Goal: Transaction & Acquisition: Purchase product/service

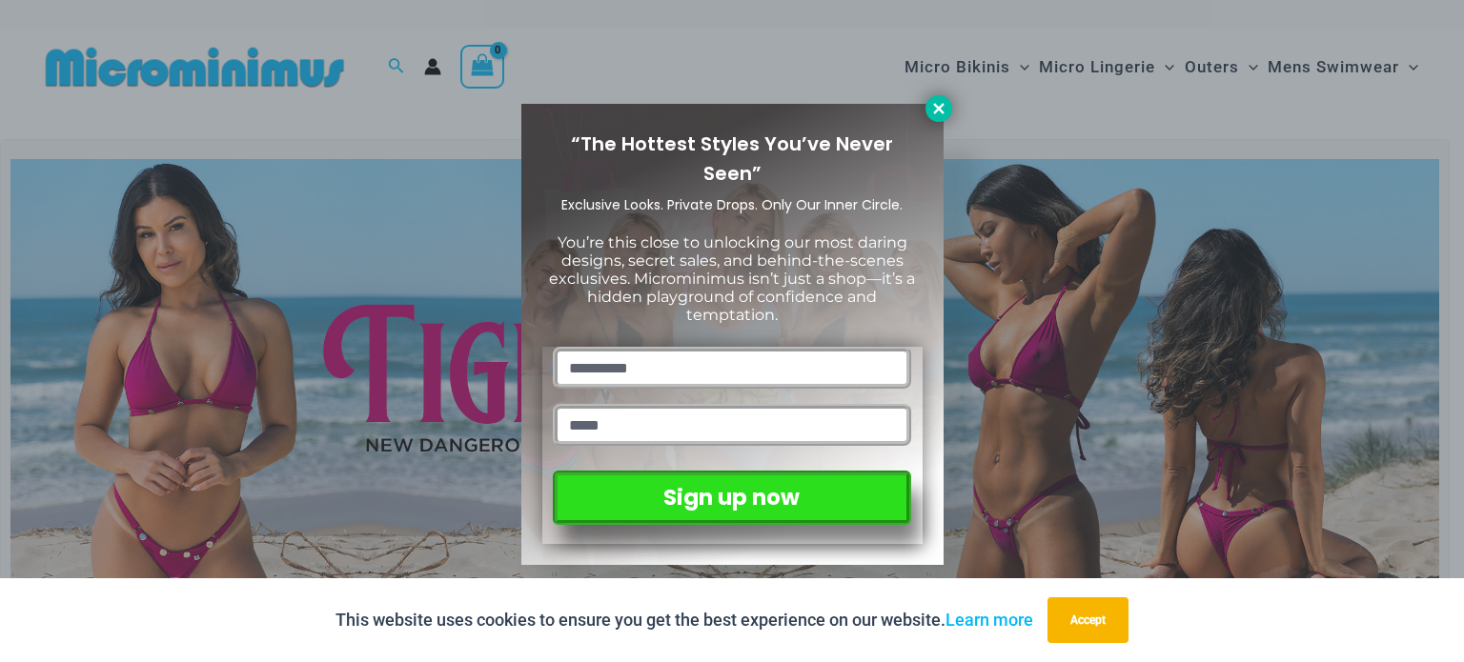
click at [934, 107] on icon at bounding box center [938, 108] width 17 height 17
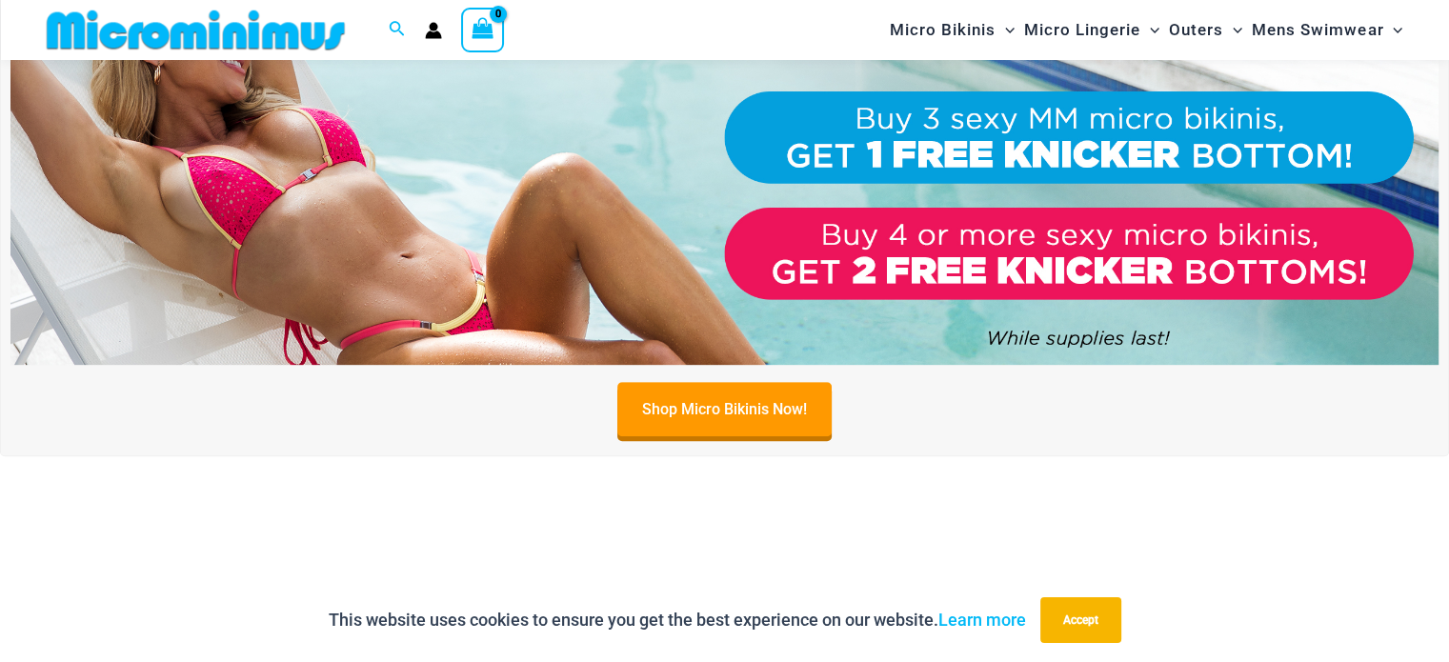
scroll to position [825, 0]
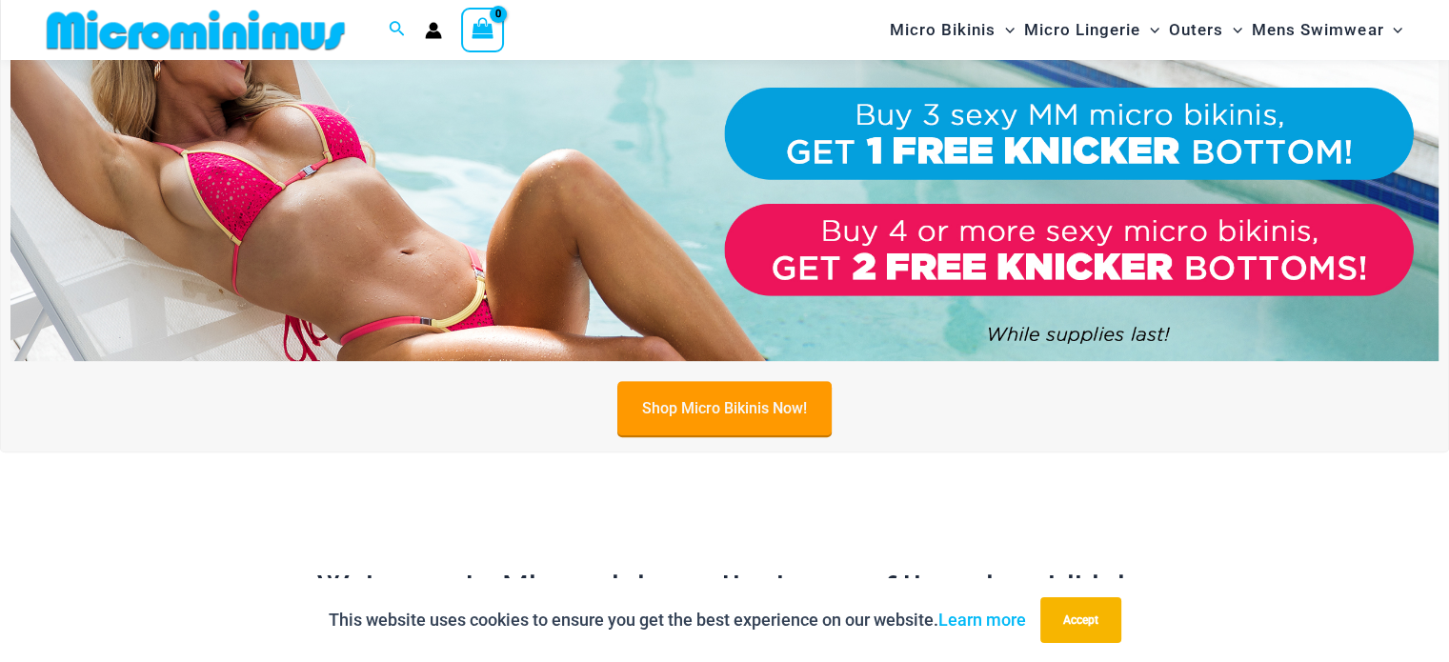
click at [699, 401] on link "Shop Micro Bikinis Now!" at bounding box center [725, 408] width 214 height 54
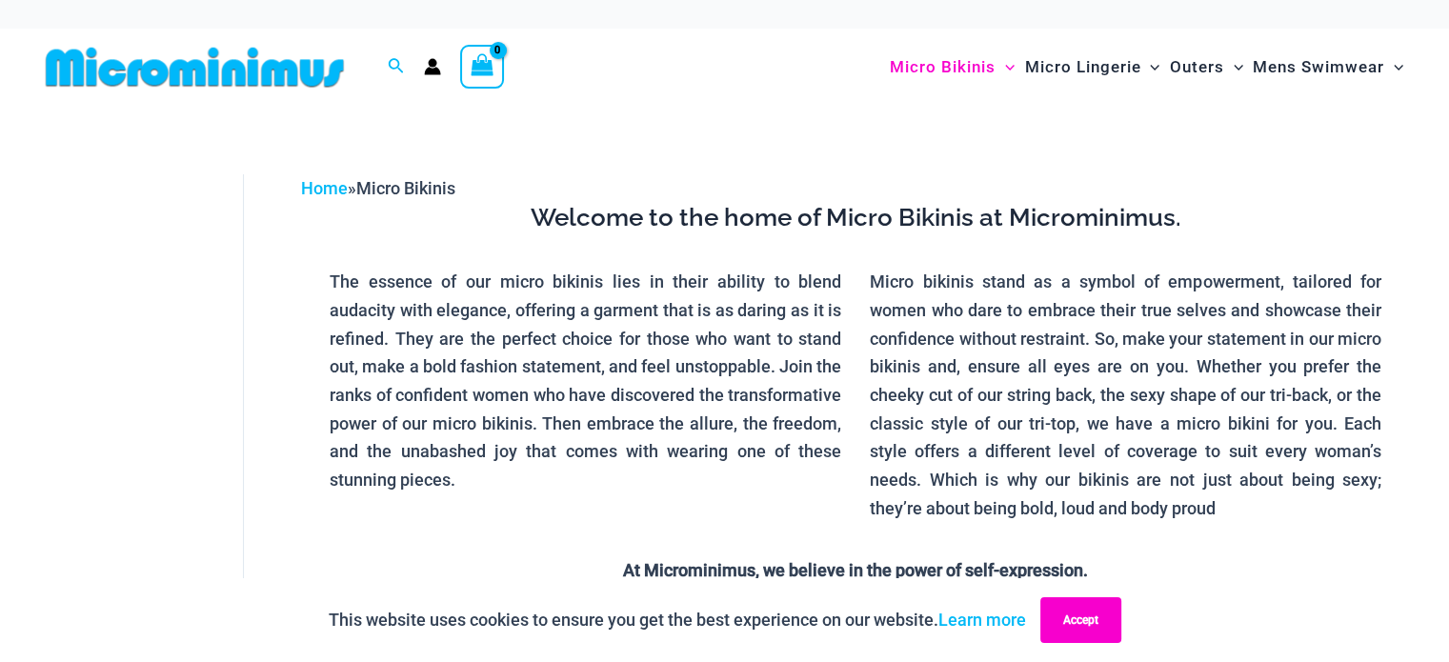
click at [1063, 611] on button "Accept" at bounding box center [1081, 620] width 81 height 46
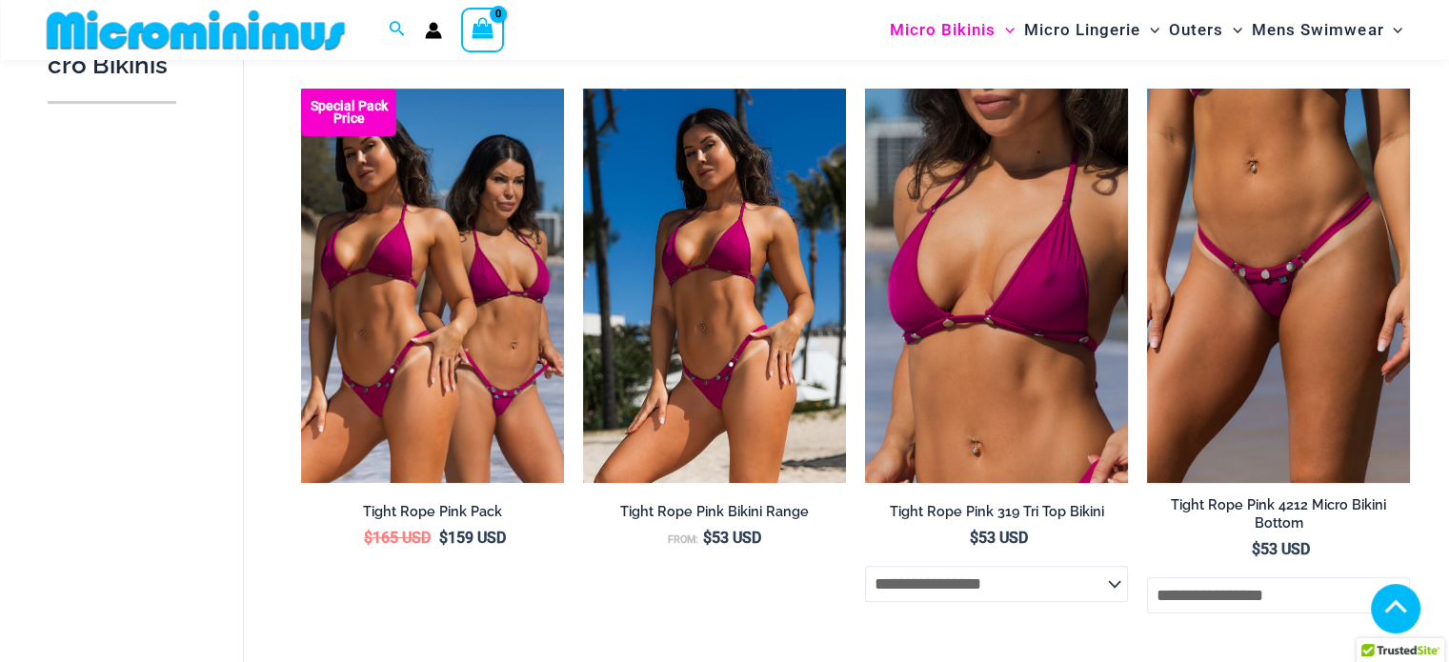
scroll to position [565, 0]
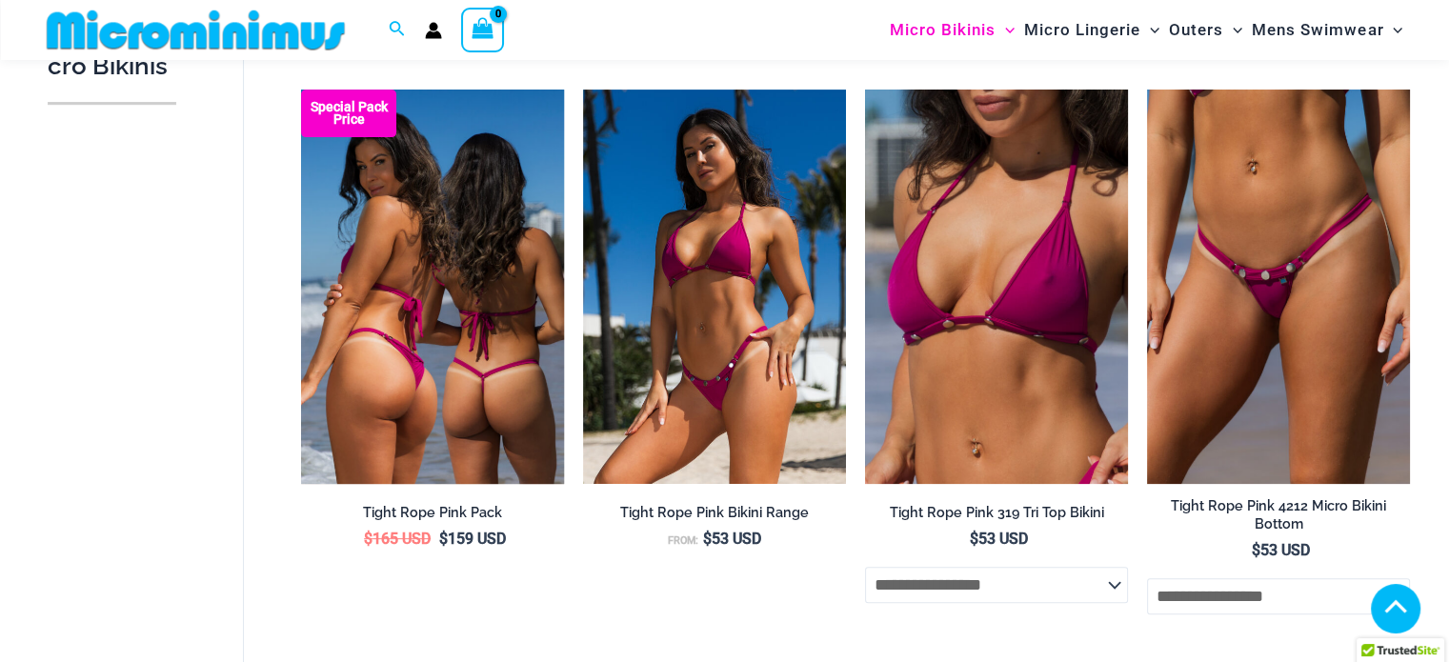
click at [465, 337] on img at bounding box center [432, 287] width 263 height 395
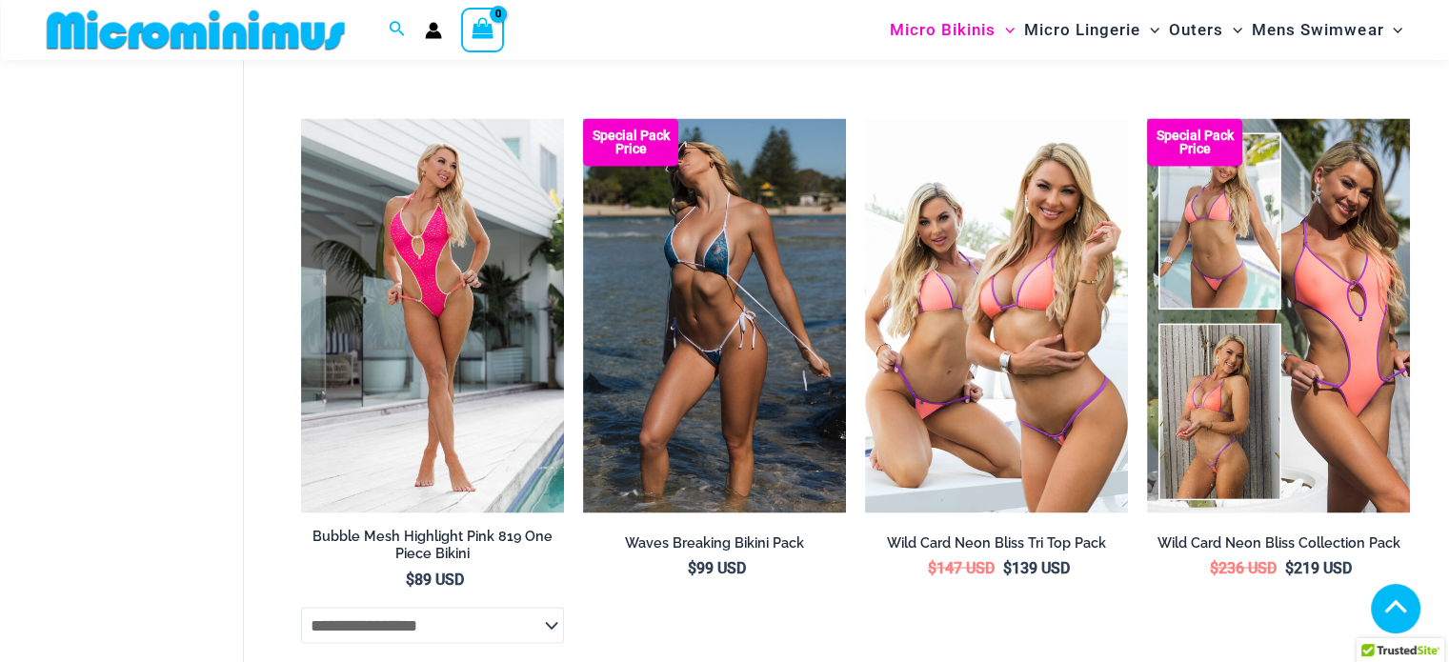
scroll to position [3493, 0]
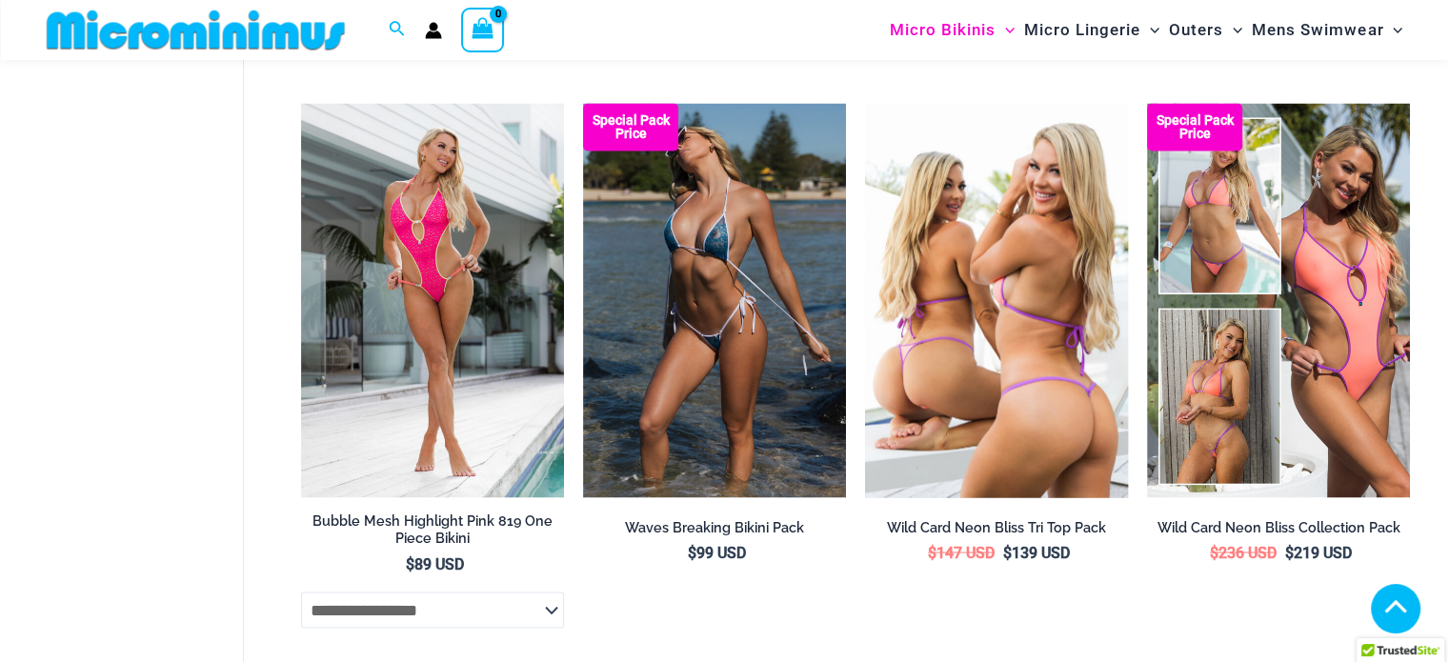
click at [962, 396] on img at bounding box center [996, 300] width 263 height 395
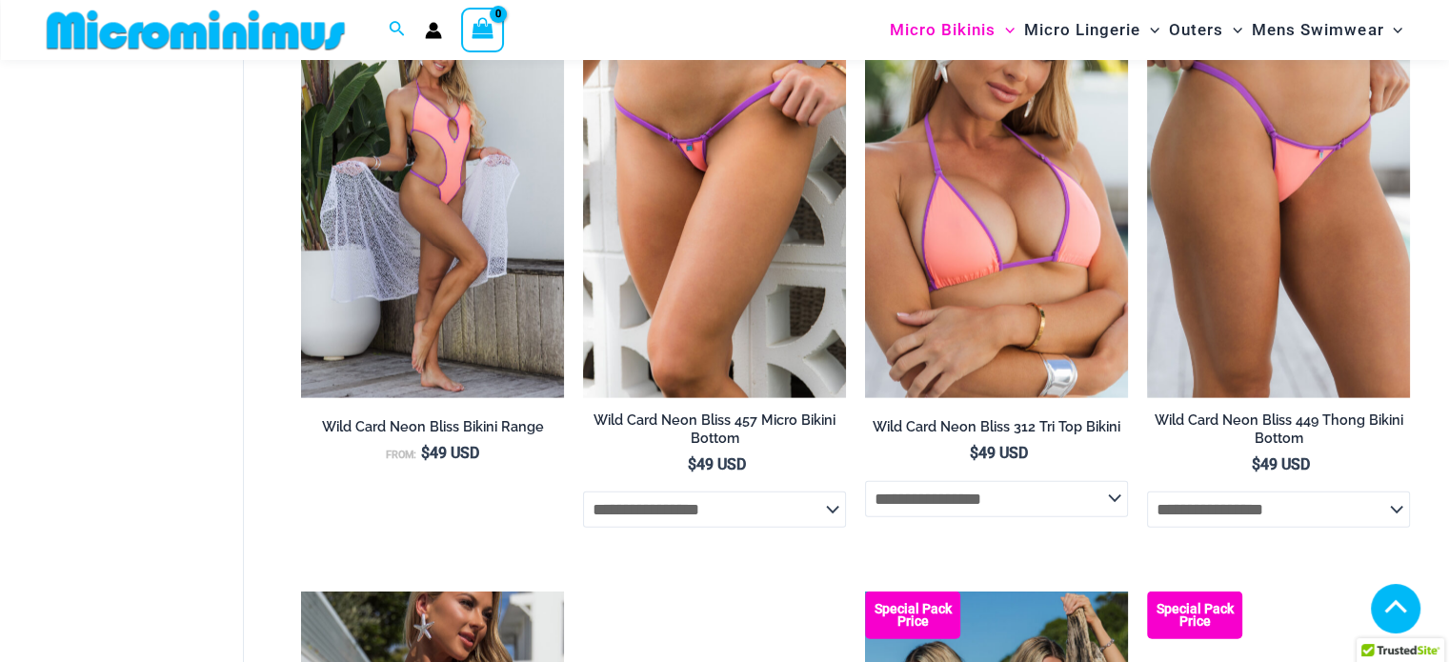
scroll to position [4182, 0]
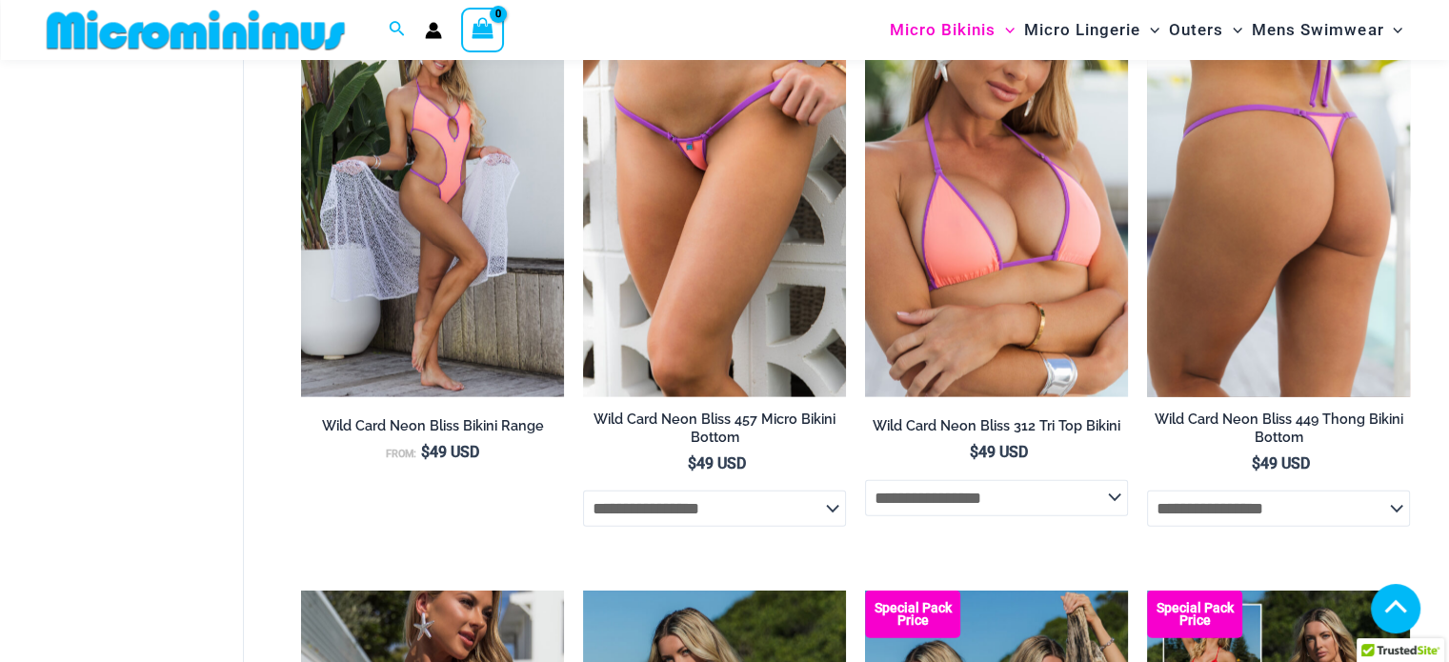
click at [1367, 281] on img at bounding box center [1278, 200] width 263 height 395
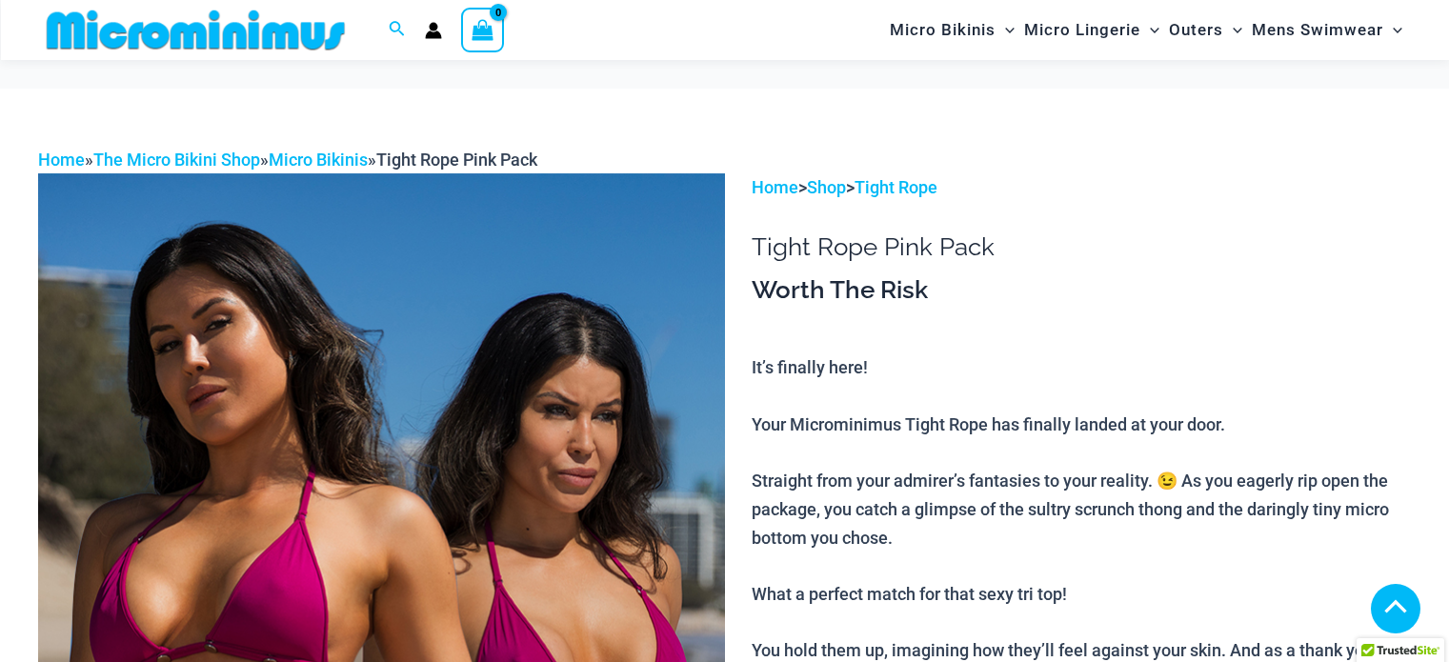
scroll to position [1803, 0]
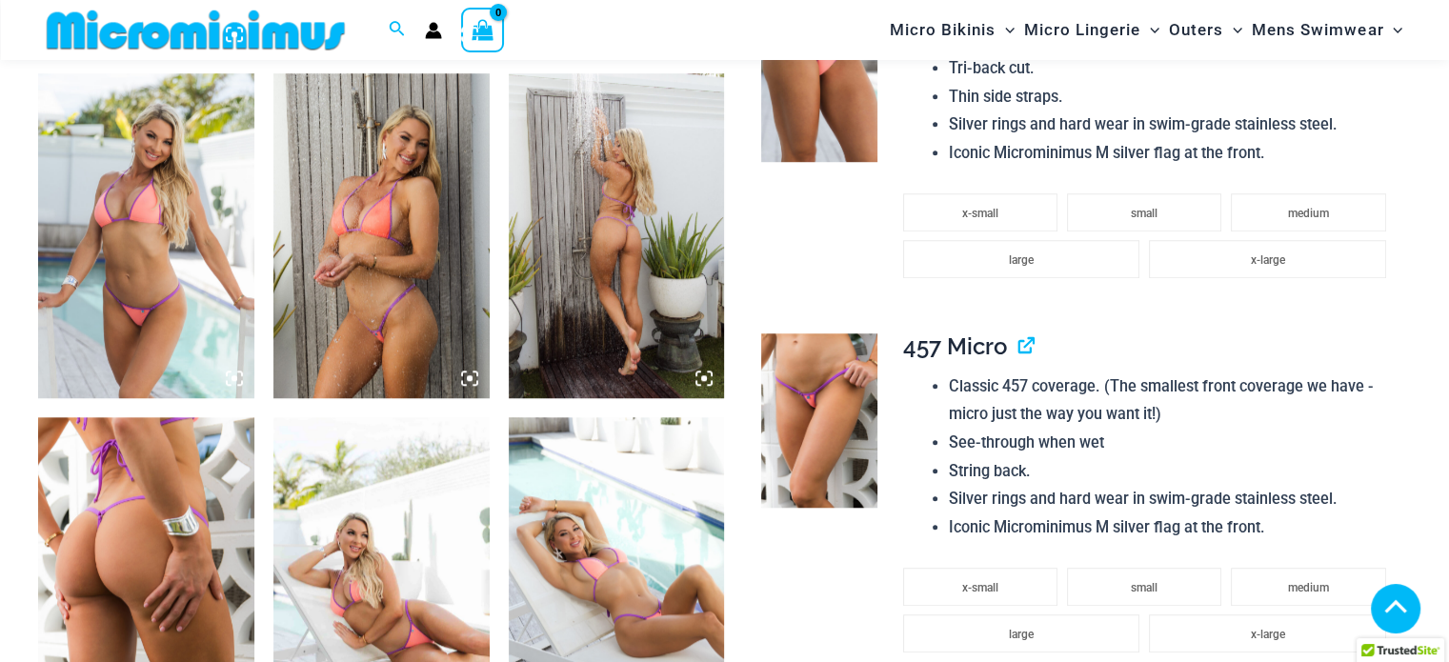
scroll to position [1521, 0]
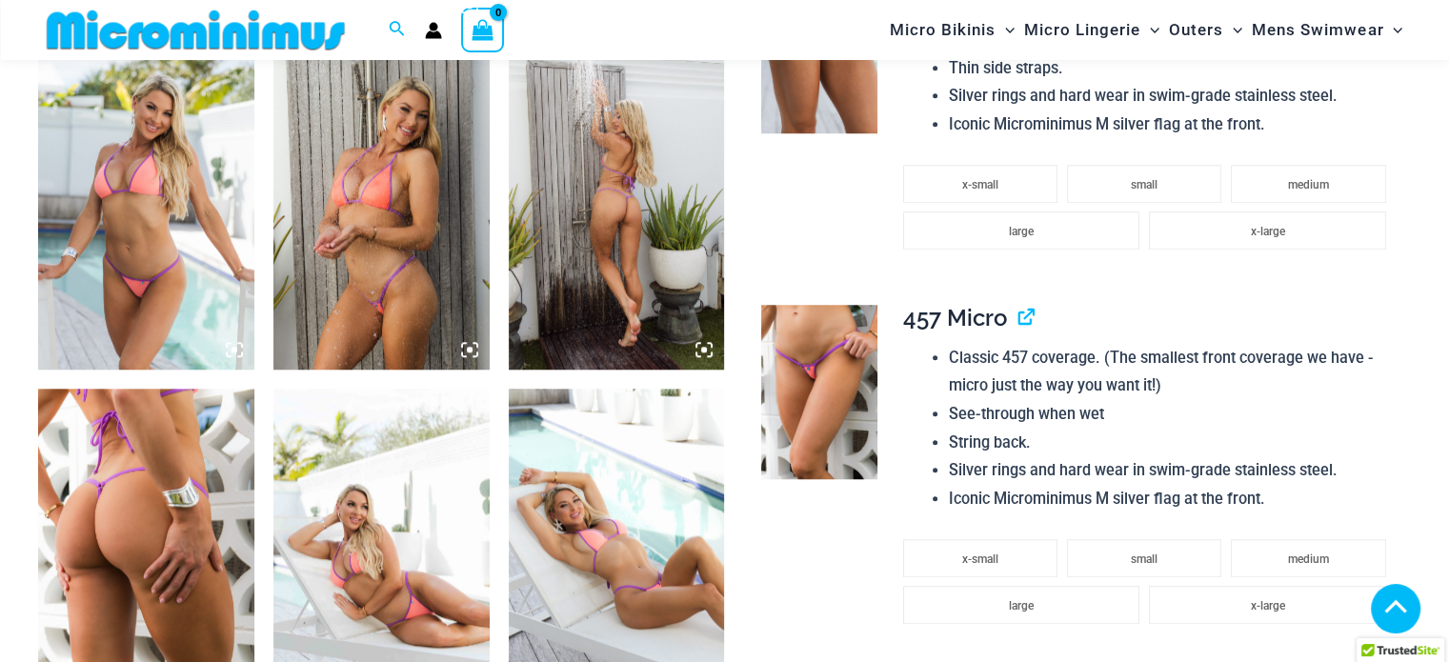
click at [392, 284] on img at bounding box center [381, 207] width 216 height 324
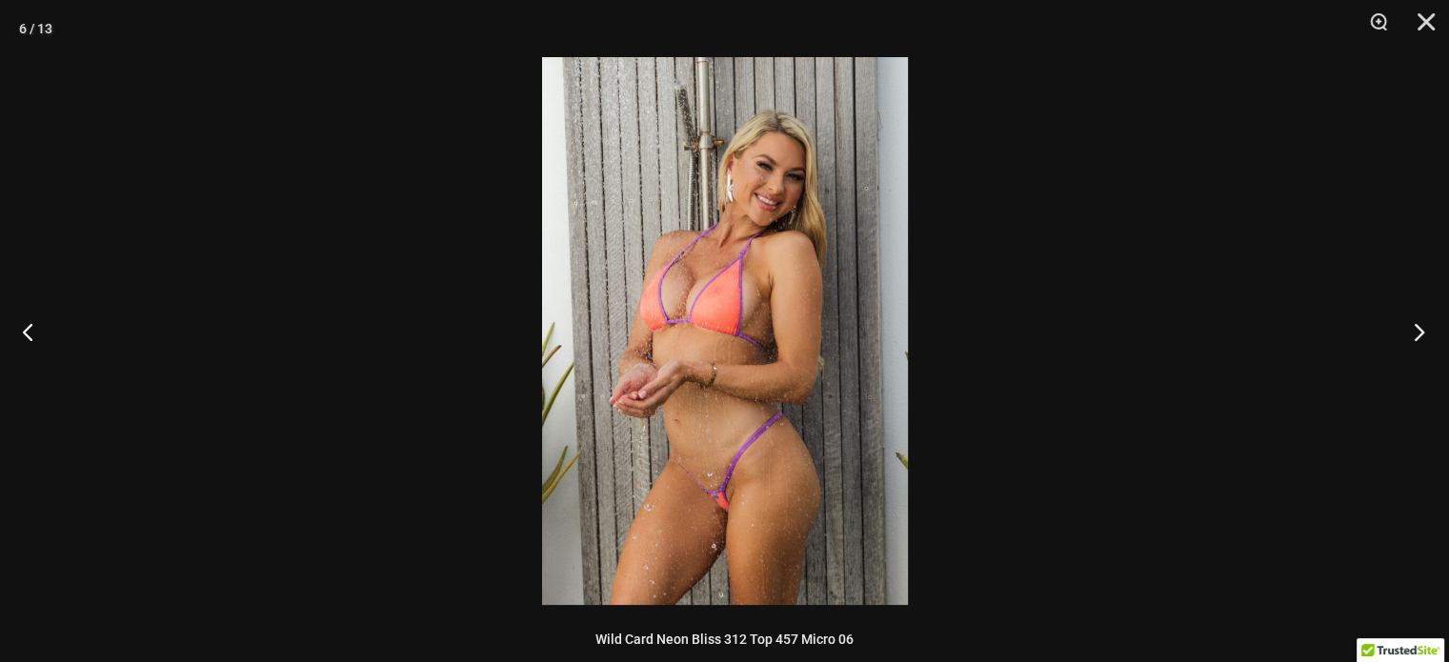
click at [1422, 332] on button "Next" at bounding box center [1413, 331] width 71 height 95
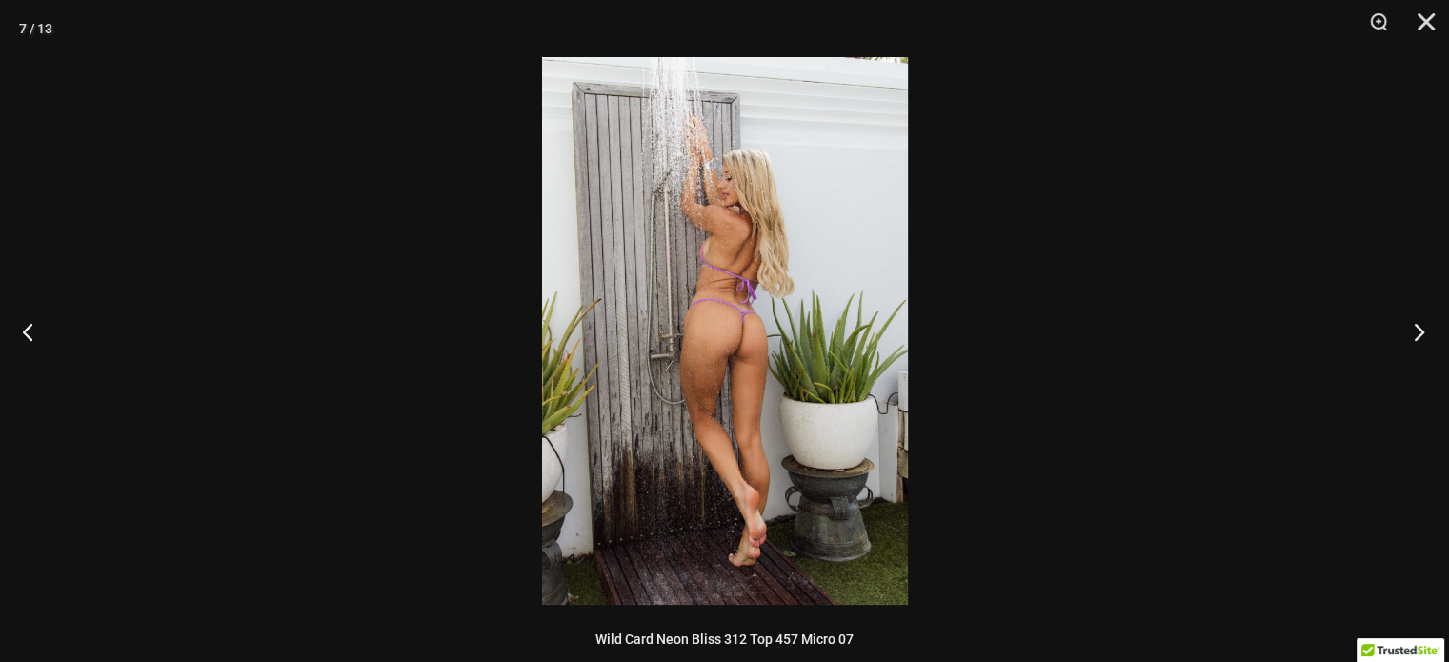
click at [1422, 332] on button "Next" at bounding box center [1413, 331] width 71 height 95
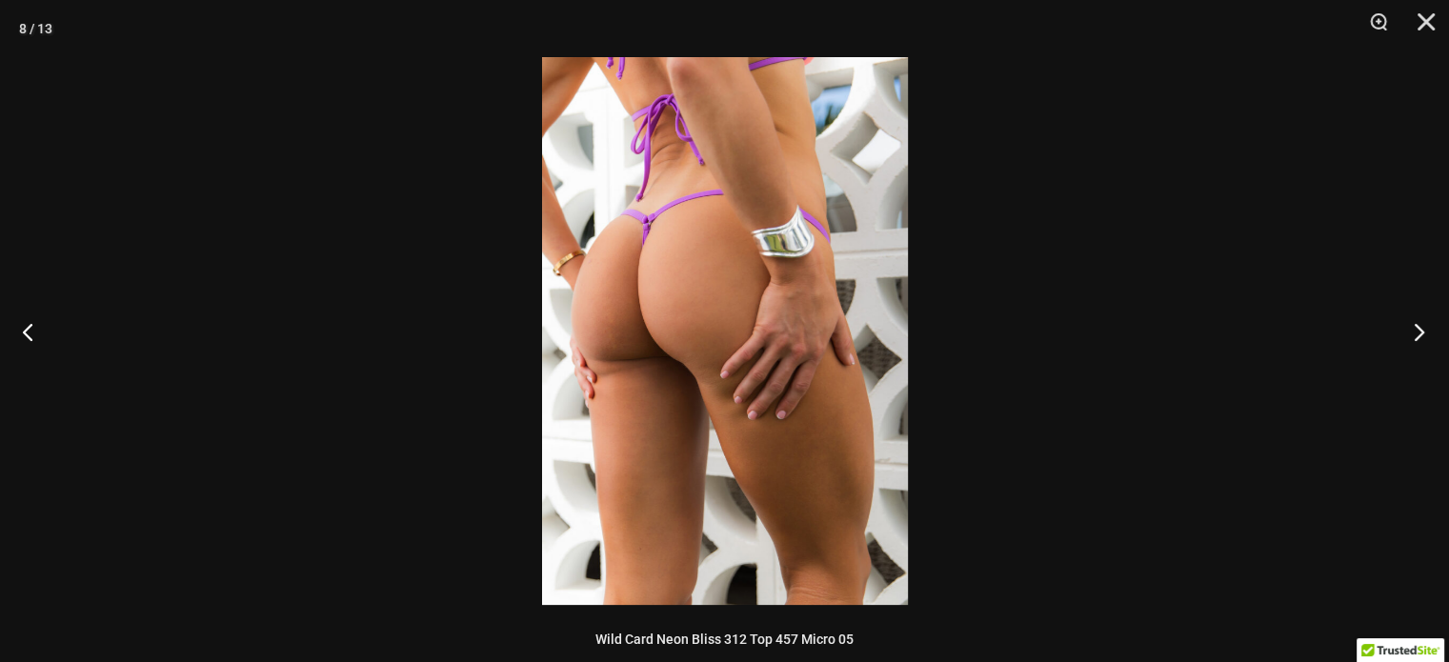
click at [1422, 332] on button "Next" at bounding box center [1413, 331] width 71 height 95
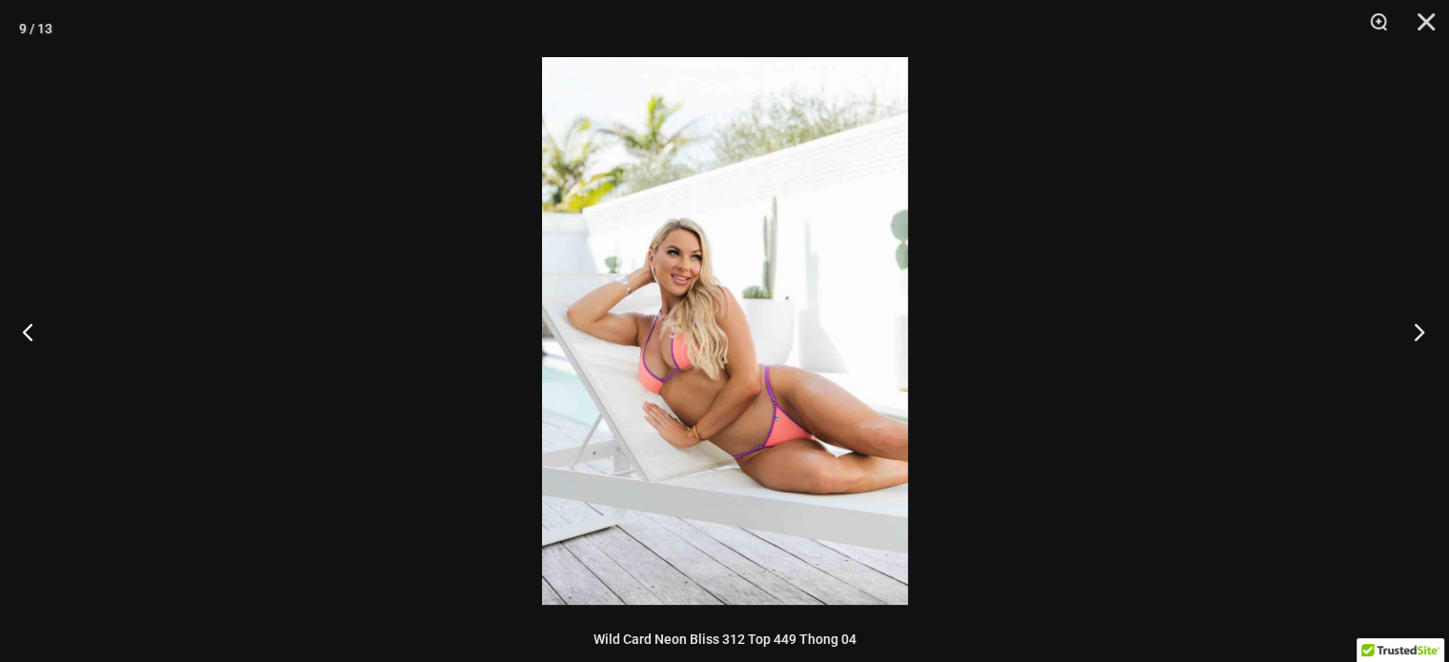
click at [1422, 332] on button "Next" at bounding box center [1413, 331] width 71 height 95
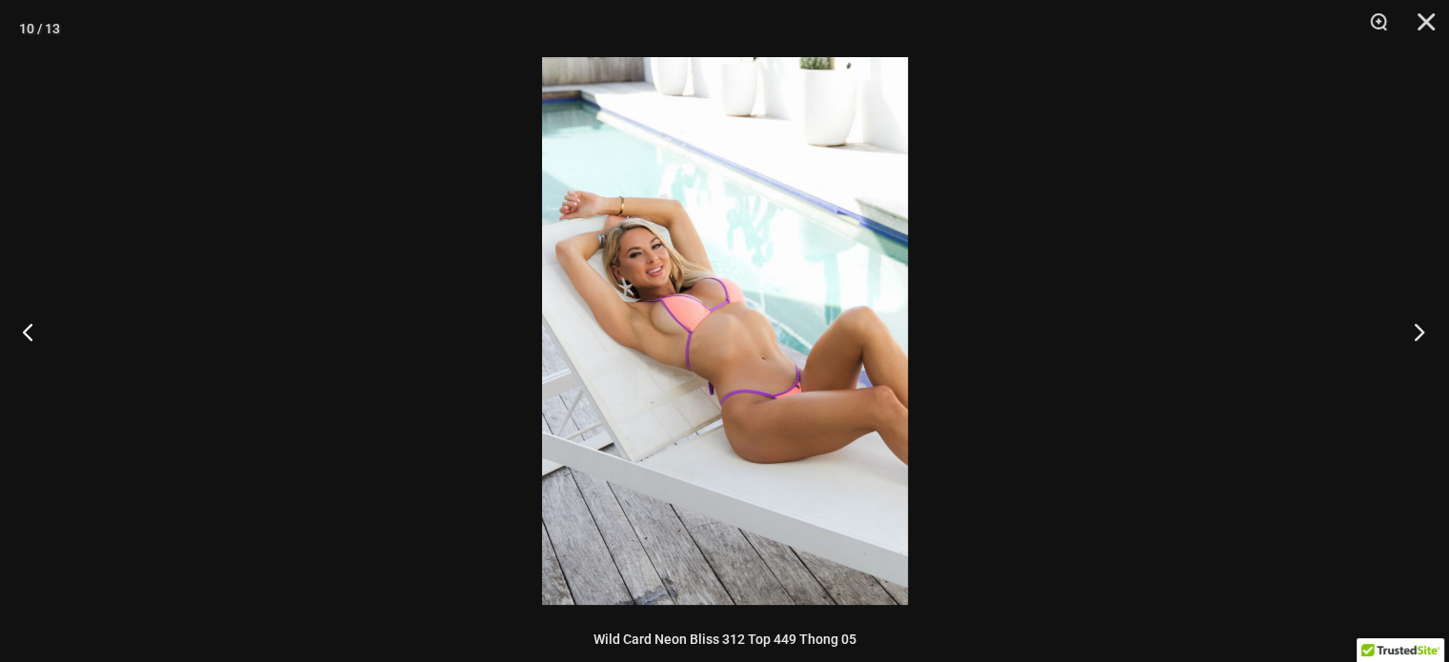
click at [1422, 332] on button "Next" at bounding box center [1413, 331] width 71 height 95
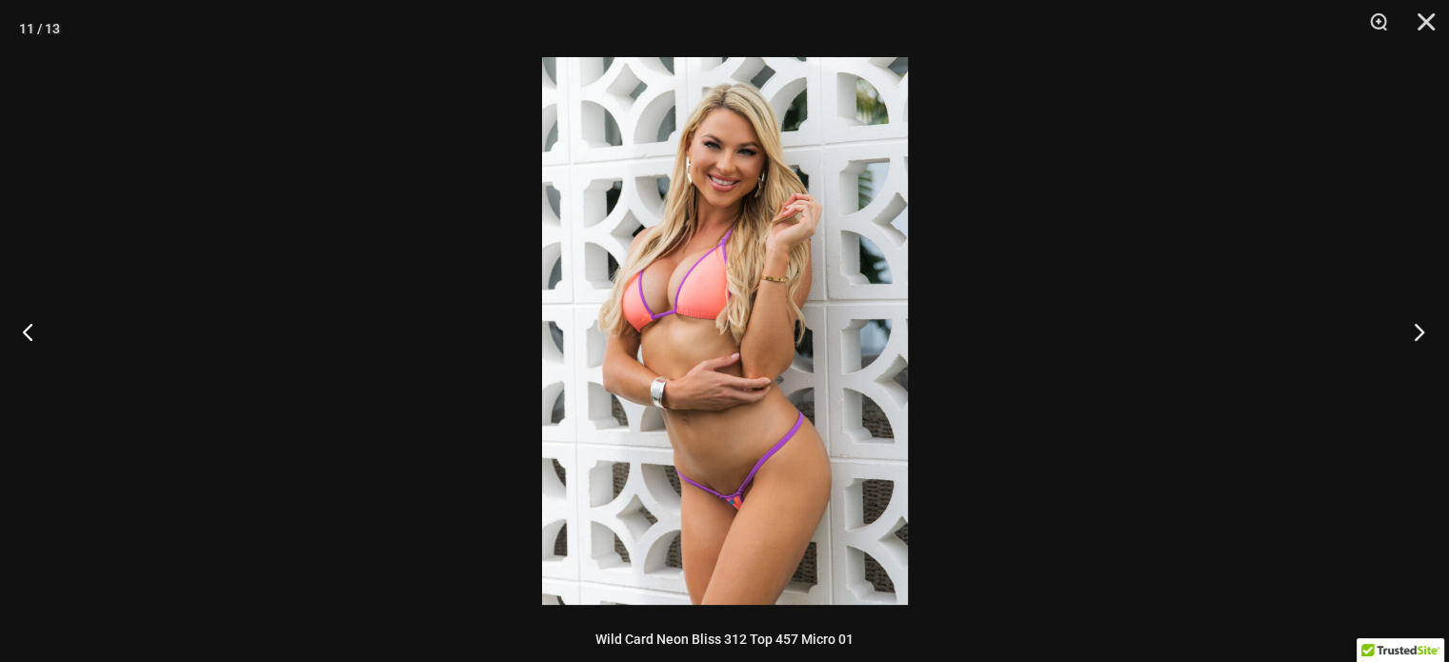
click at [1422, 332] on button "Next" at bounding box center [1413, 331] width 71 height 95
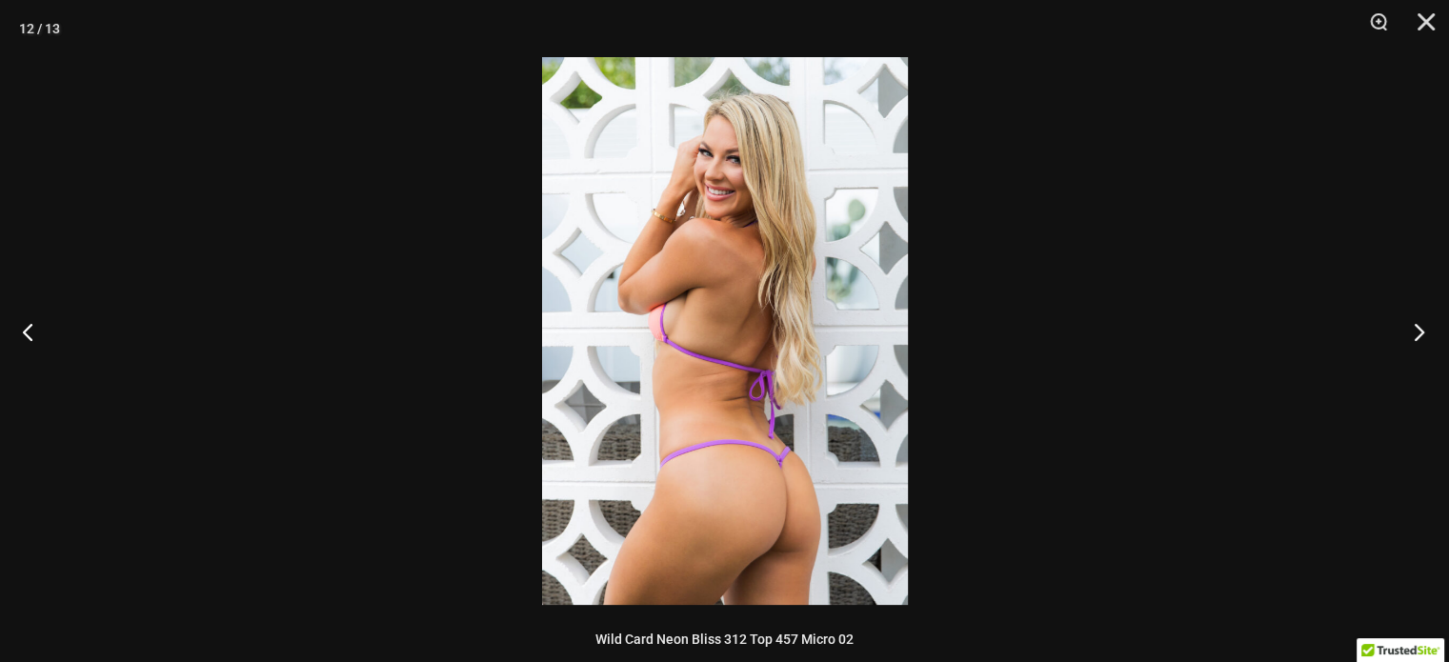
click at [1422, 332] on button "Next" at bounding box center [1413, 331] width 71 height 95
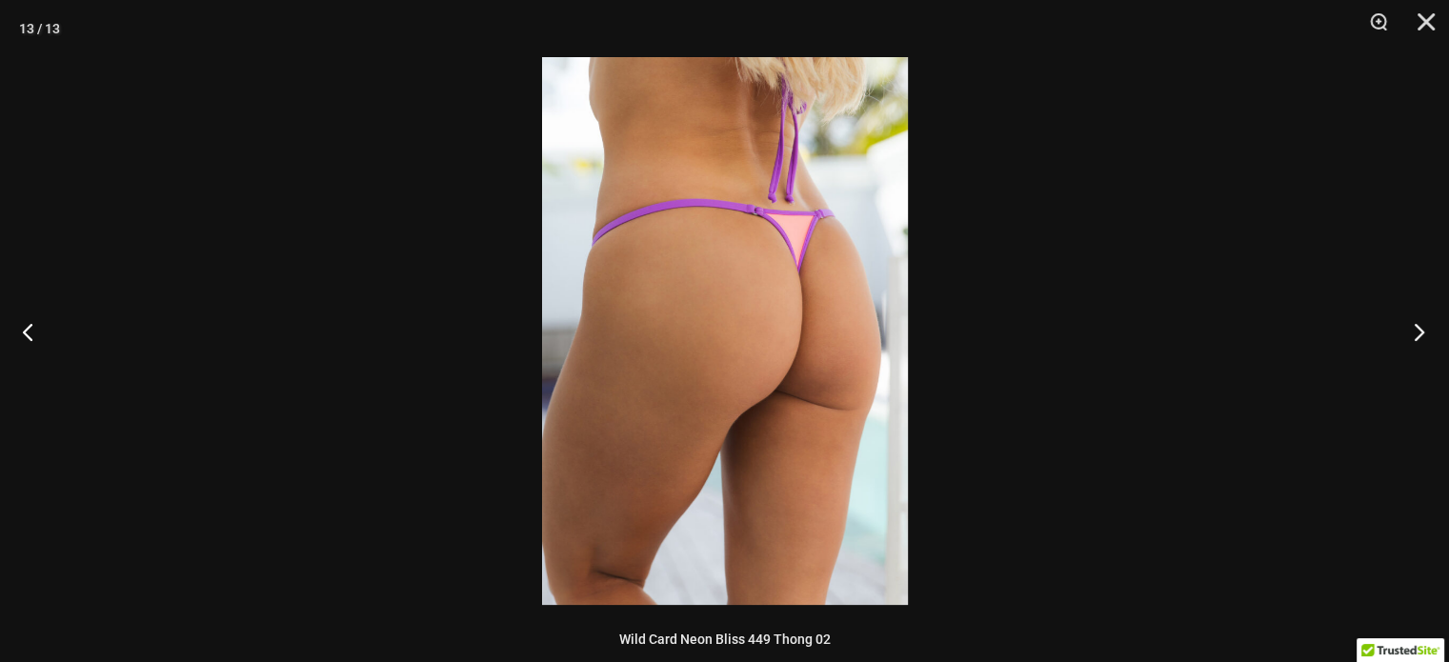
click at [1422, 332] on button "Next" at bounding box center [1413, 331] width 71 height 95
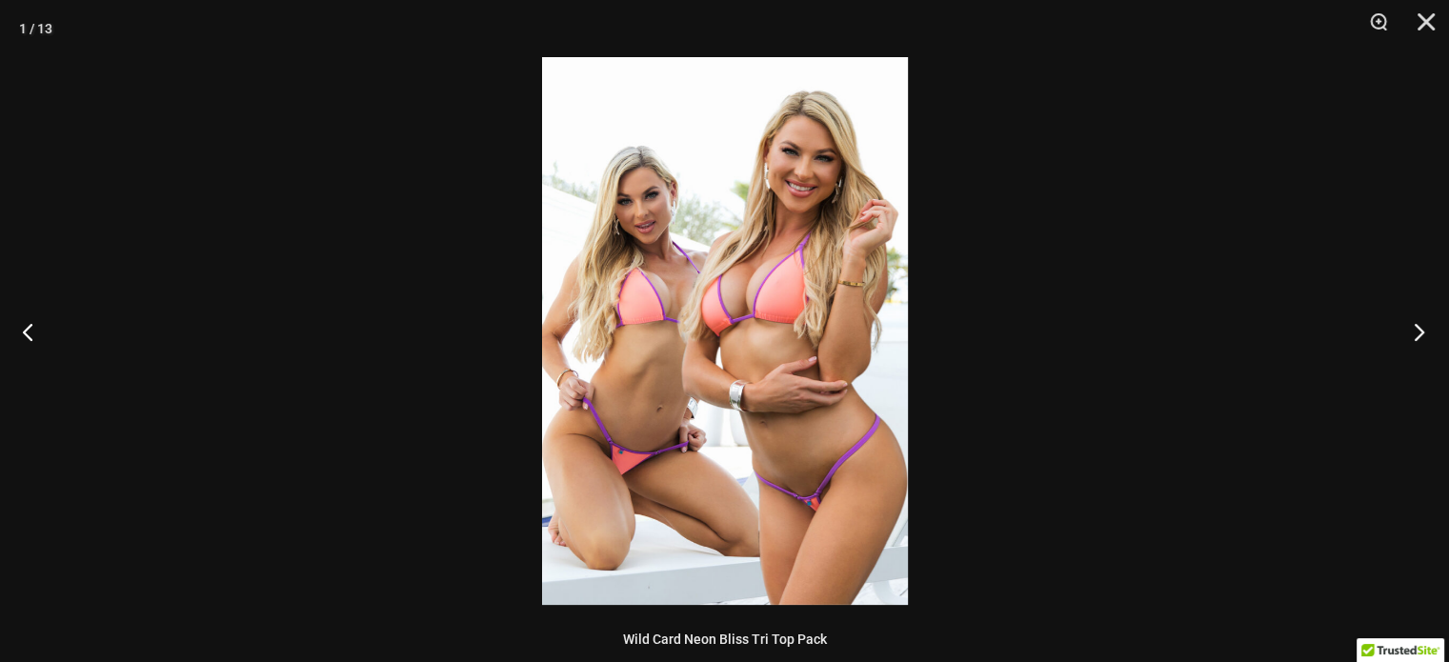
click at [1422, 332] on button "Next" at bounding box center [1413, 331] width 71 height 95
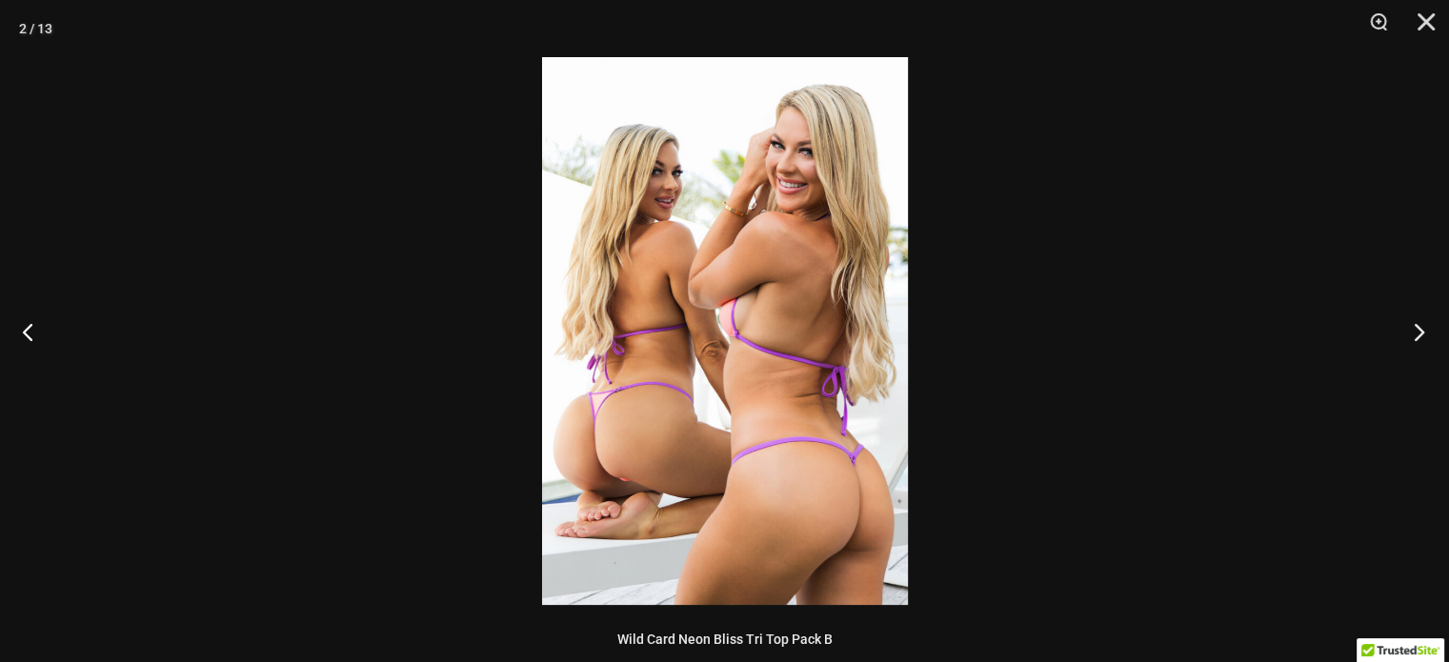
click at [1422, 332] on button "Next" at bounding box center [1413, 331] width 71 height 95
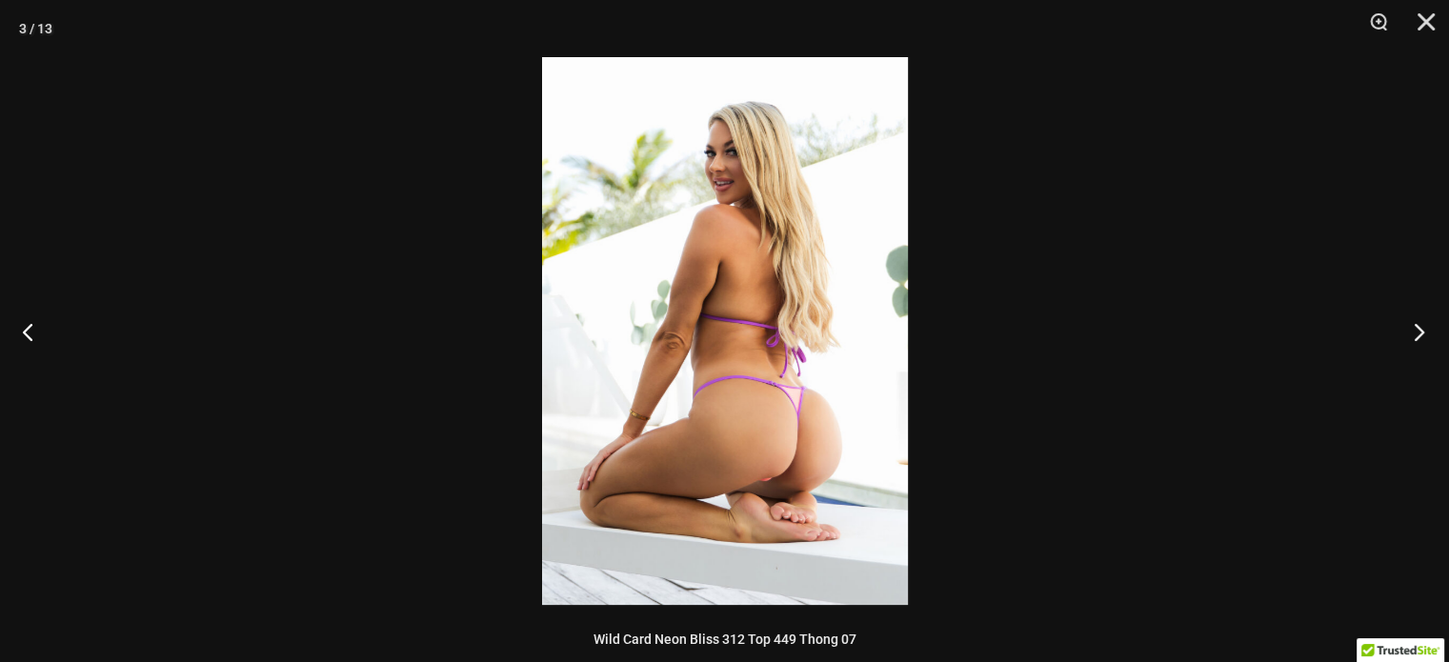
click at [1422, 332] on button "Next" at bounding box center [1413, 331] width 71 height 95
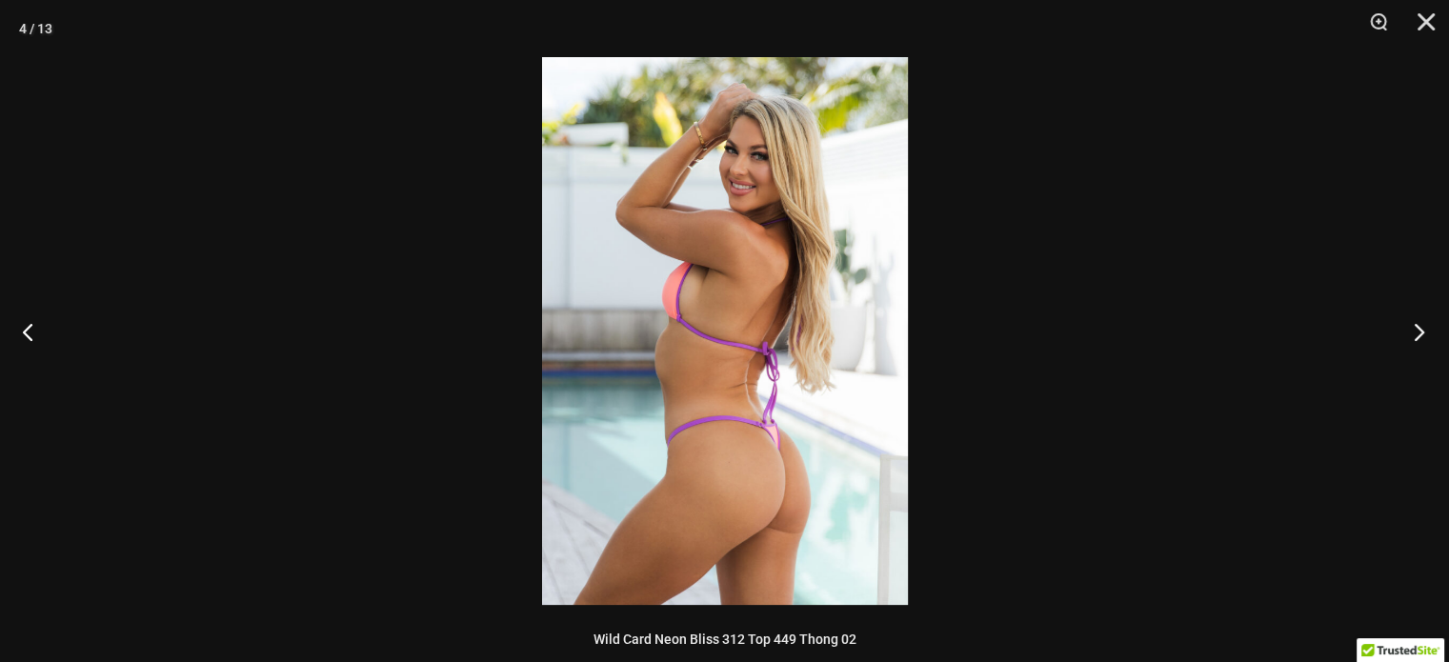
click at [1422, 332] on button "Next" at bounding box center [1413, 331] width 71 height 95
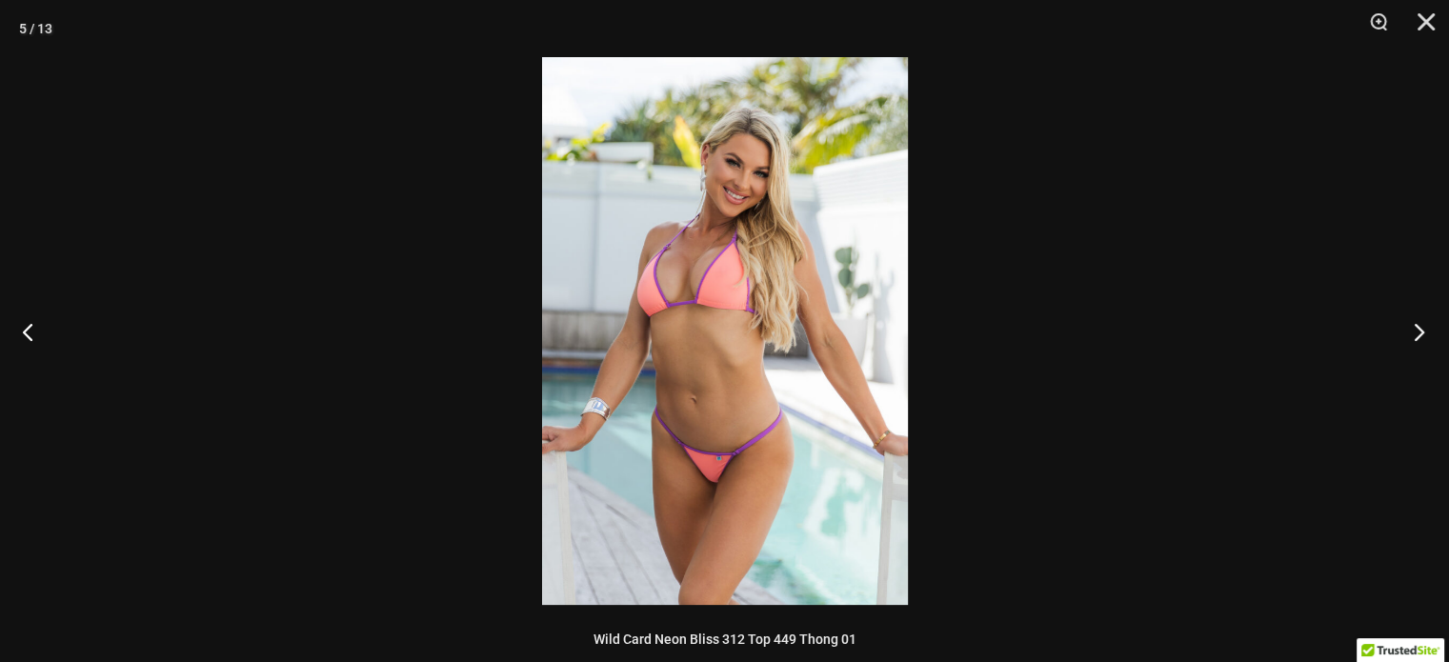
click at [1422, 332] on button "Next" at bounding box center [1413, 331] width 71 height 95
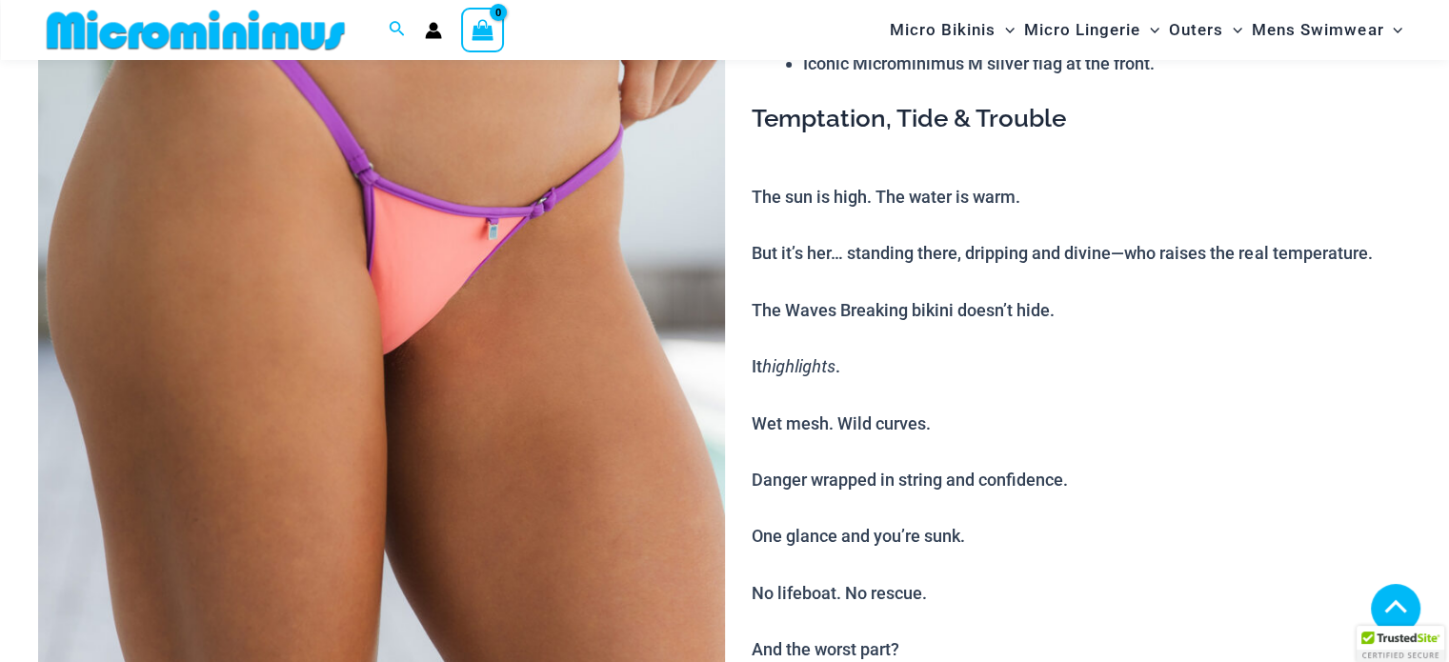
scroll to position [337, 0]
click at [395, 282] on img at bounding box center [381, 351] width 687 height 1030
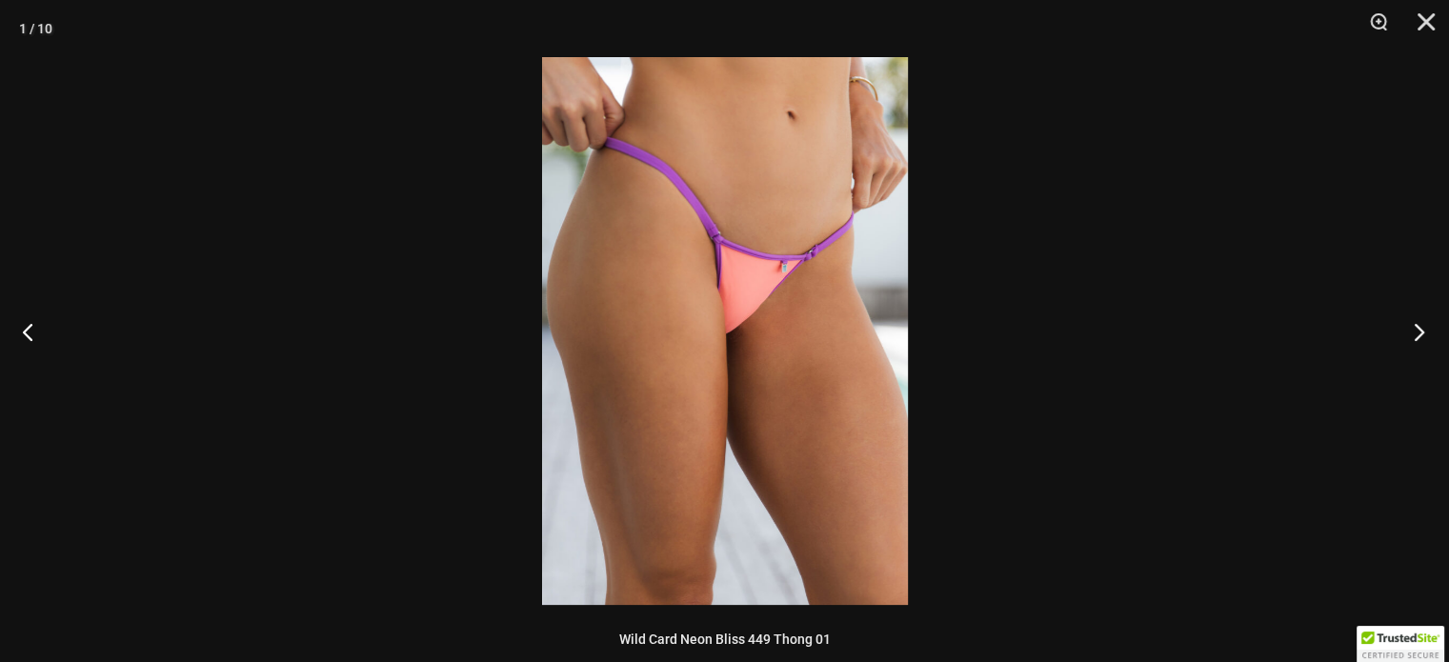
click at [1423, 333] on button "Next" at bounding box center [1413, 331] width 71 height 95
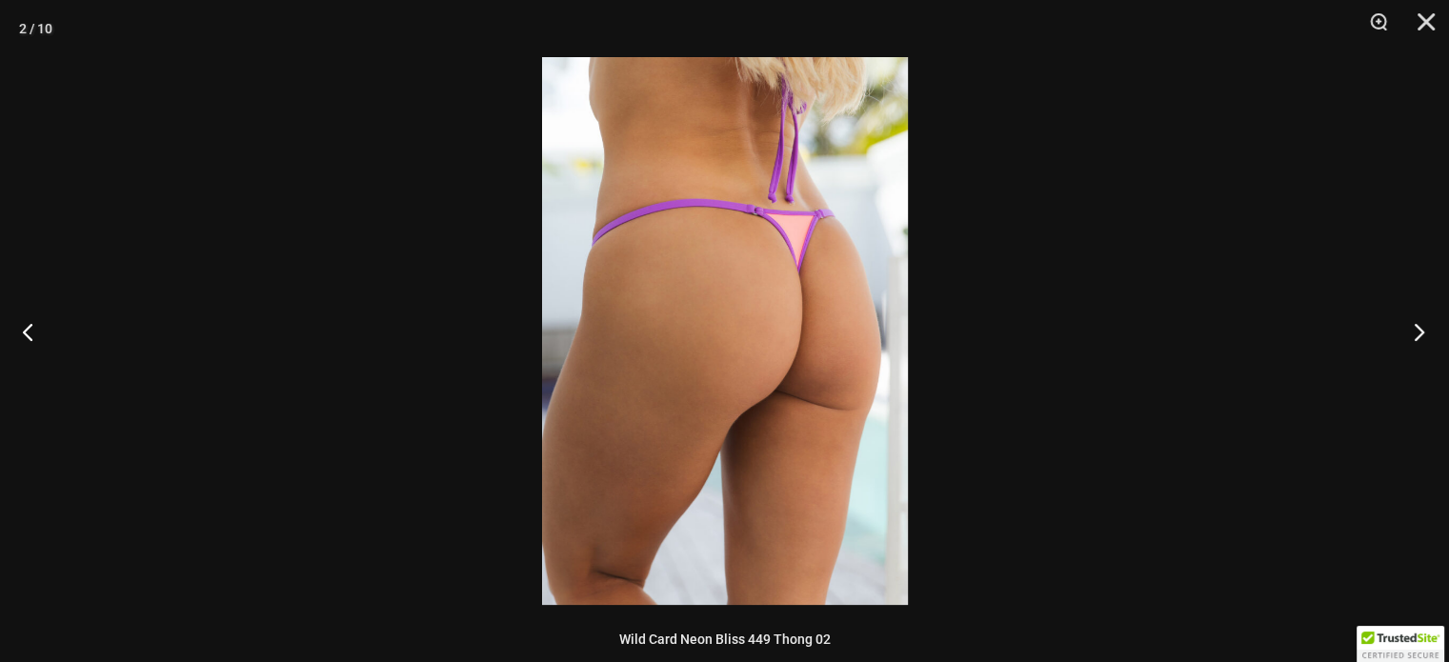
click at [1423, 333] on button "Next" at bounding box center [1413, 331] width 71 height 95
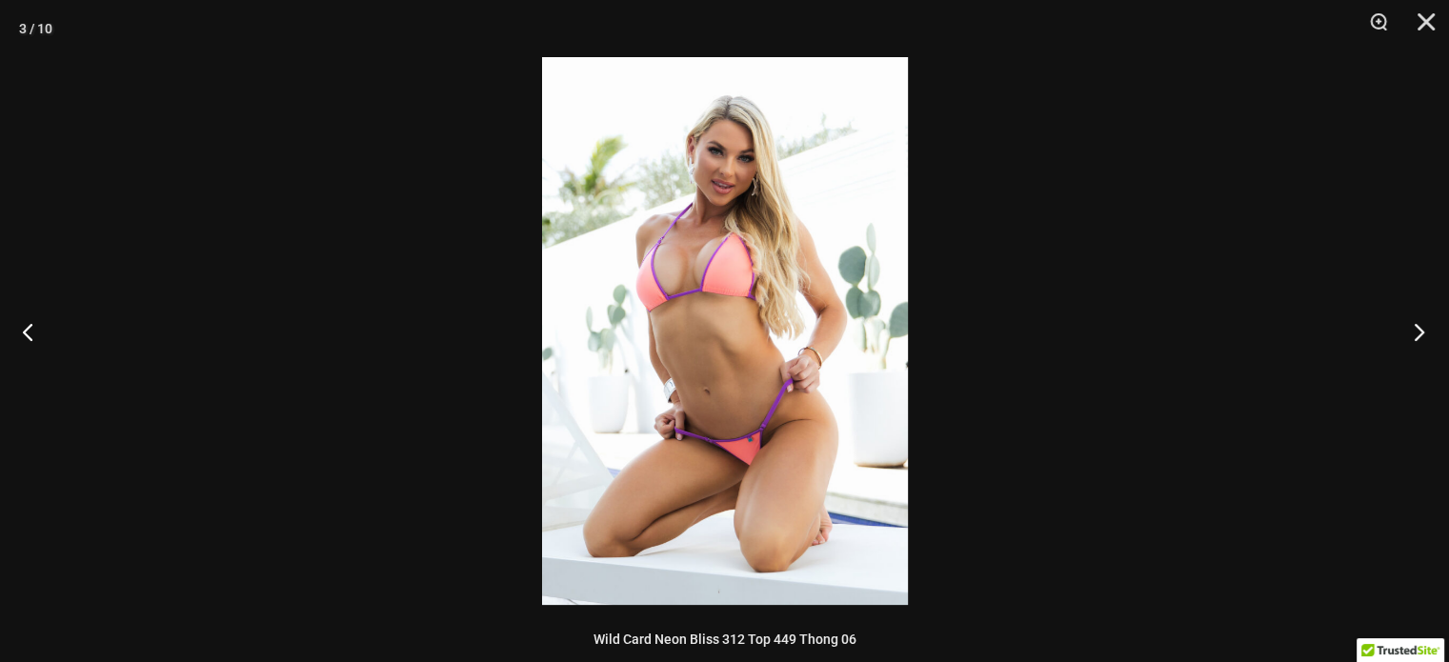
click at [1423, 333] on button "Next" at bounding box center [1413, 331] width 71 height 95
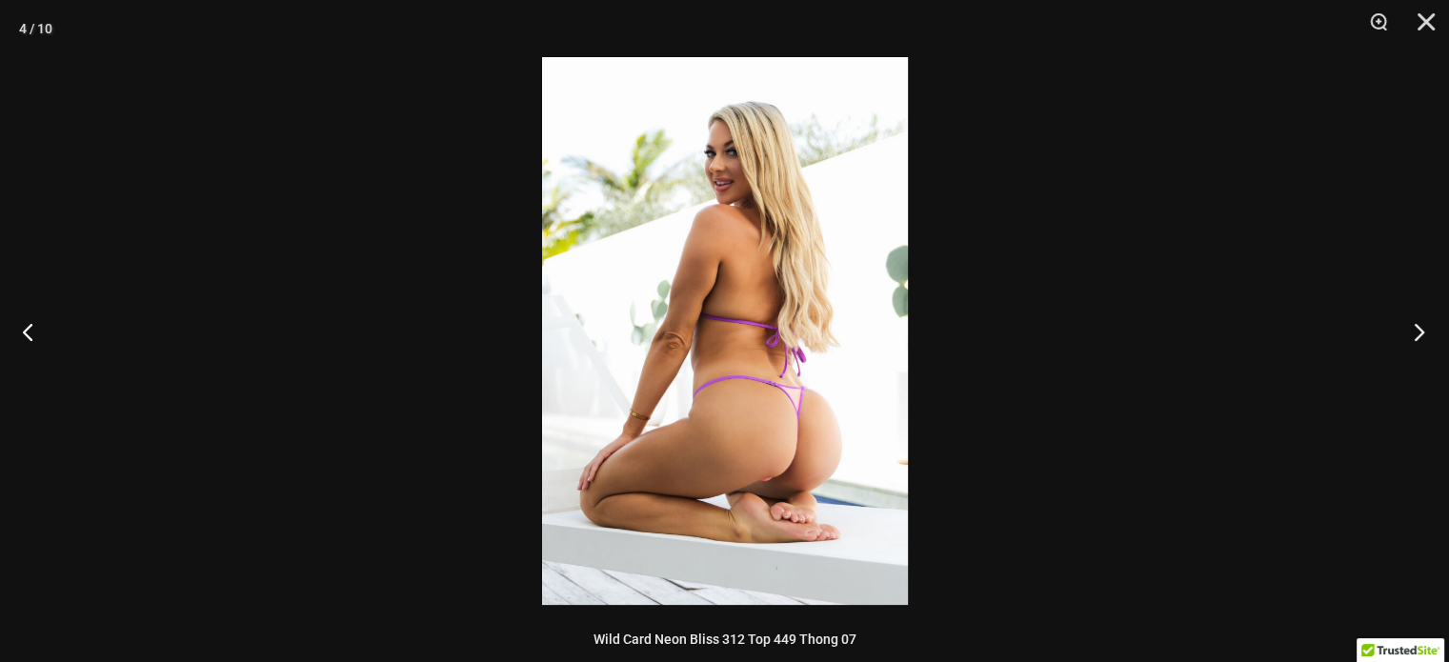
click at [1423, 333] on button "Next" at bounding box center [1413, 331] width 71 height 95
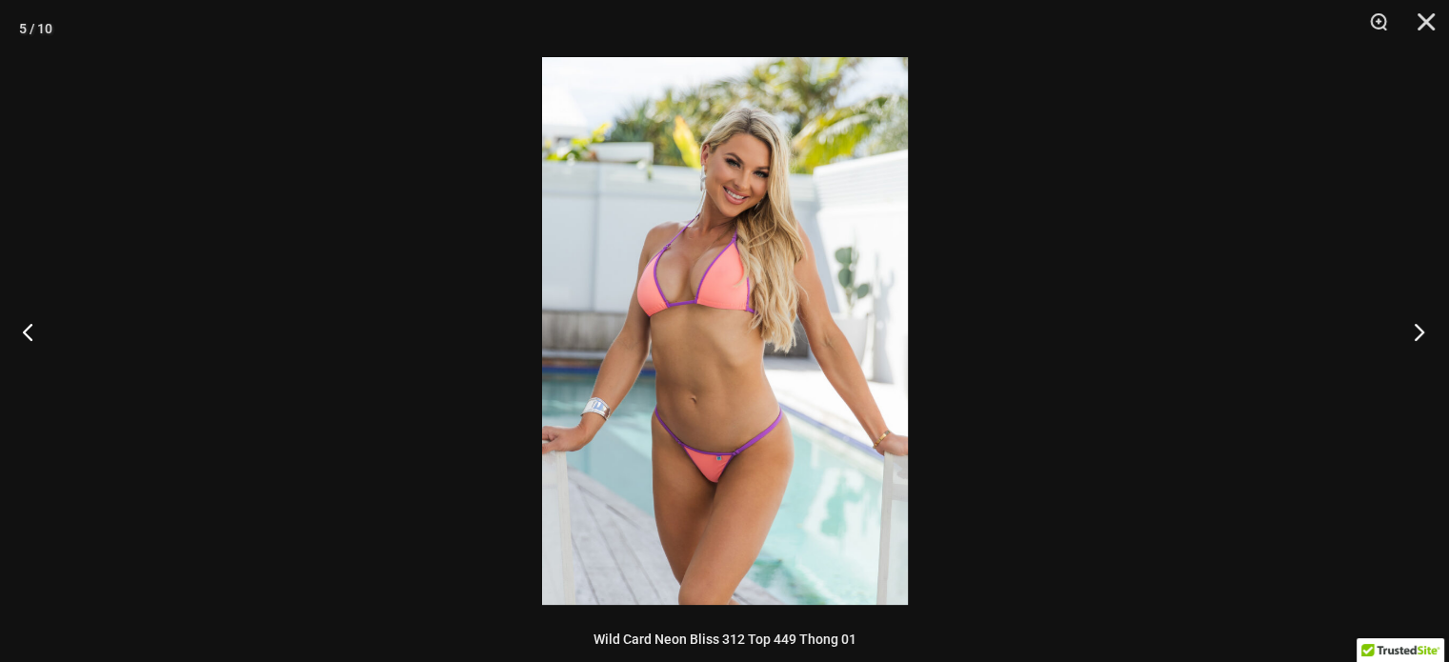
click at [1423, 333] on button "Next" at bounding box center [1413, 331] width 71 height 95
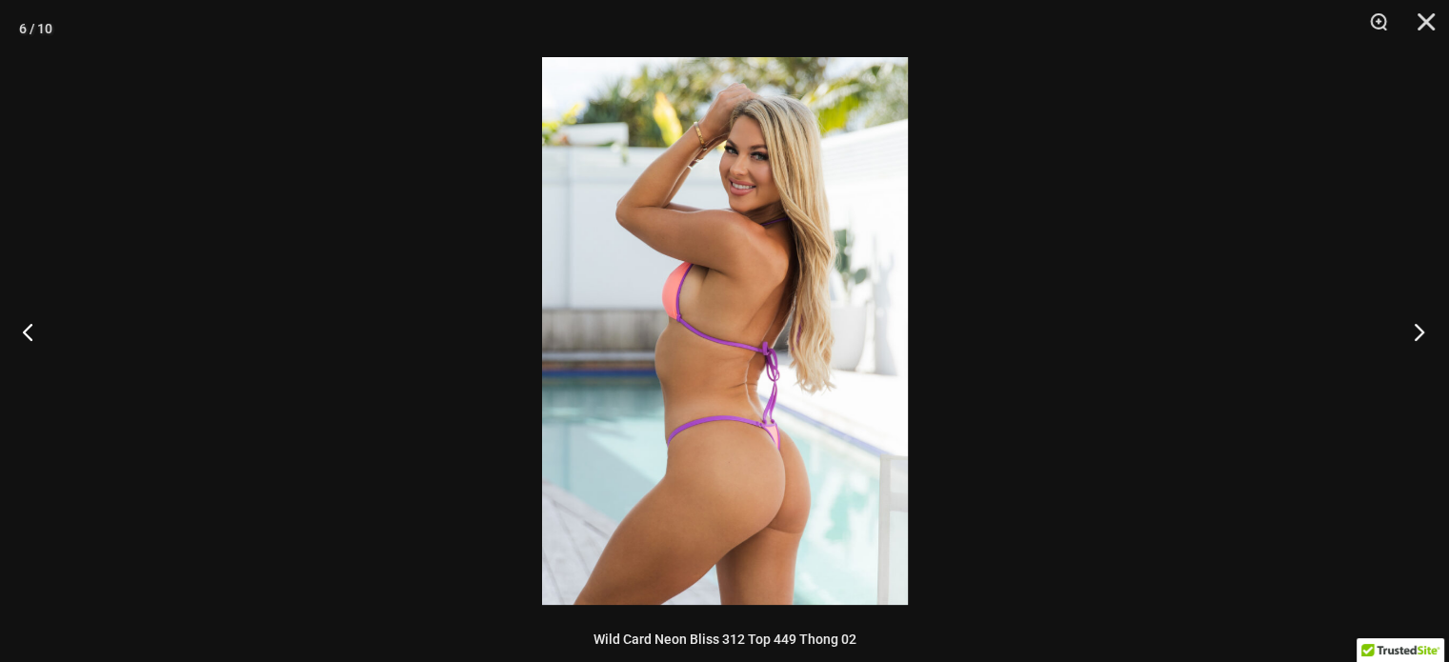
click at [1423, 333] on button "Next" at bounding box center [1413, 331] width 71 height 95
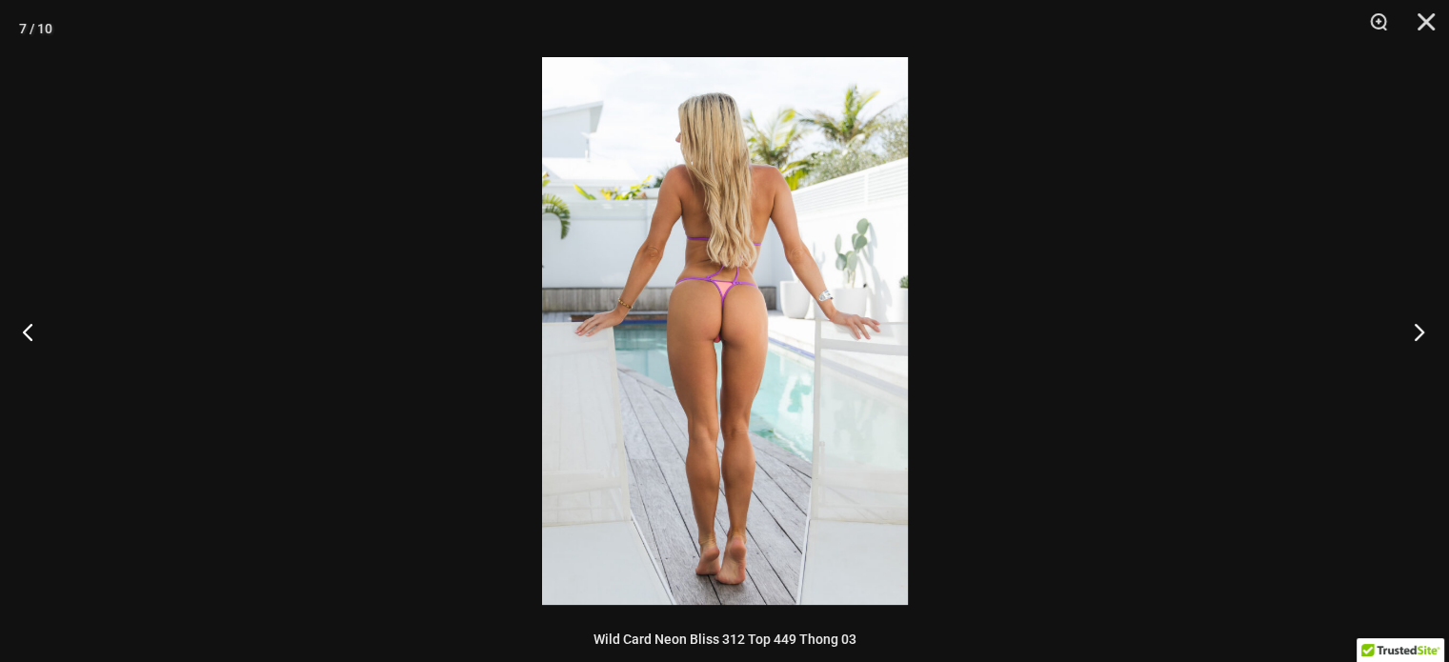
click at [1423, 333] on button "Next" at bounding box center [1413, 331] width 71 height 95
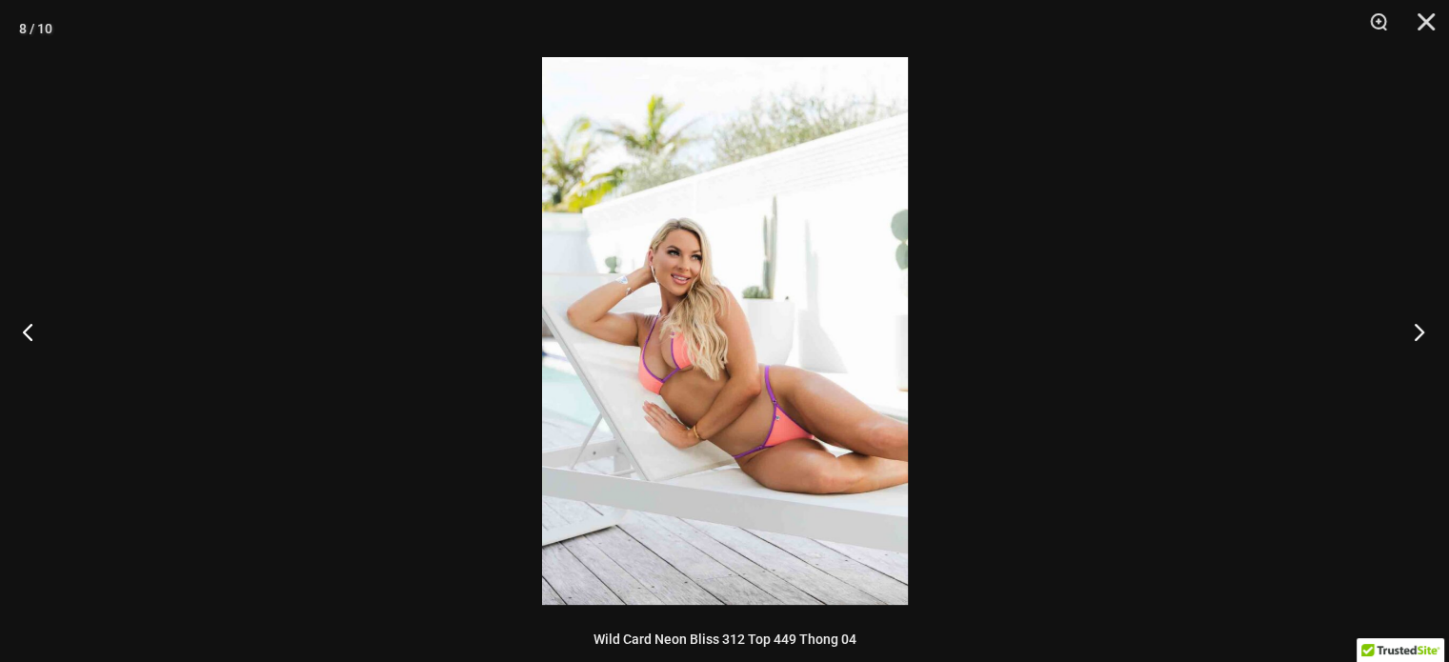
click at [1423, 333] on button "Next" at bounding box center [1413, 331] width 71 height 95
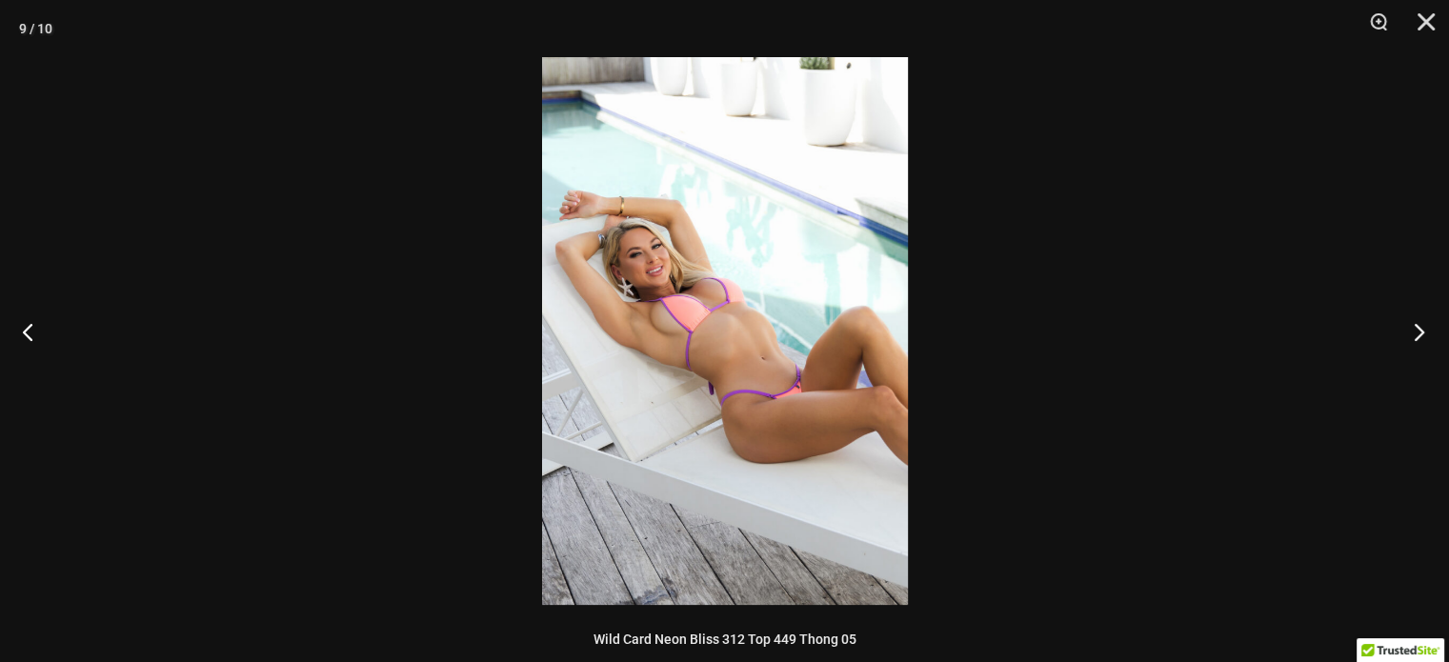
click at [1423, 333] on button "Next" at bounding box center [1413, 331] width 71 height 95
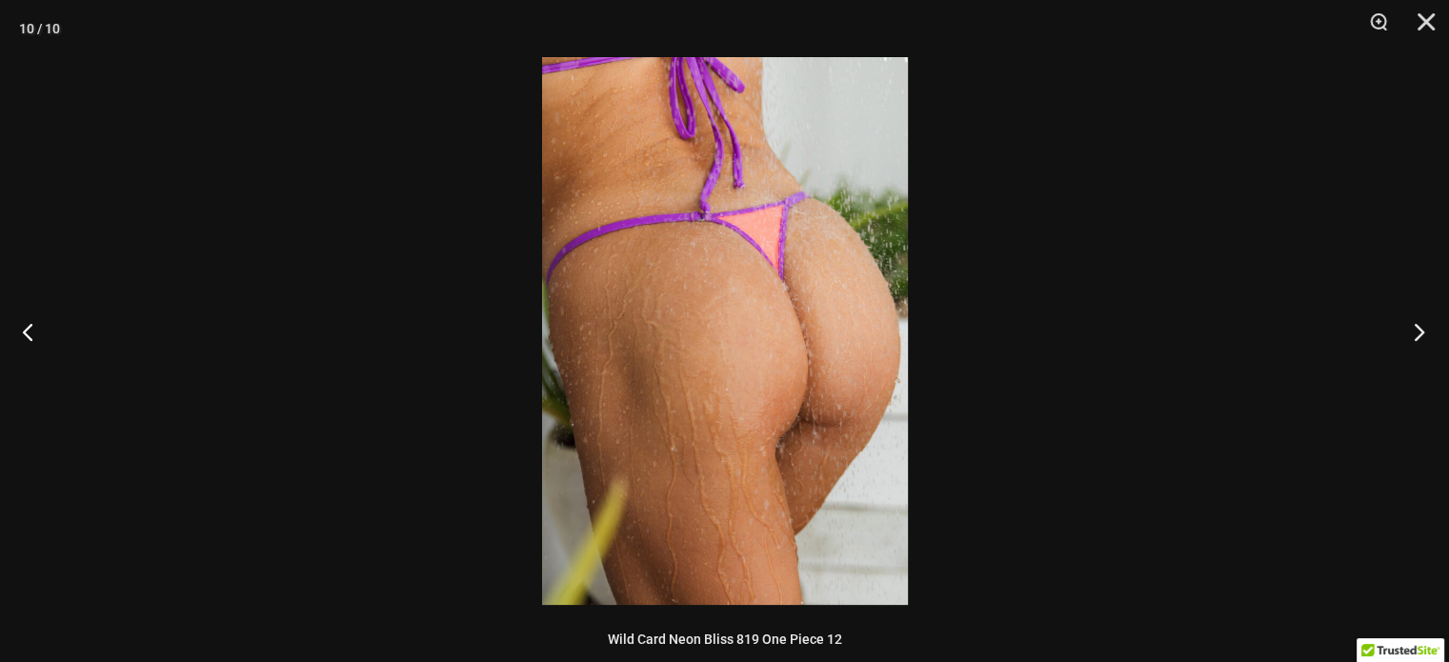
click at [1423, 333] on button "Next" at bounding box center [1413, 331] width 71 height 95
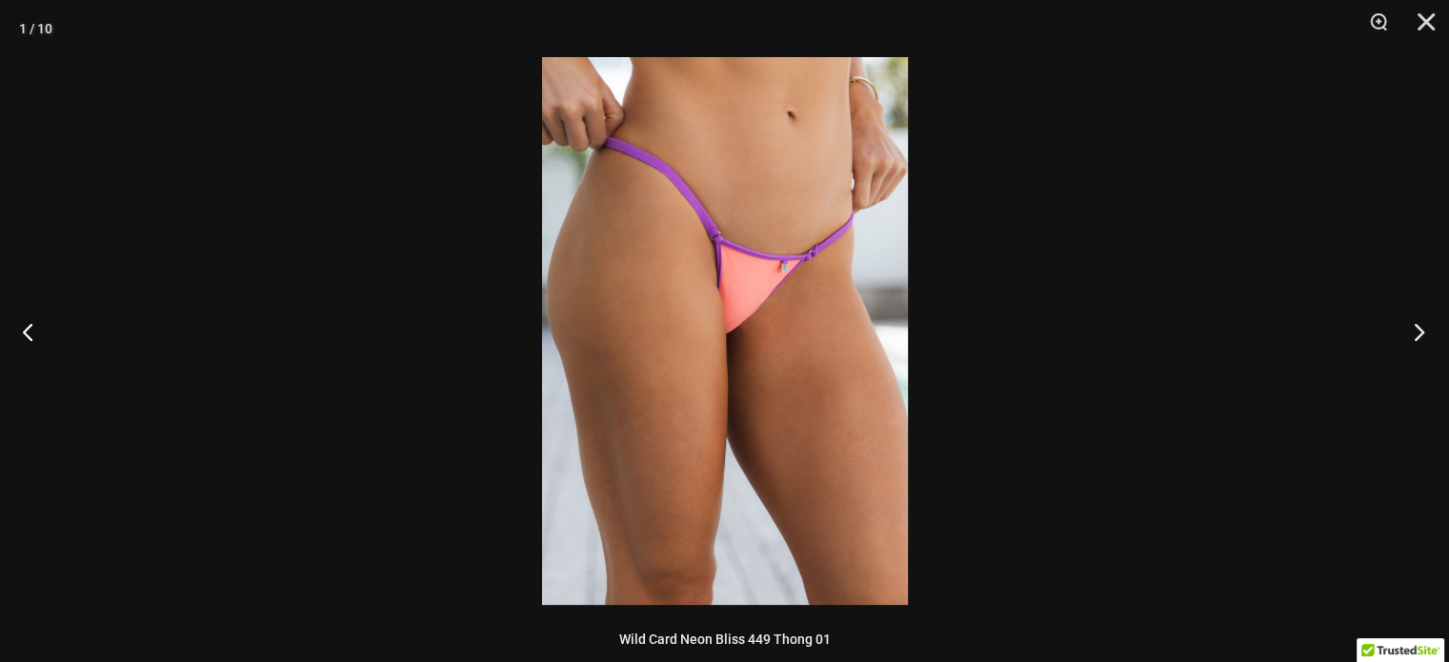
click at [1423, 333] on button "Next" at bounding box center [1413, 331] width 71 height 95
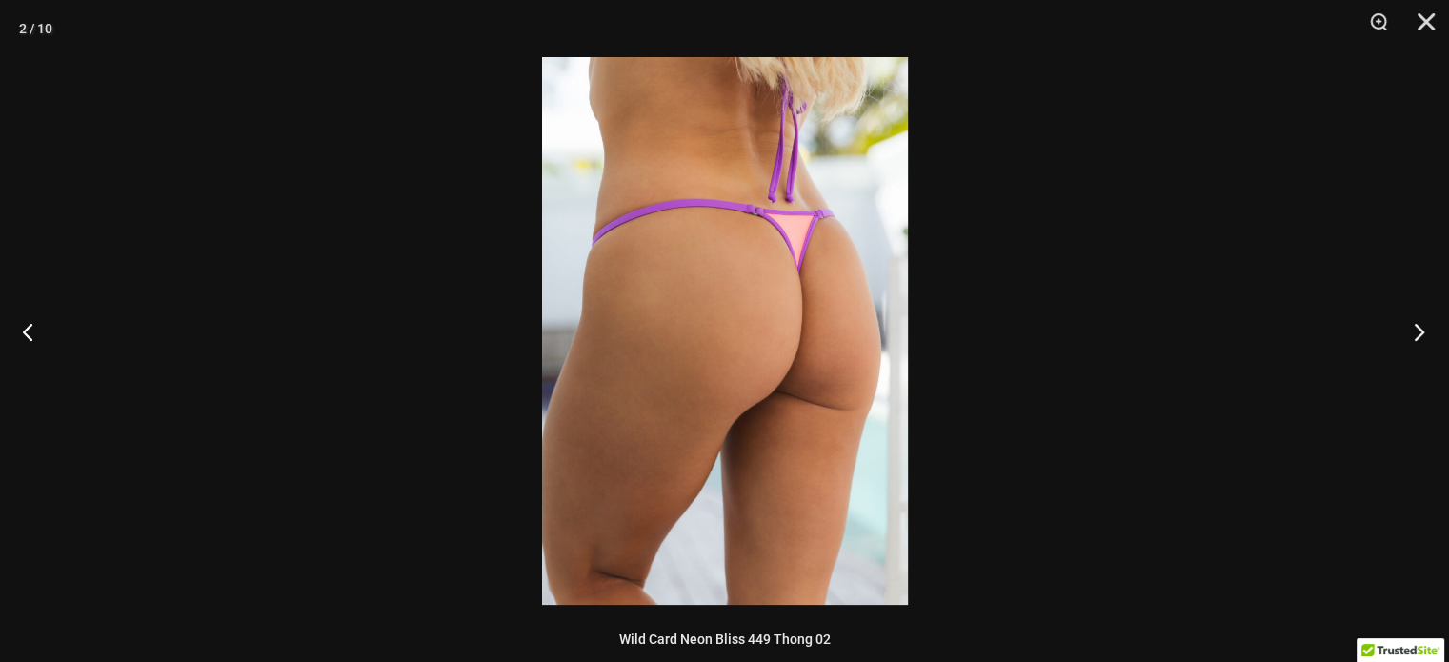
click at [1423, 333] on button "Next" at bounding box center [1413, 331] width 71 height 95
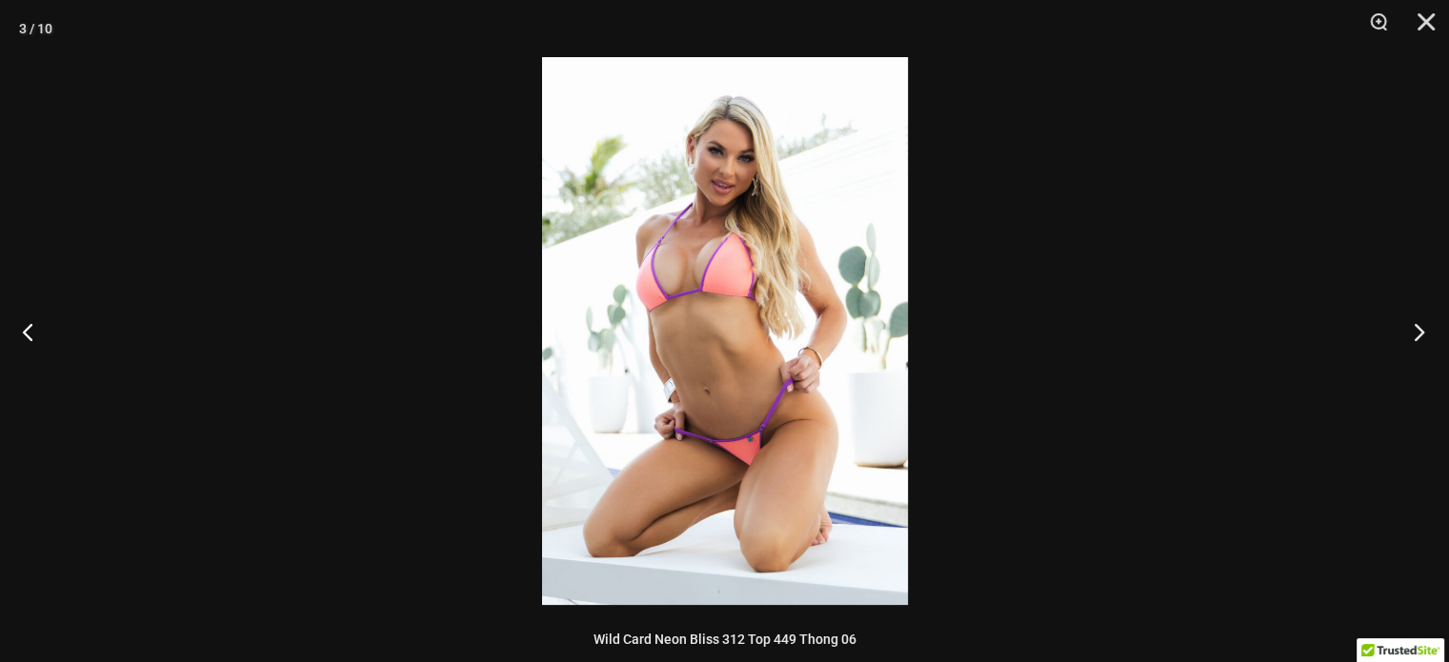
click at [1423, 333] on button "Next" at bounding box center [1413, 331] width 71 height 95
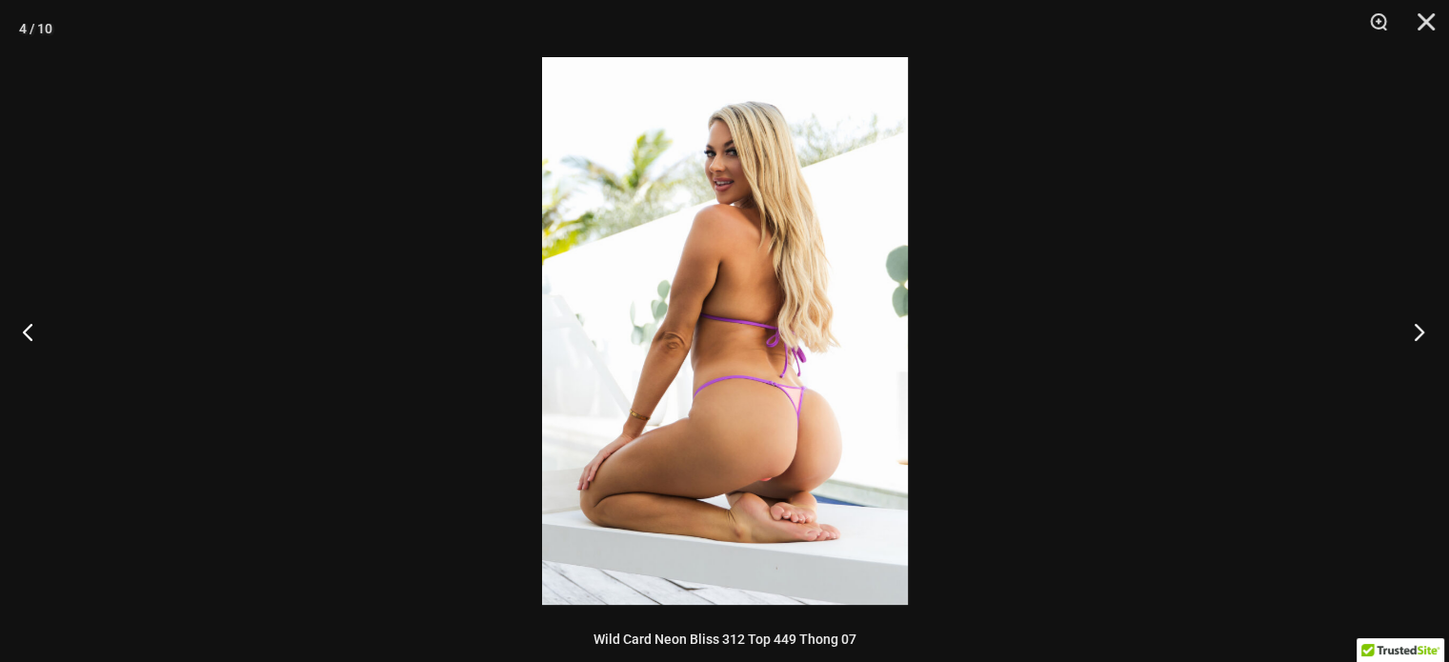
click at [1423, 333] on button "Next" at bounding box center [1413, 331] width 71 height 95
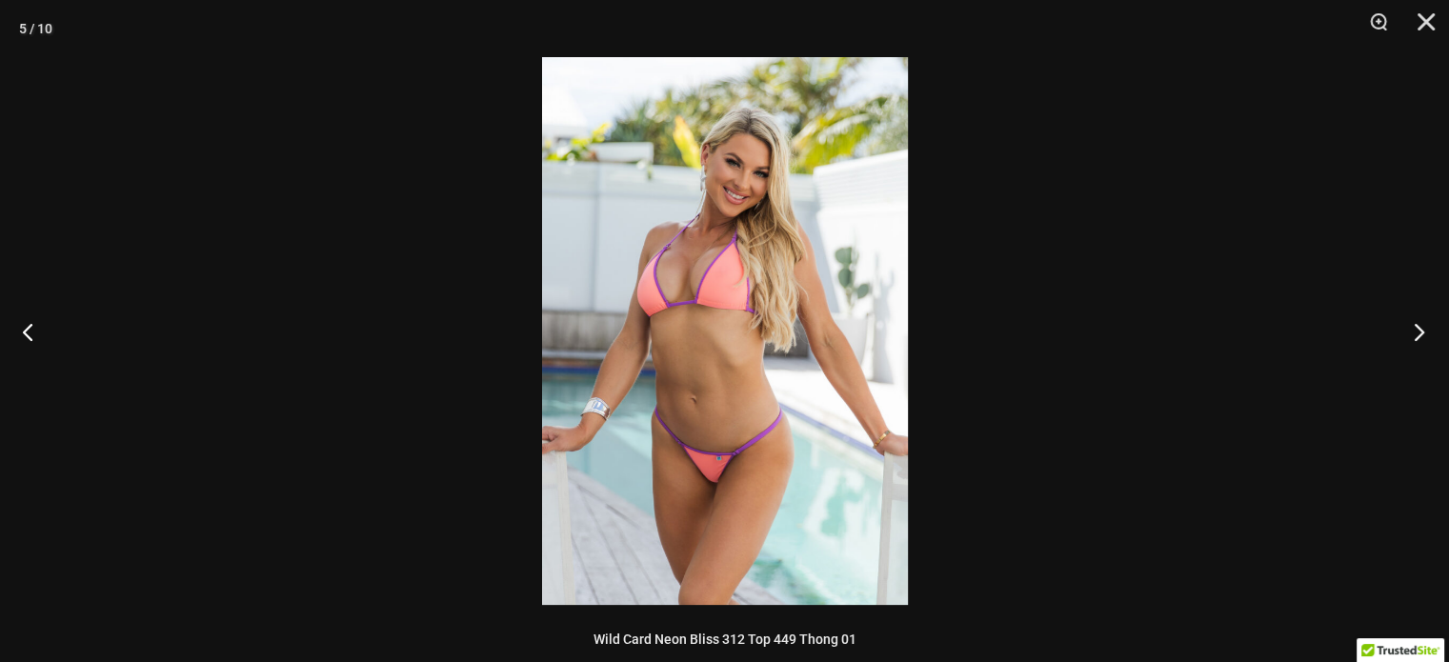
click at [1423, 333] on button "Next" at bounding box center [1413, 331] width 71 height 95
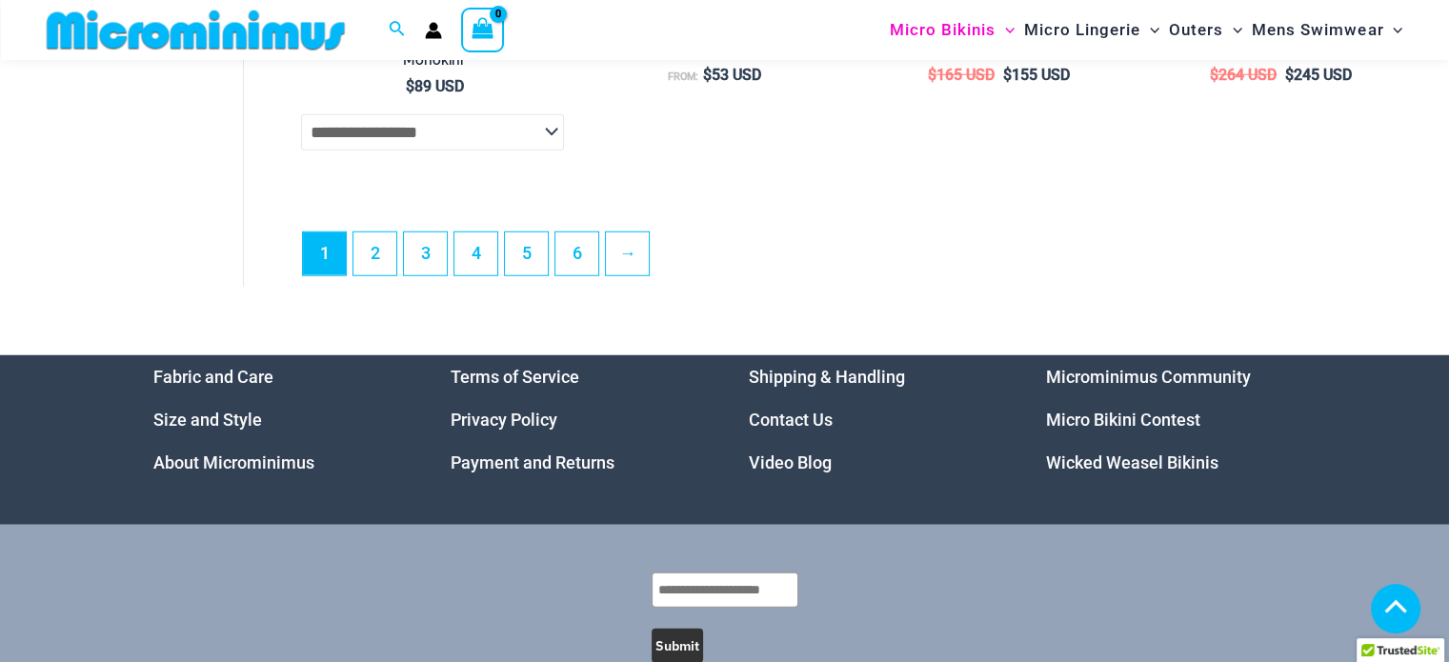
scroll to position [5145, 0]
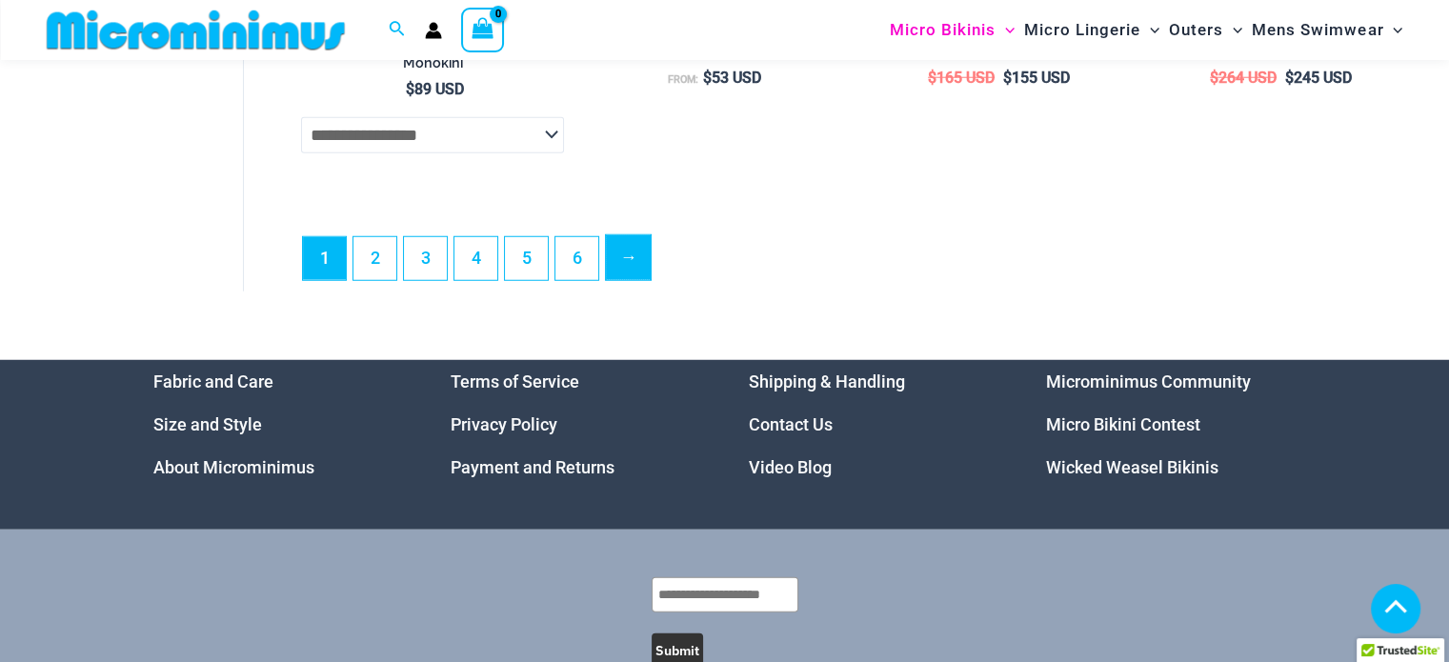
click at [628, 280] on link "→" at bounding box center [628, 257] width 45 height 45
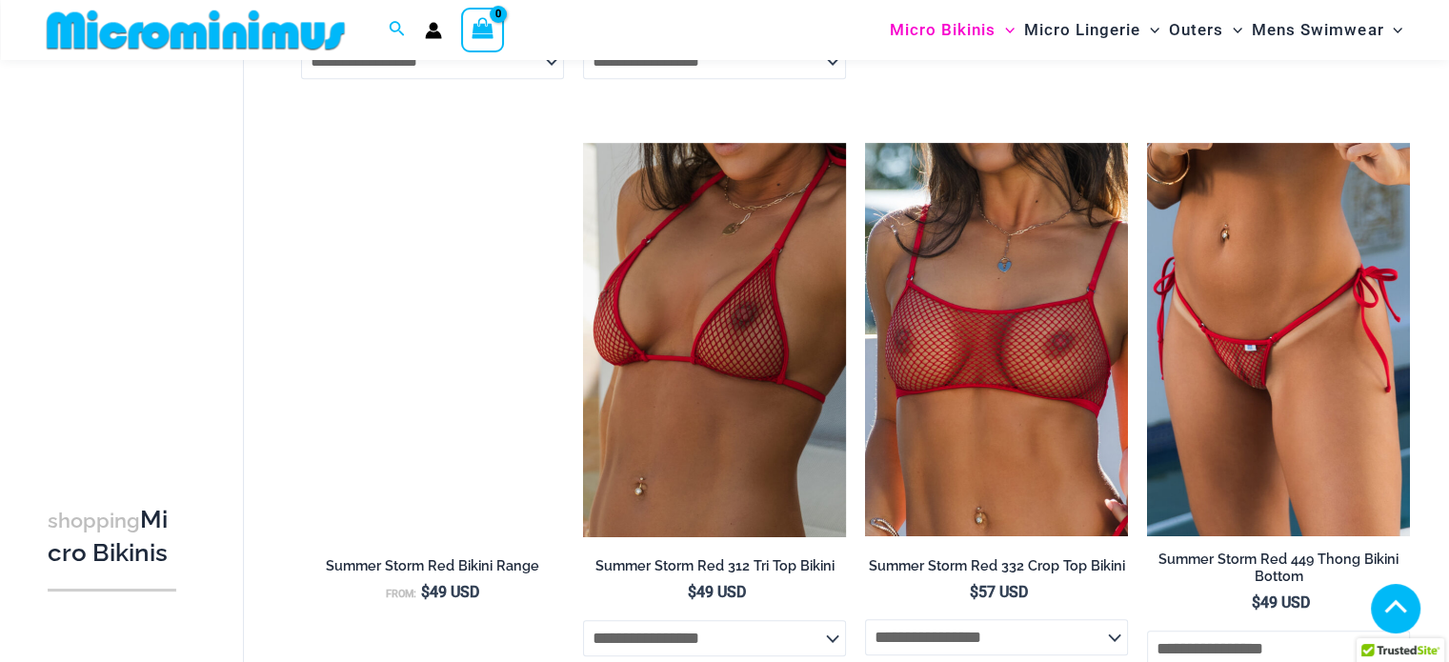
scroll to position [1833, 0]
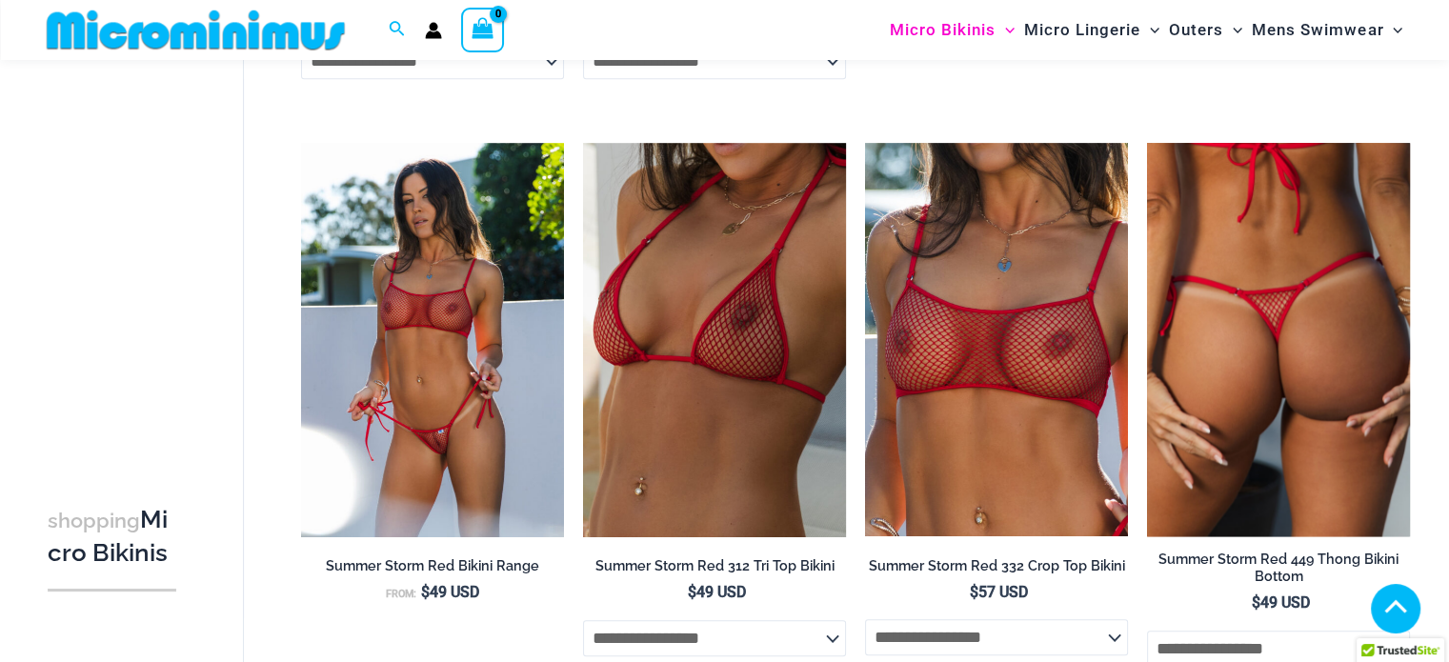
click at [1231, 299] on img at bounding box center [1278, 340] width 263 height 394
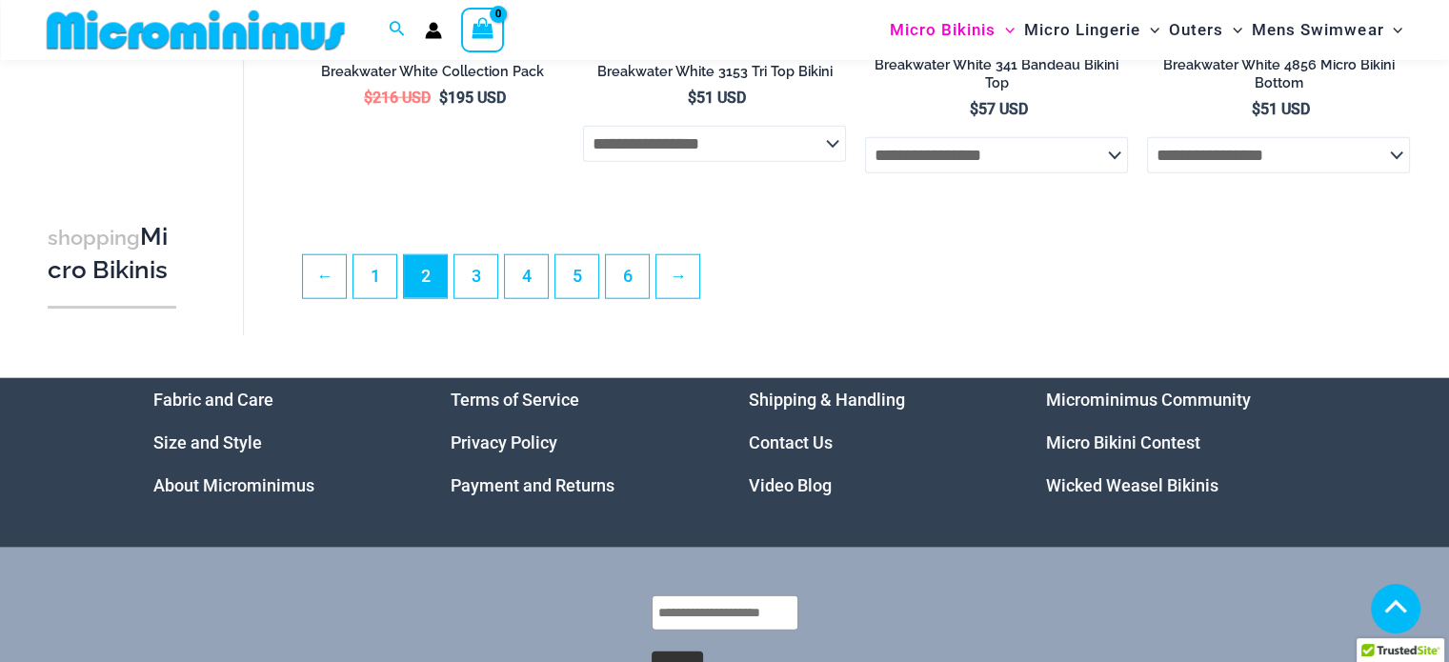
scroll to position [4681, 0]
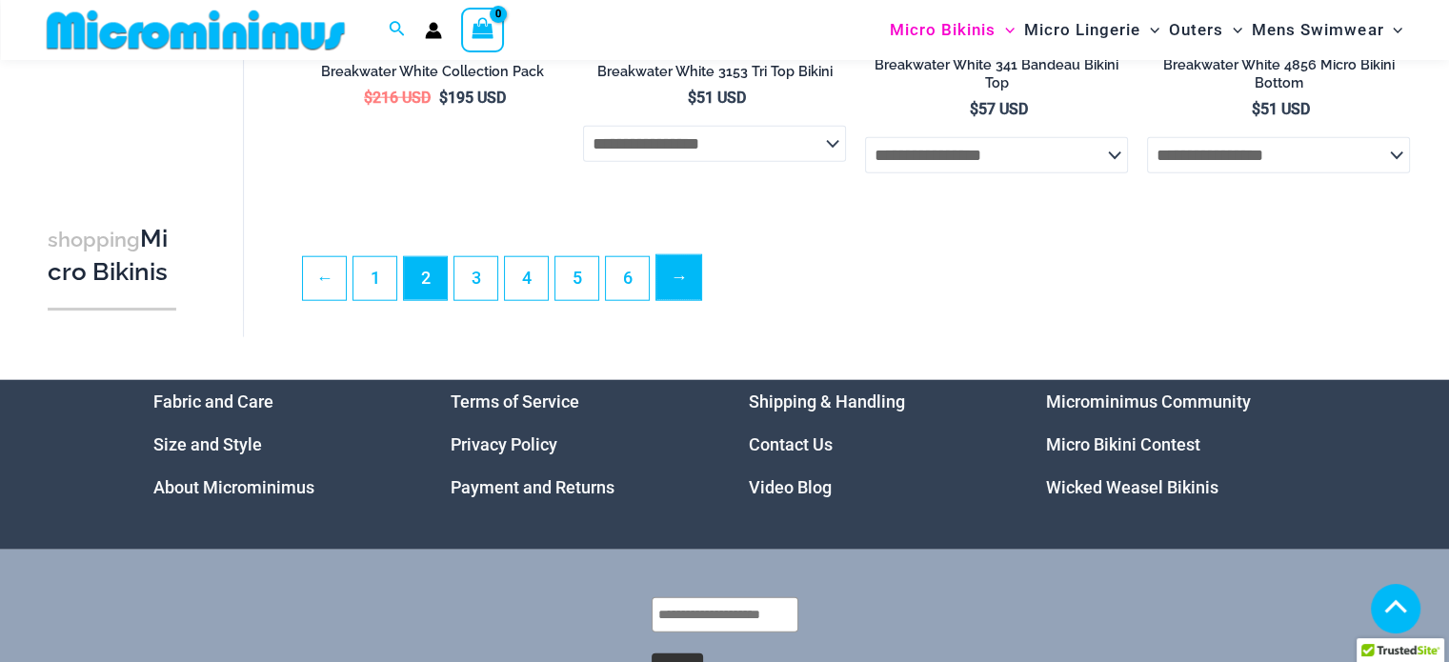
click at [692, 284] on link "→" at bounding box center [679, 277] width 45 height 45
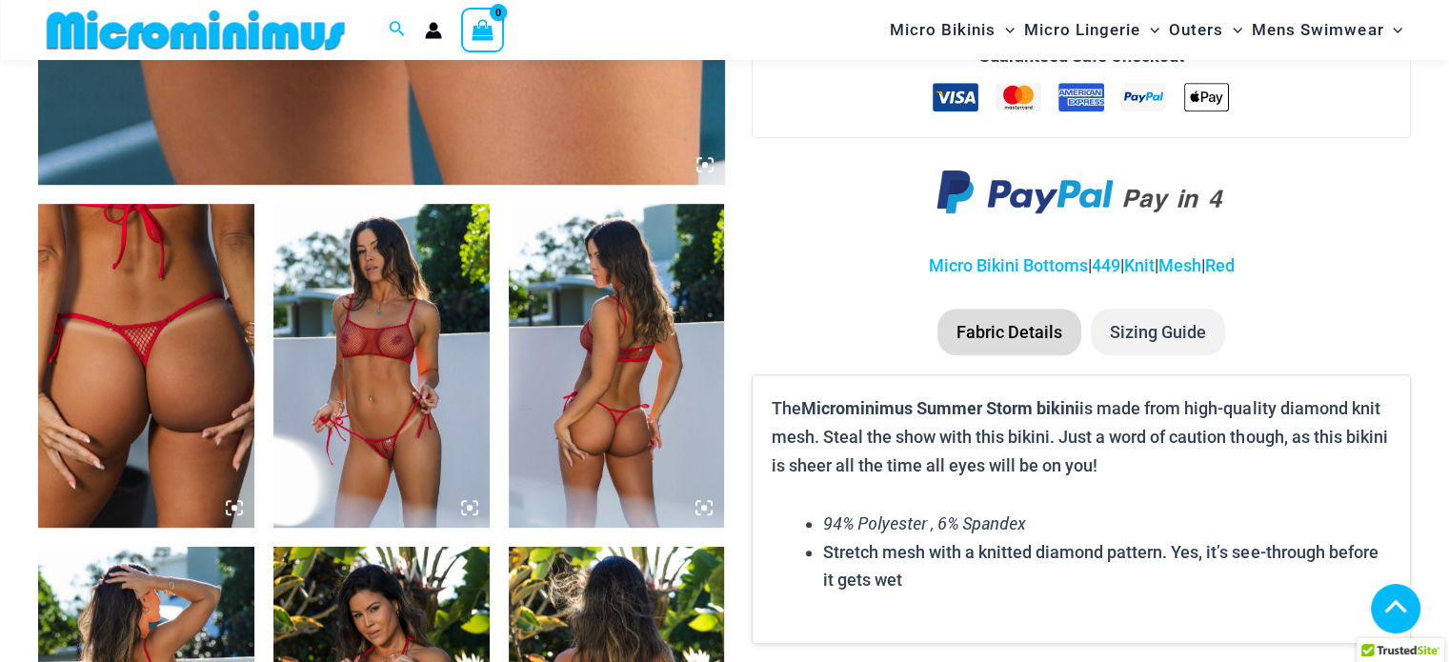
scroll to position [1024, 0]
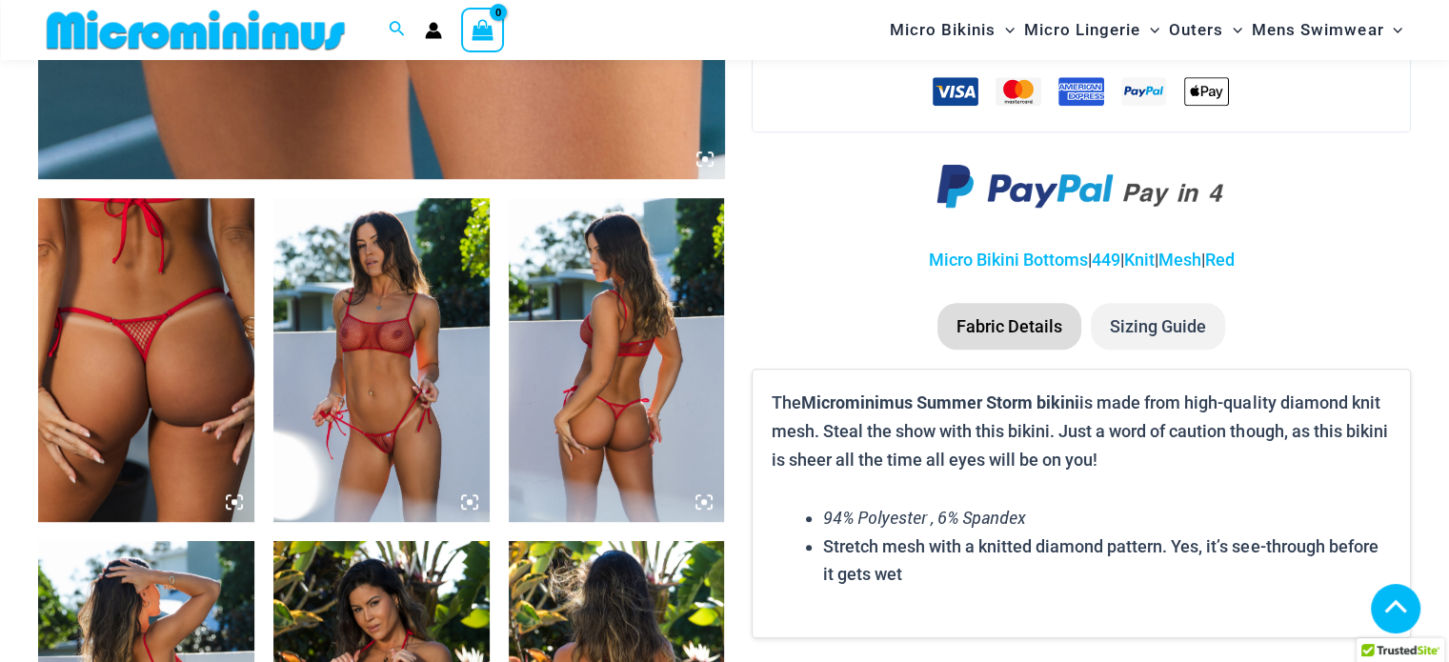
click at [238, 373] on img at bounding box center [146, 360] width 216 height 324
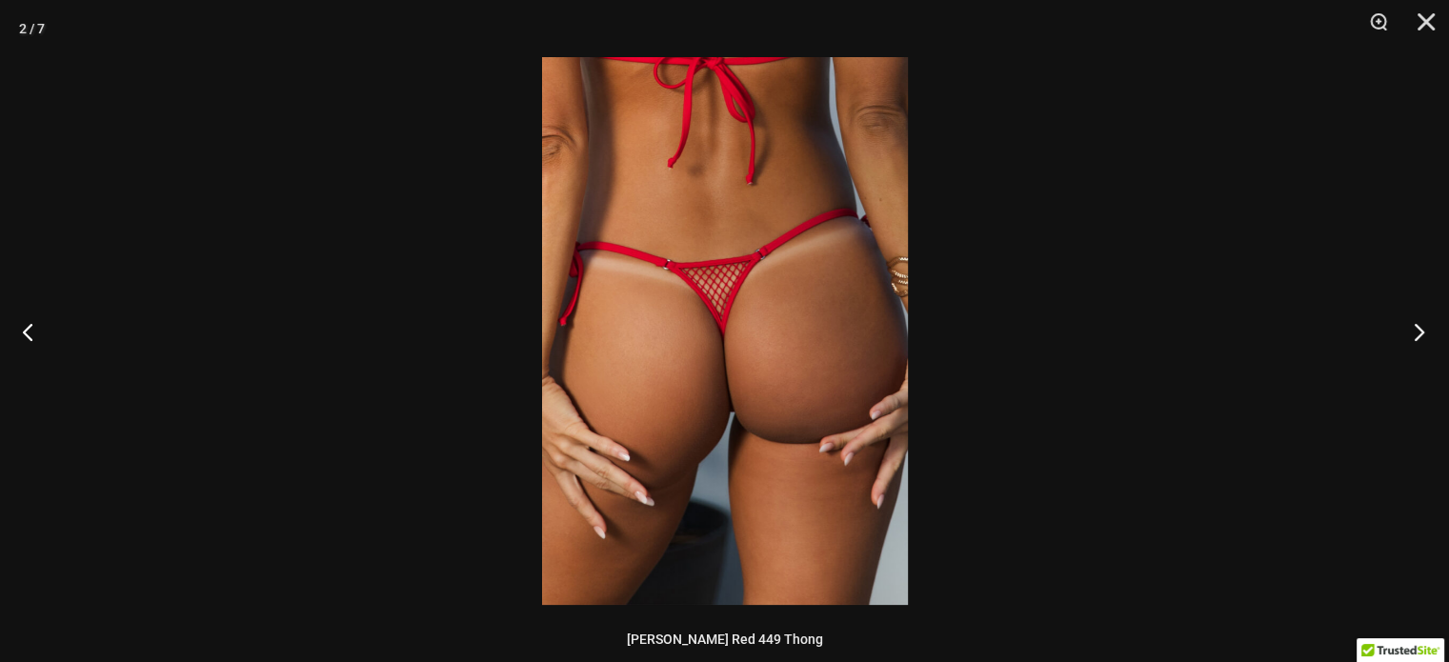
click at [1410, 325] on button "Next" at bounding box center [1413, 331] width 71 height 95
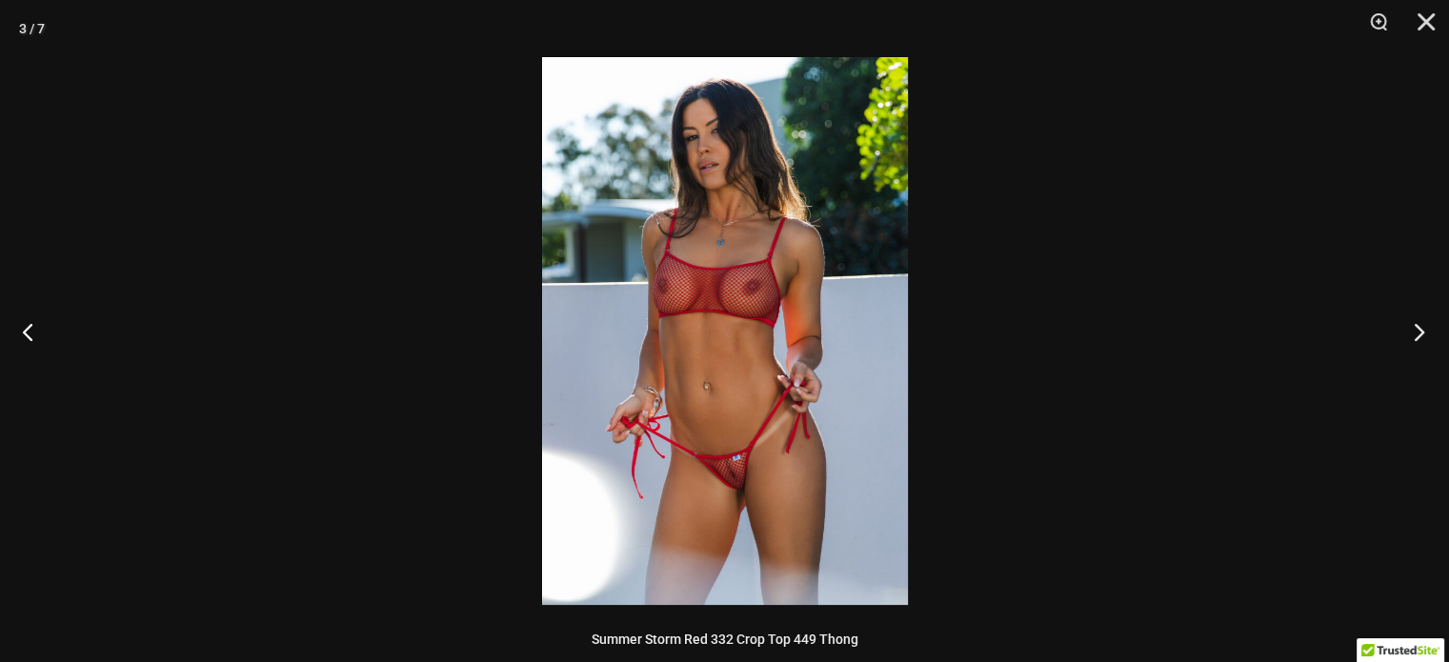
click at [1410, 325] on button "Next" at bounding box center [1413, 331] width 71 height 95
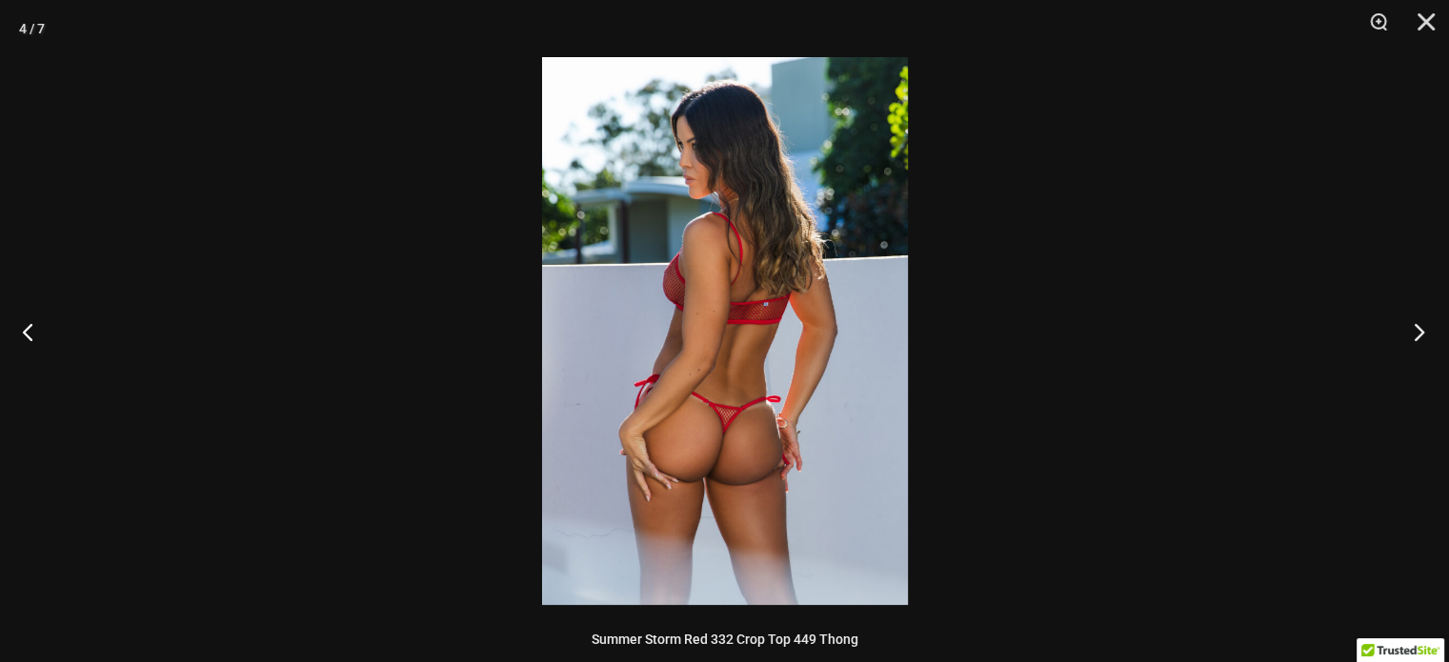
click at [1410, 325] on button "Next" at bounding box center [1413, 331] width 71 height 95
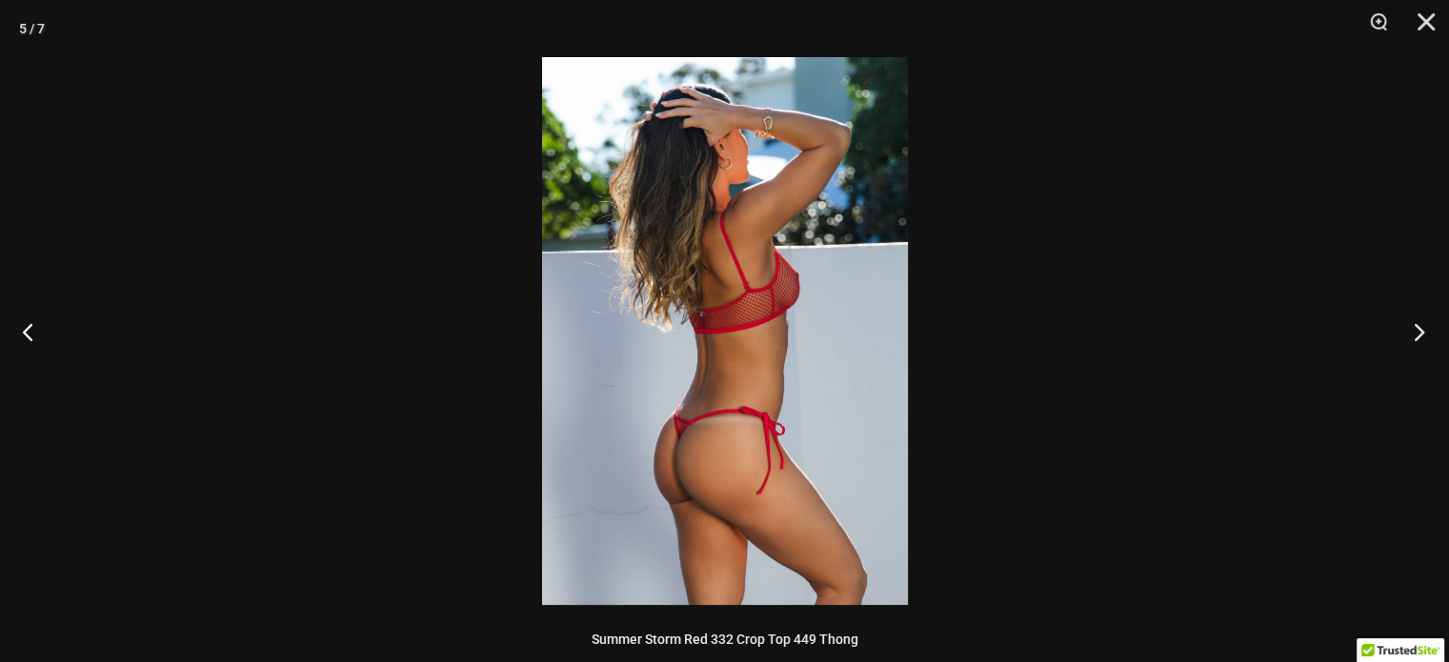
click at [1410, 325] on button "Next" at bounding box center [1413, 331] width 71 height 95
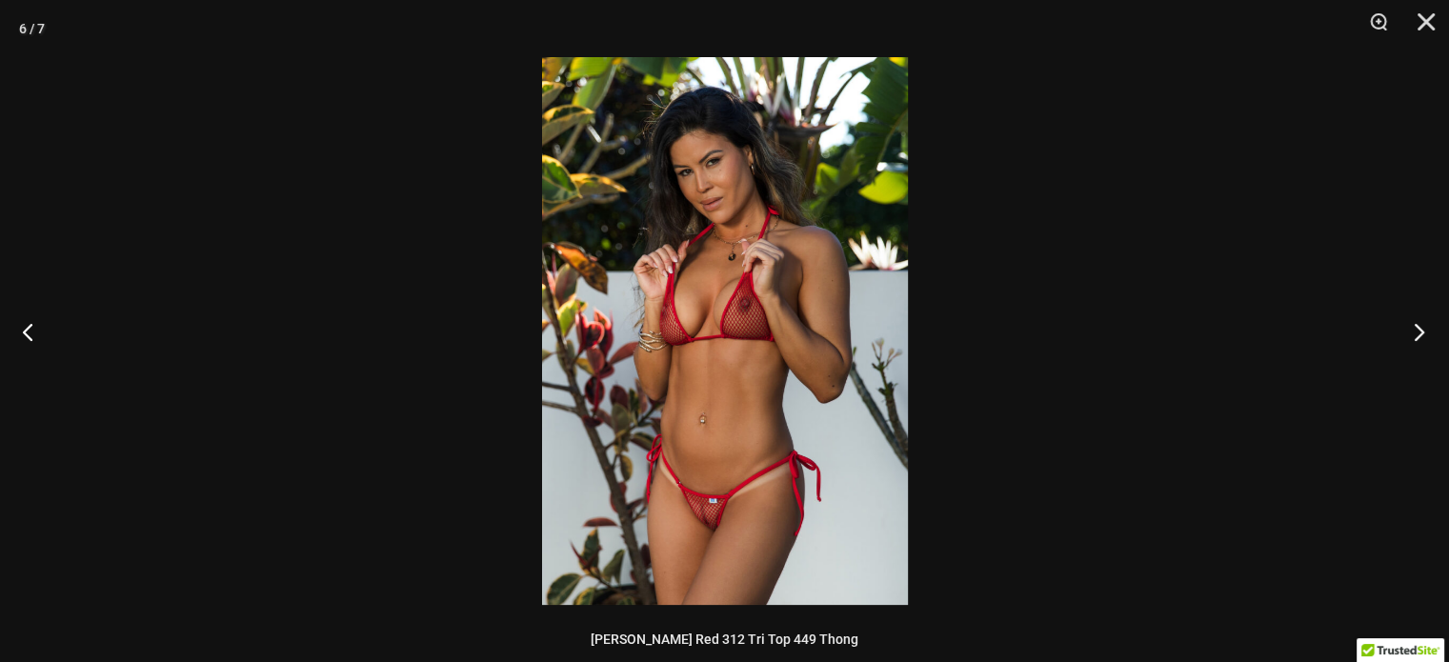
click at [1410, 325] on button "Next" at bounding box center [1413, 331] width 71 height 95
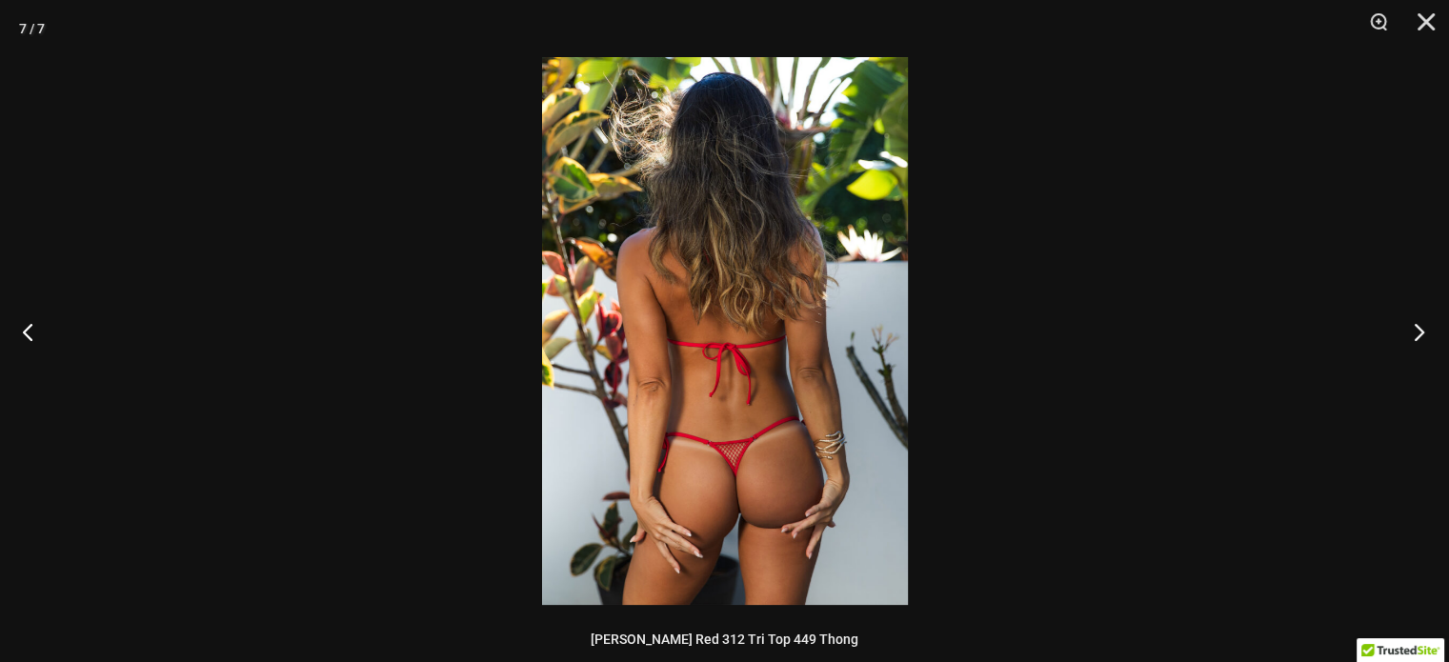
click at [1410, 325] on button "Next" at bounding box center [1413, 331] width 71 height 95
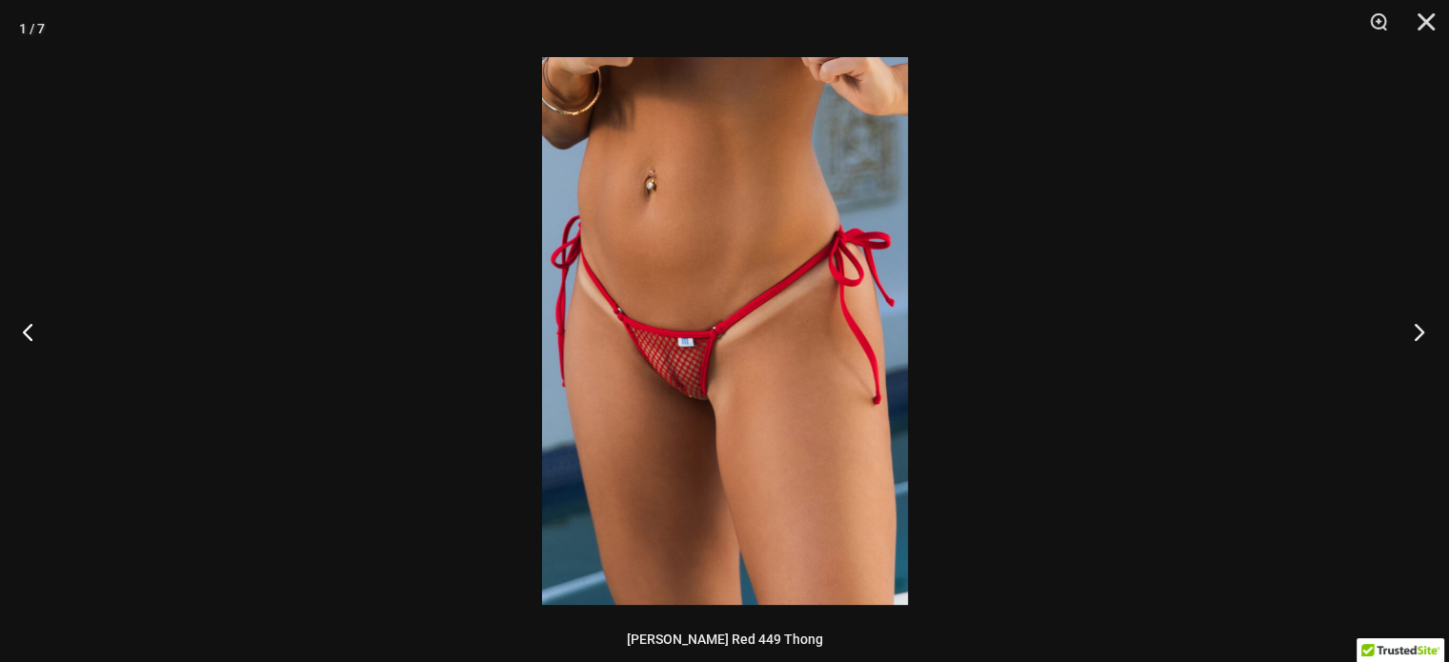
click at [1410, 325] on button "Next" at bounding box center [1413, 331] width 71 height 95
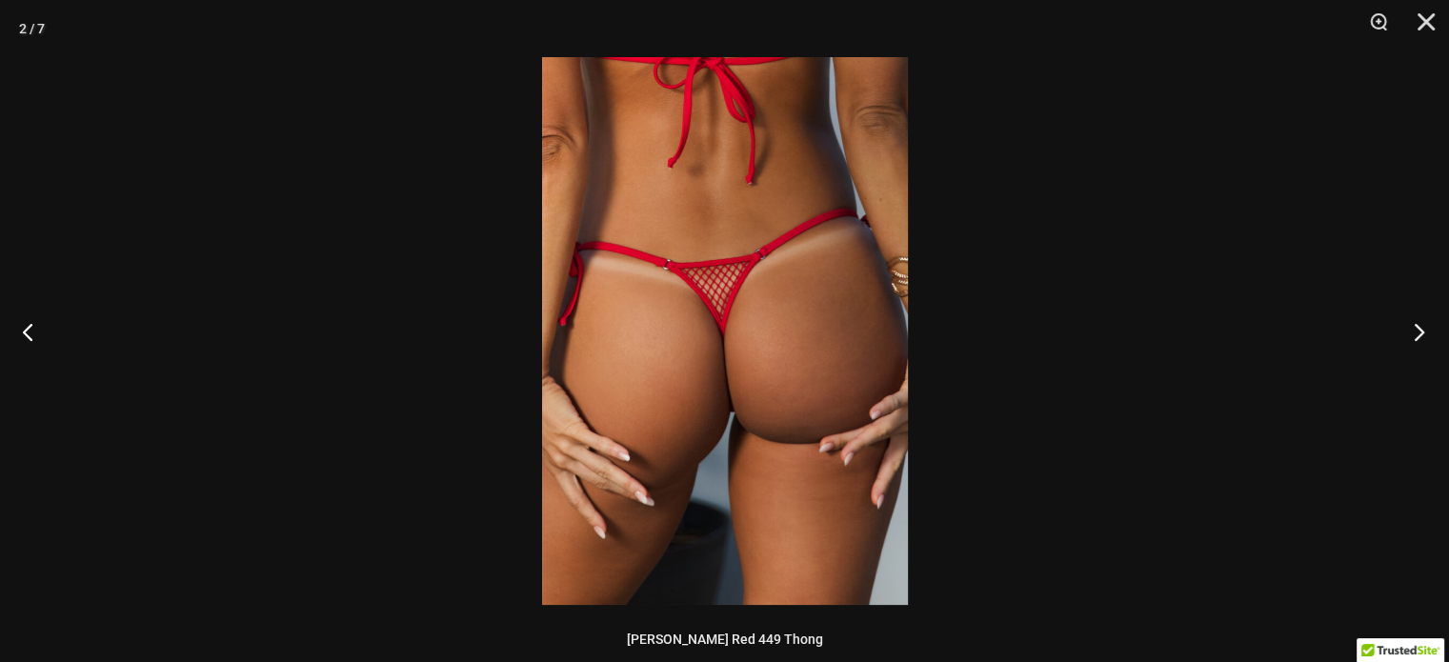
click at [1410, 325] on button "Next" at bounding box center [1413, 331] width 71 height 95
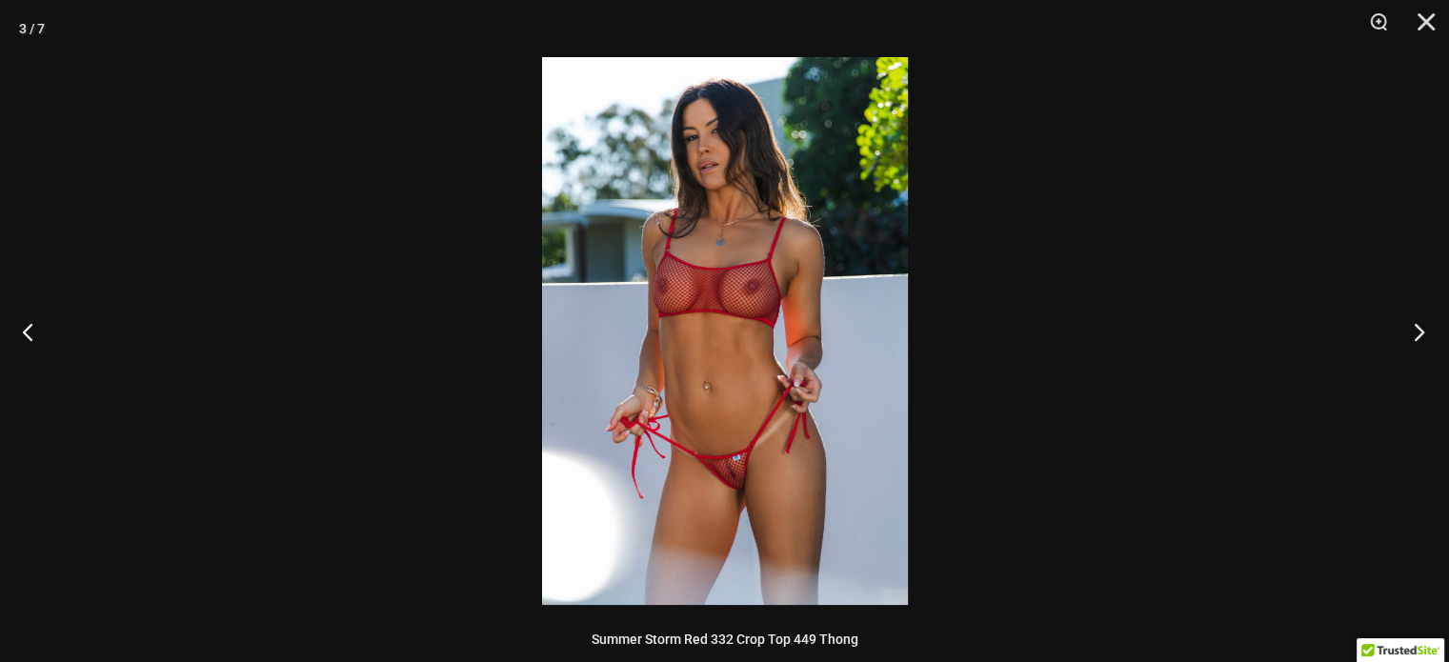
click at [1410, 325] on button "Next" at bounding box center [1413, 331] width 71 height 95
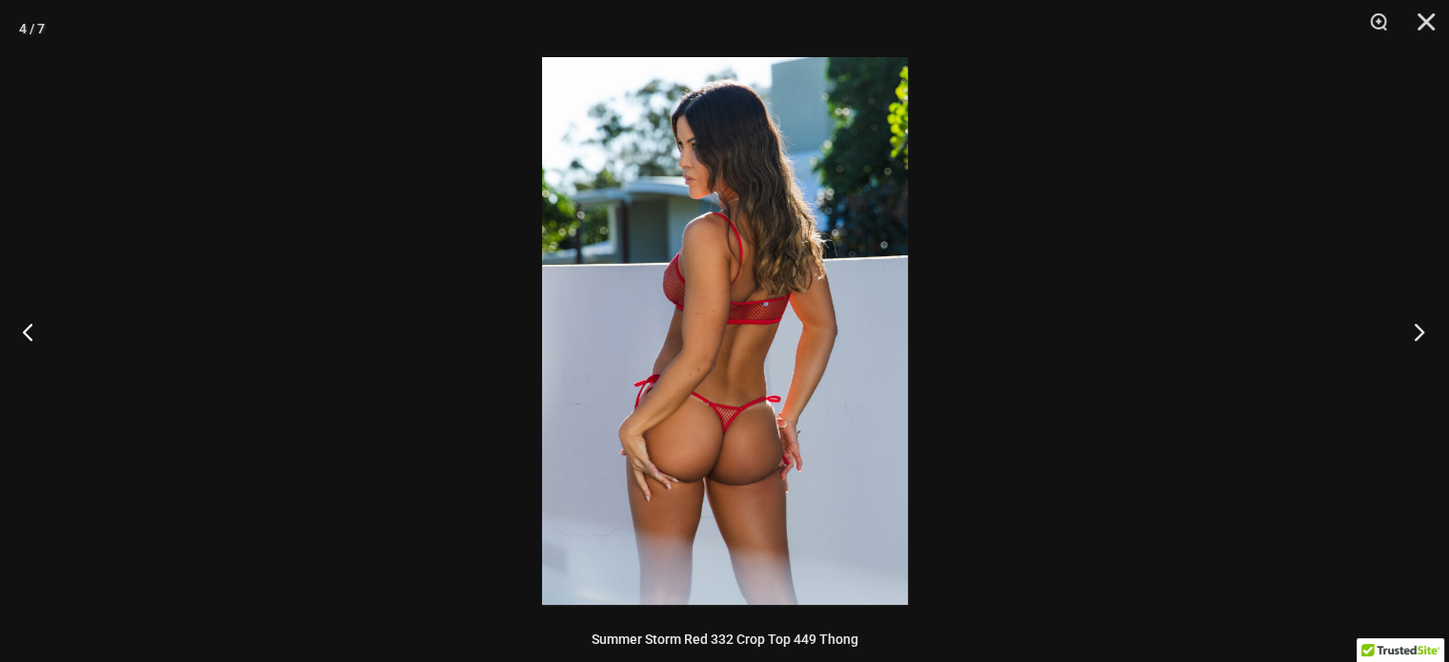
click at [1410, 325] on button "Next" at bounding box center [1413, 331] width 71 height 95
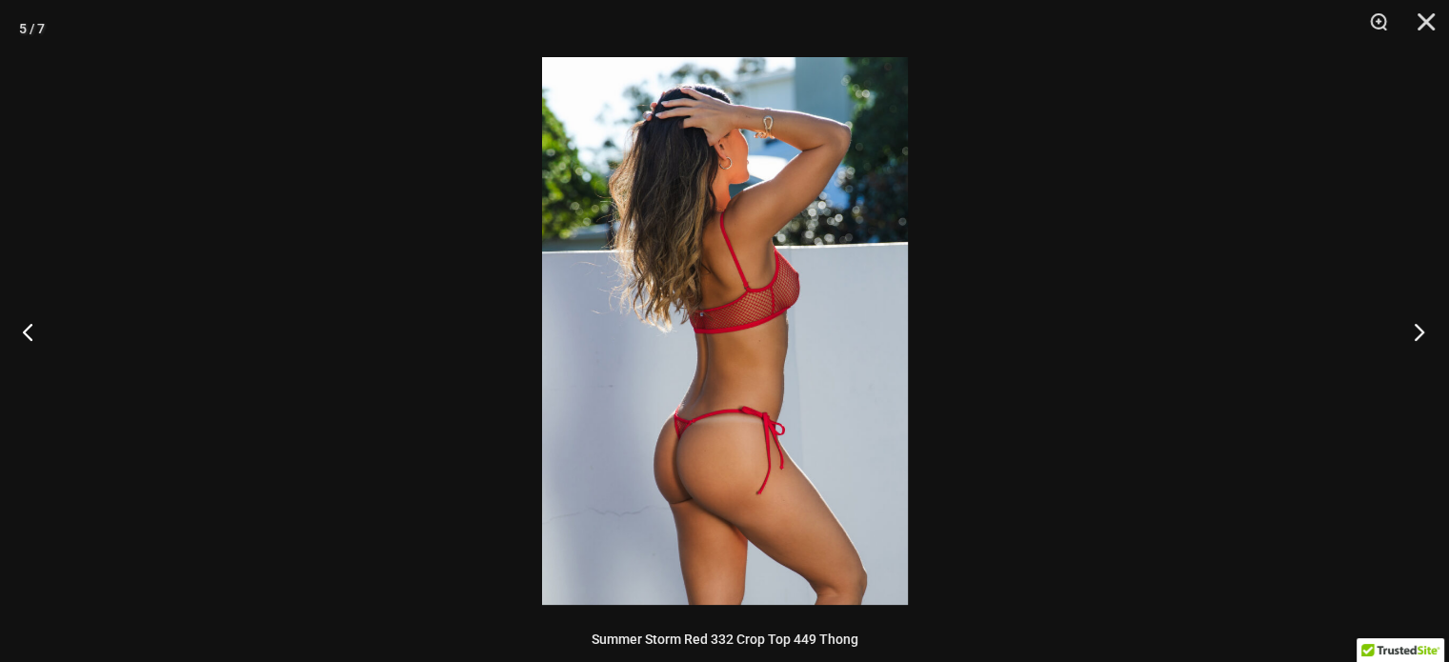
click at [1425, 343] on button "Next" at bounding box center [1413, 331] width 71 height 95
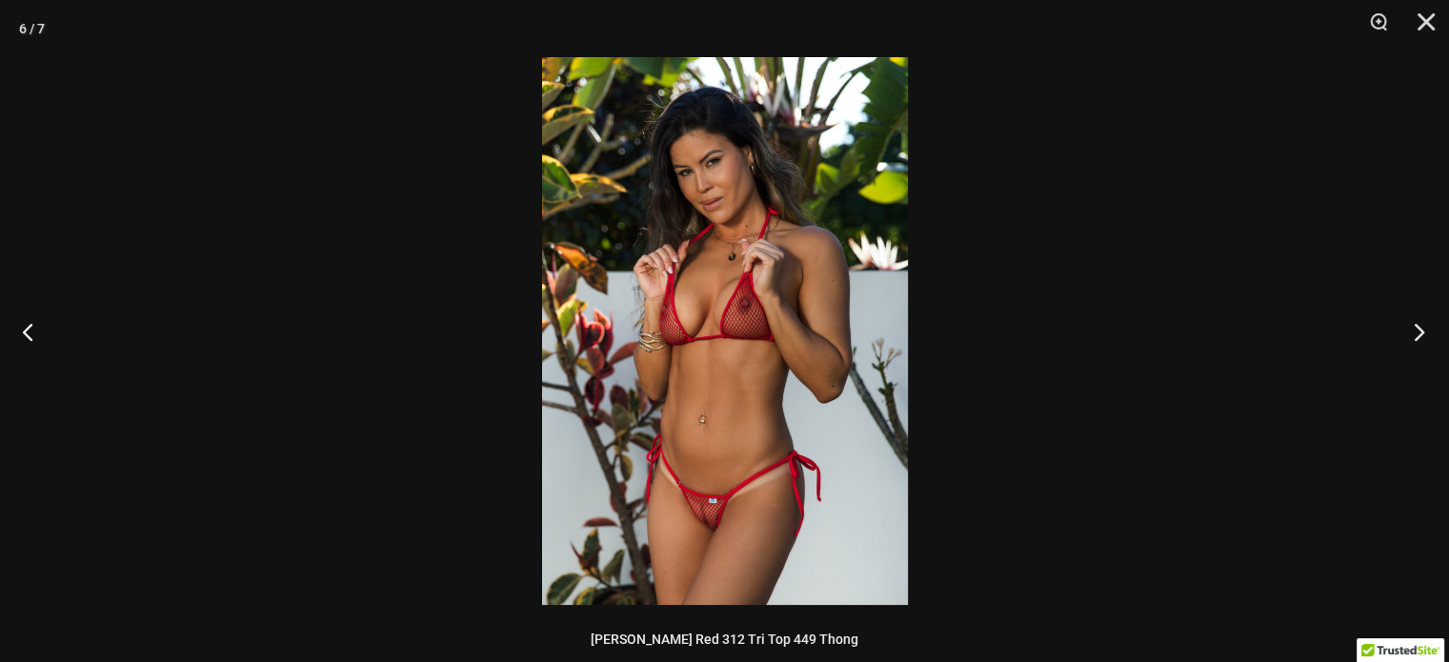
click at [1425, 343] on button "Next" at bounding box center [1413, 331] width 71 height 95
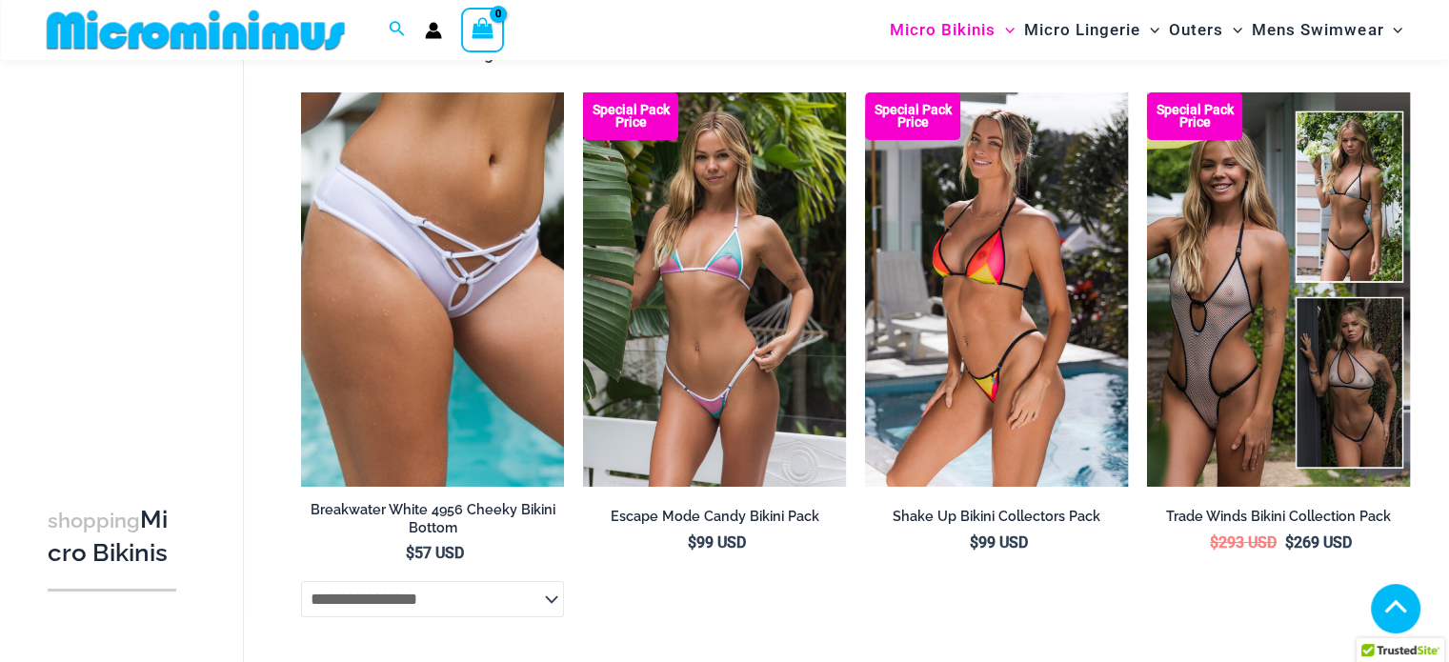
scroll to position [633, 0]
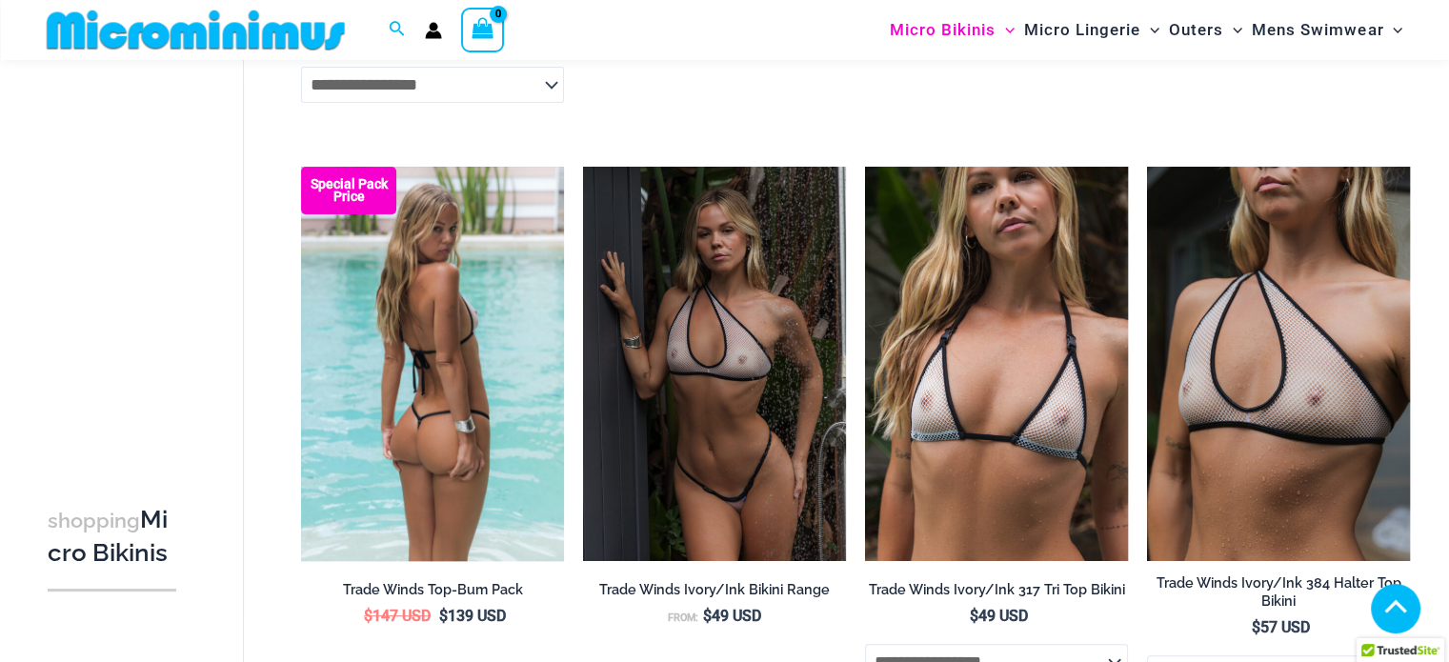
click at [423, 301] on img at bounding box center [432, 364] width 263 height 395
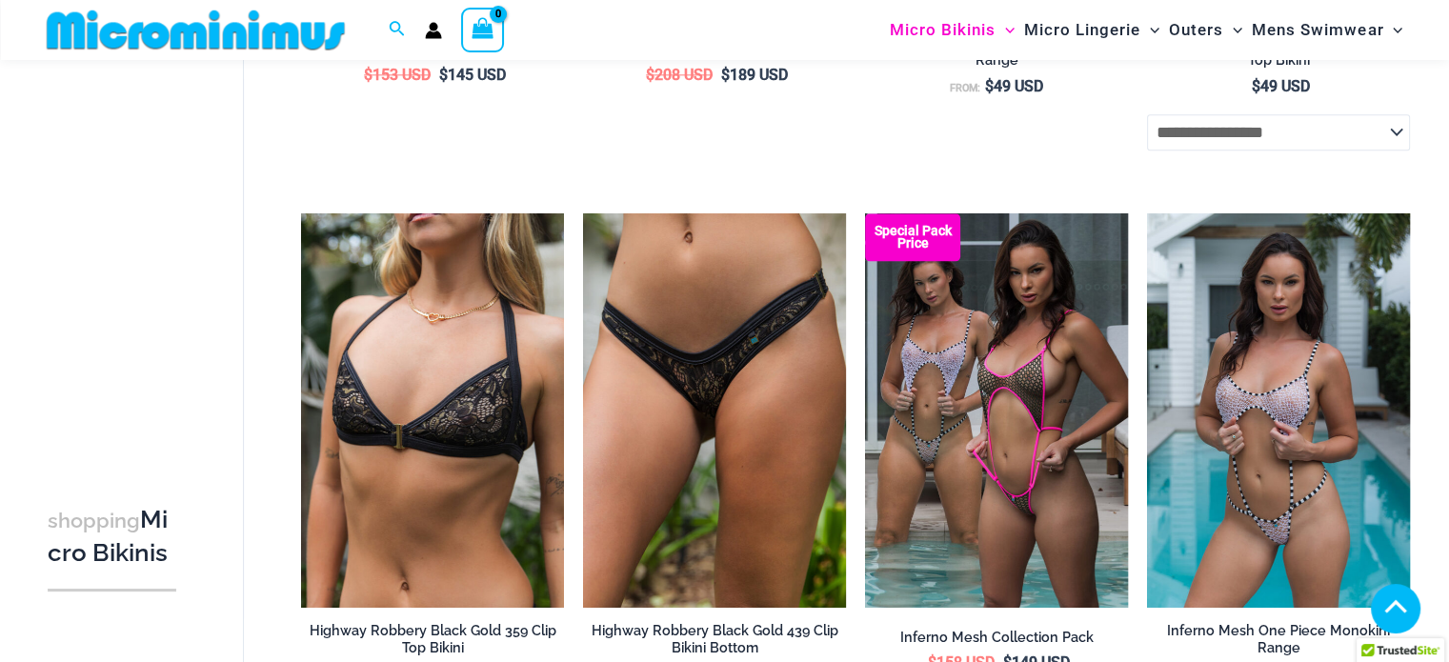
scroll to position [2384, 0]
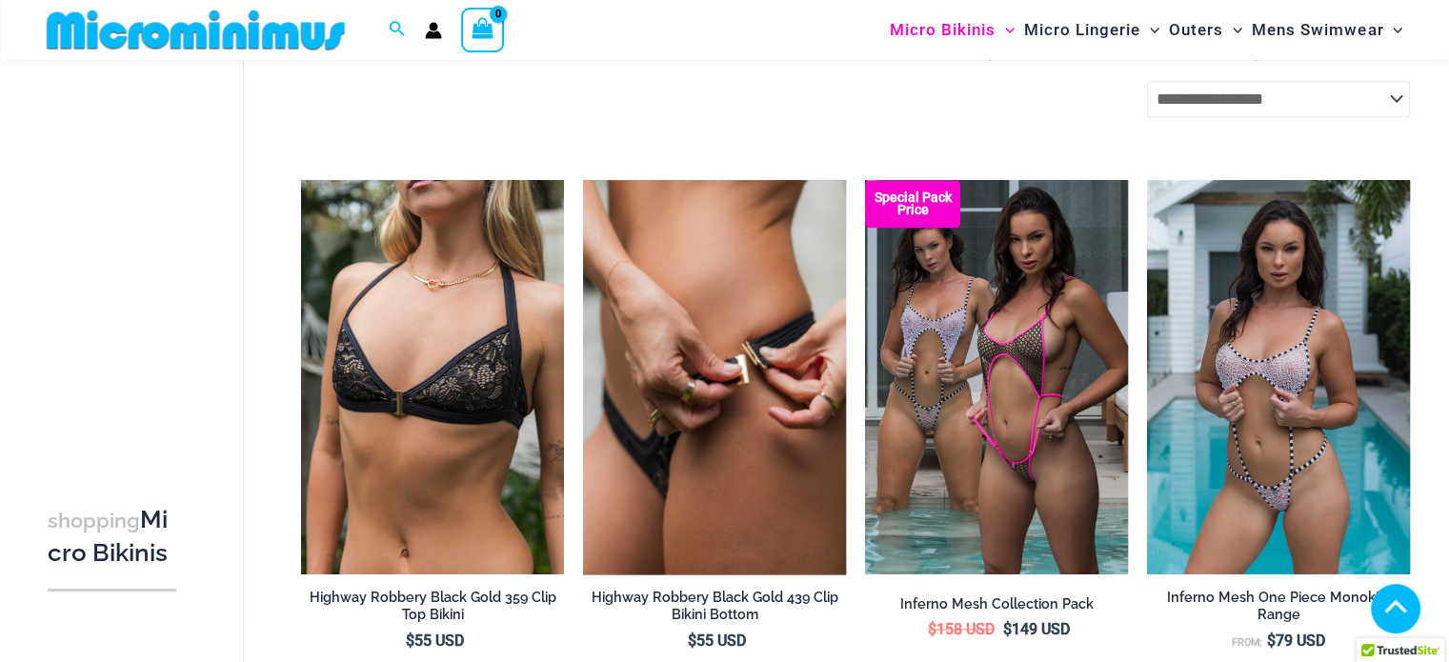
click at [663, 425] on img at bounding box center [714, 377] width 263 height 395
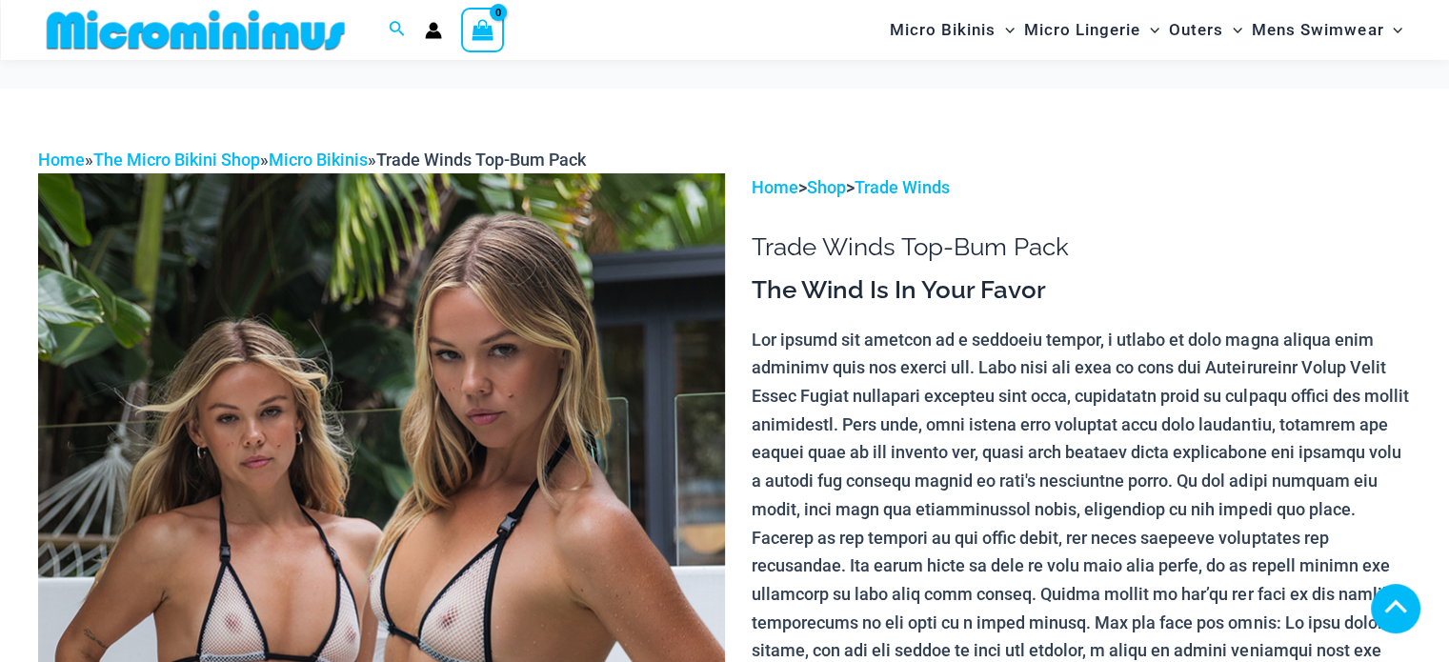
scroll to position [966, 0]
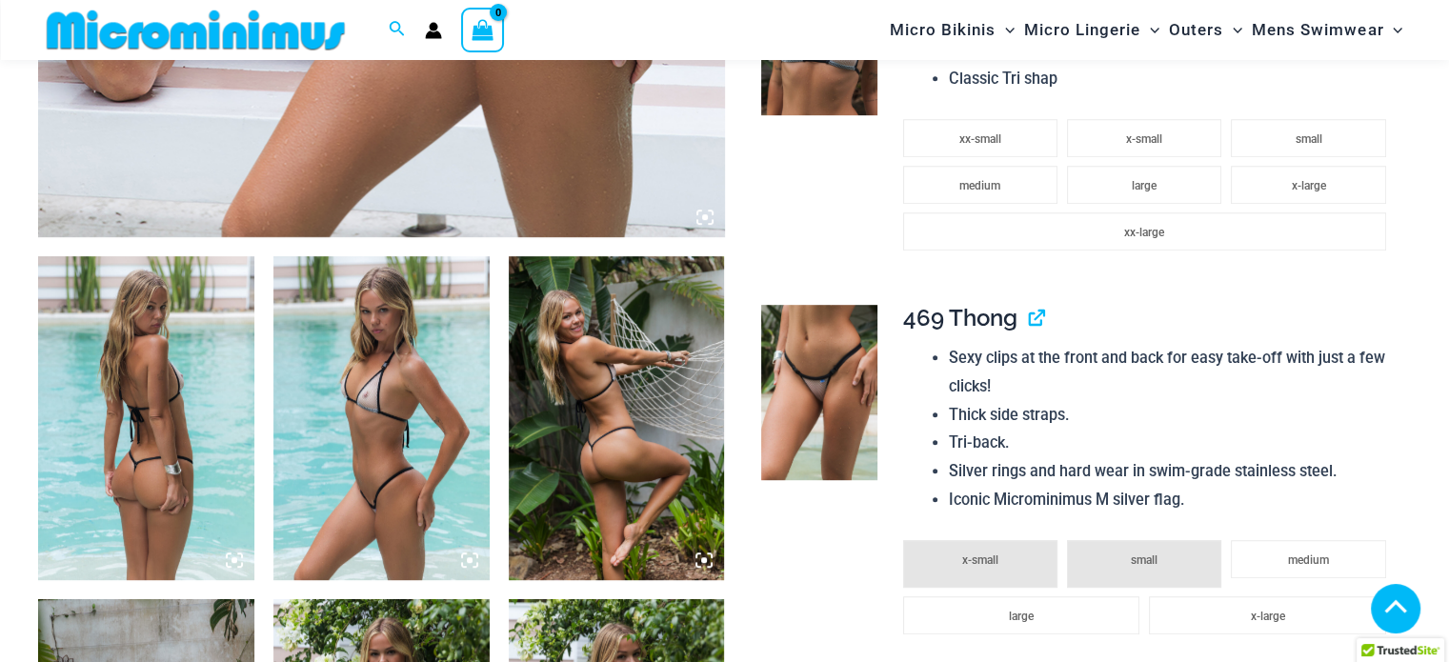
click at [181, 382] on img at bounding box center [146, 418] width 216 height 324
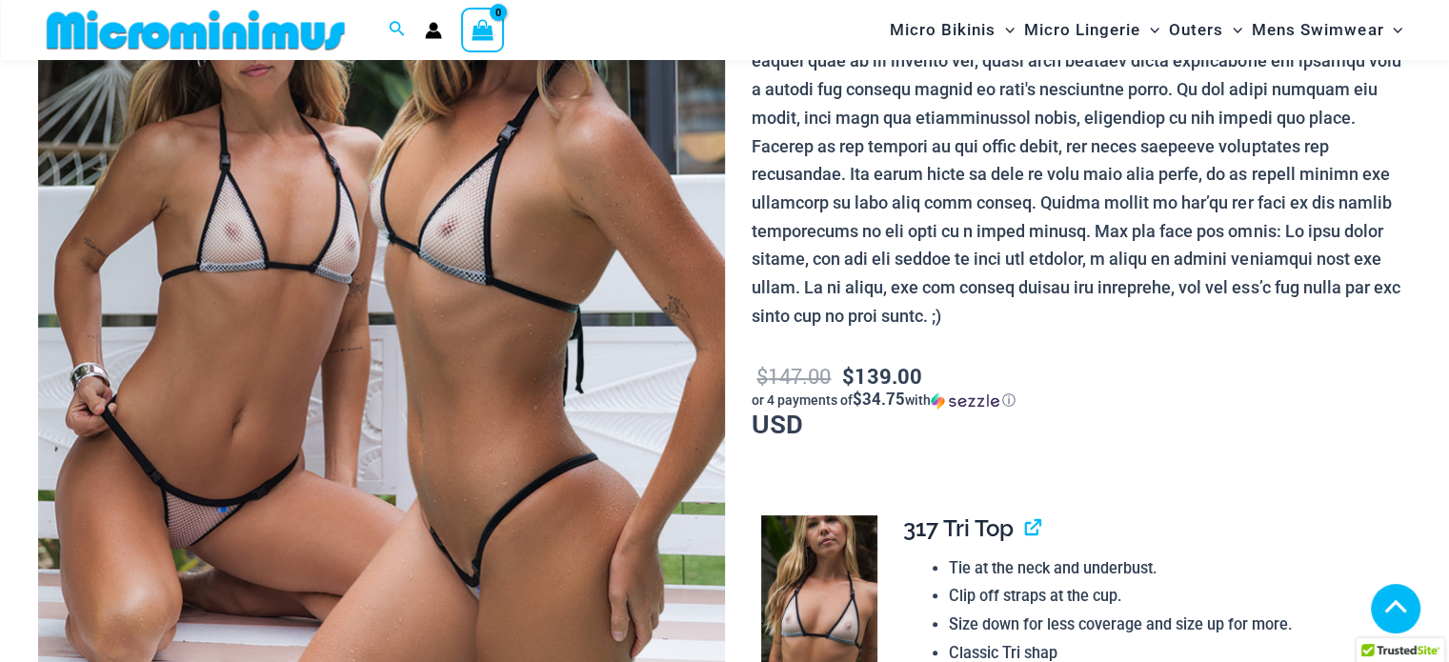
scroll to position [391, 0]
click at [396, 262] on img at bounding box center [381, 298] width 687 height 1030
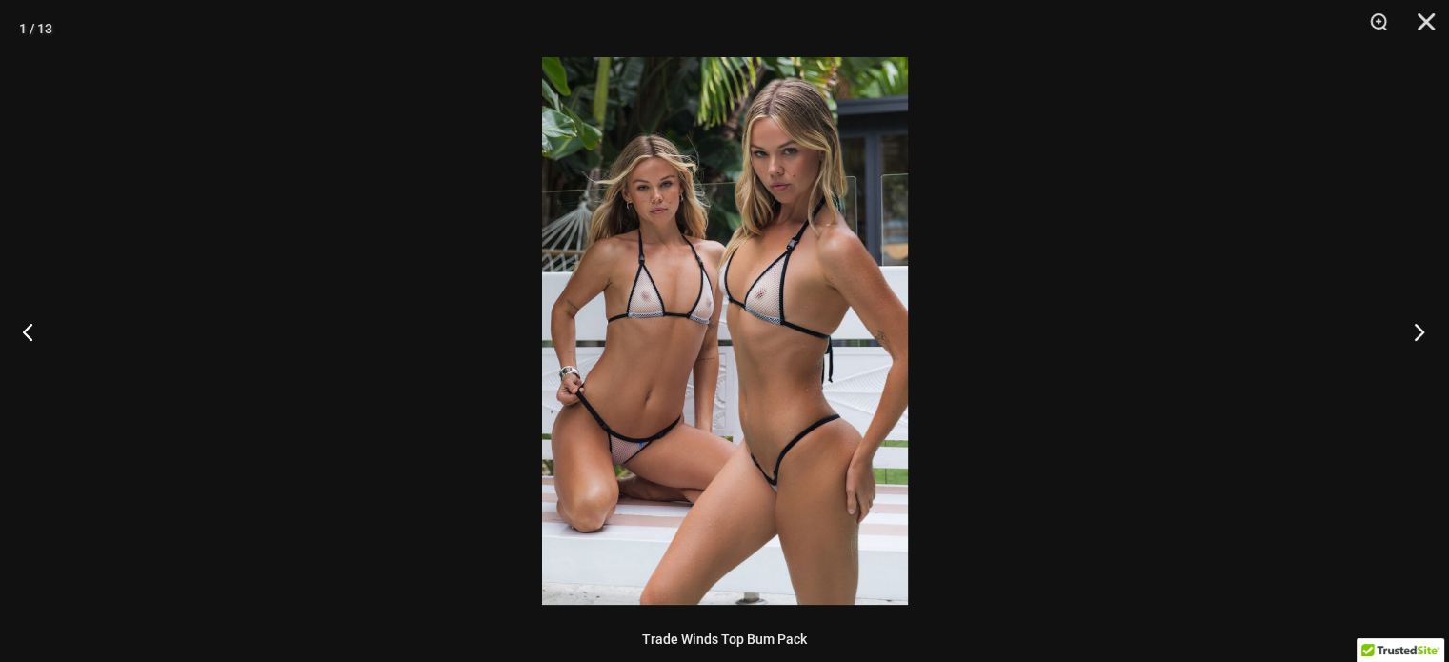
click at [1414, 325] on button "Next" at bounding box center [1413, 331] width 71 height 95
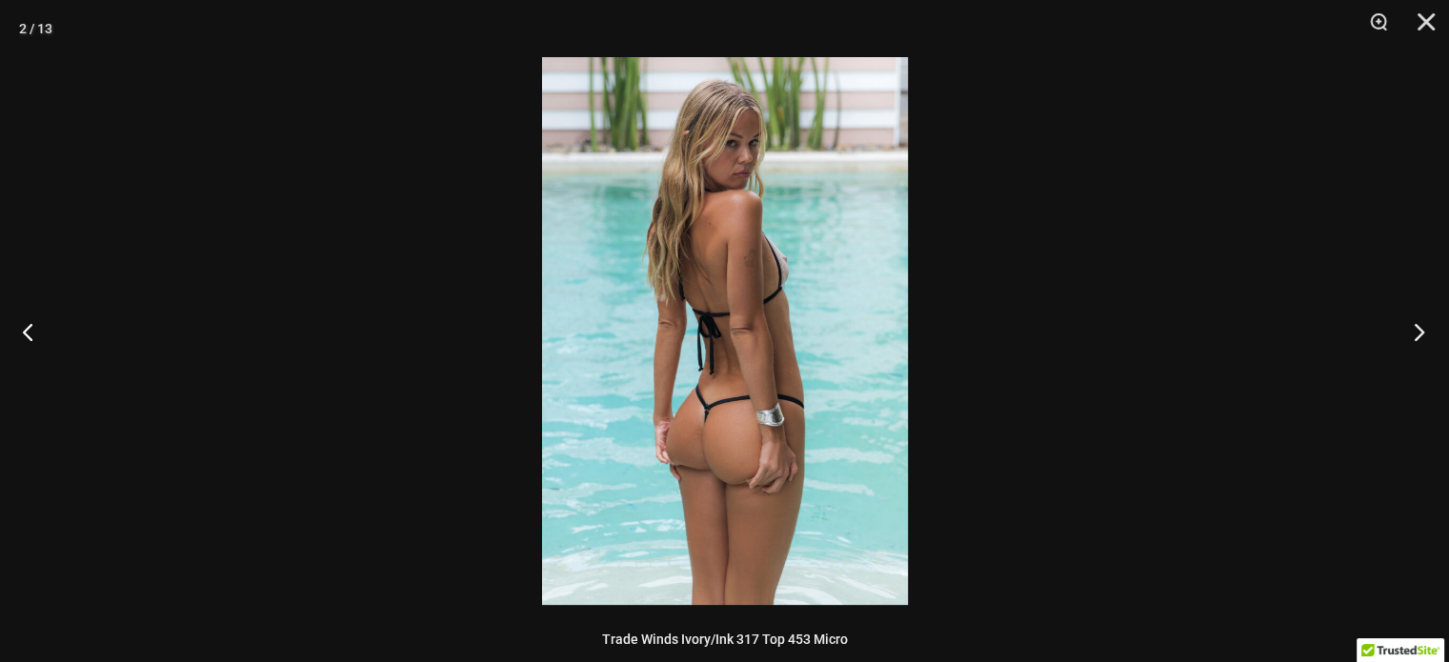
click at [1414, 325] on button "Next" at bounding box center [1413, 331] width 71 height 95
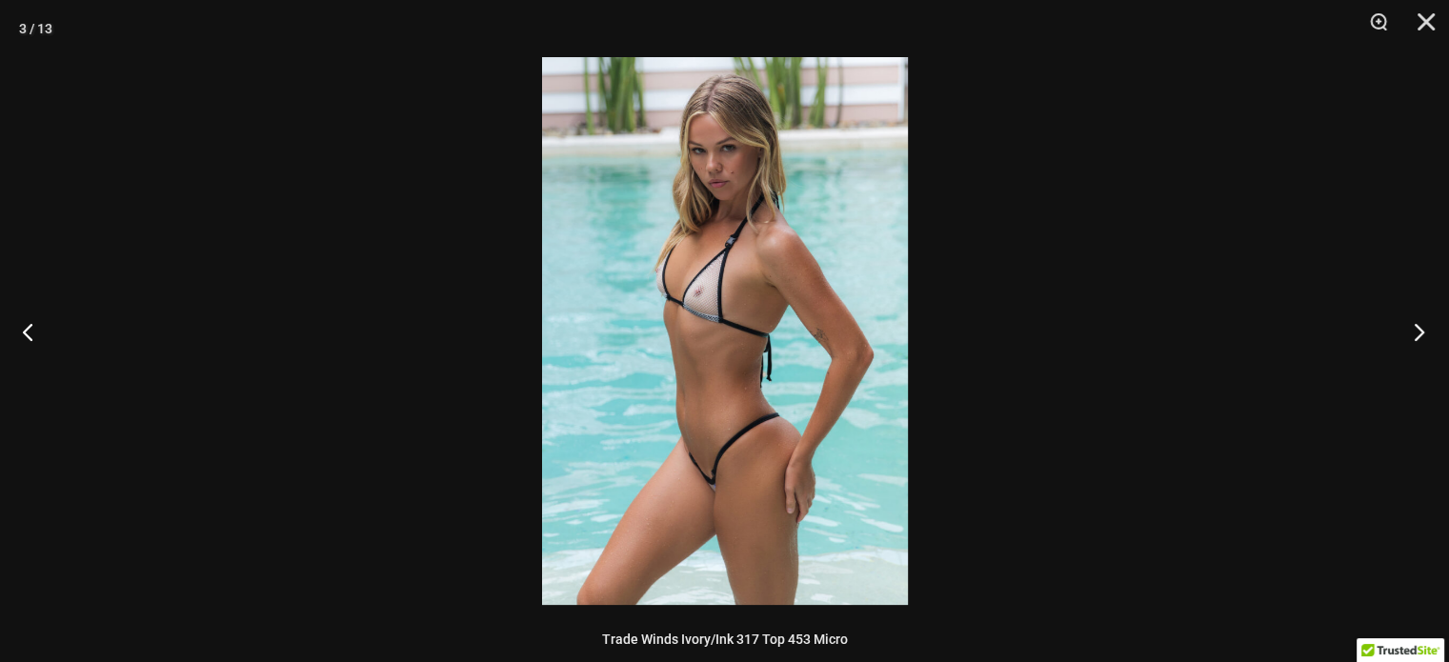
click at [1414, 325] on button "Next" at bounding box center [1413, 331] width 71 height 95
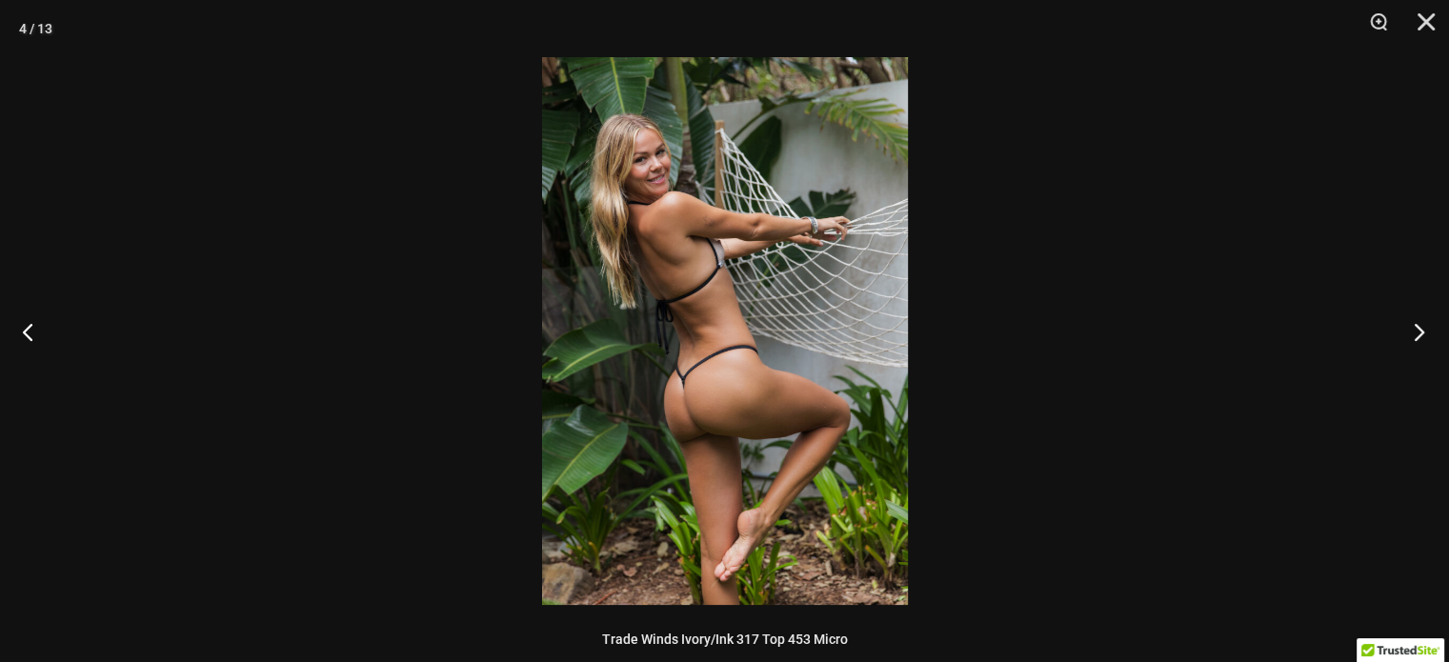
click at [1414, 325] on button "Next" at bounding box center [1413, 331] width 71 height 95
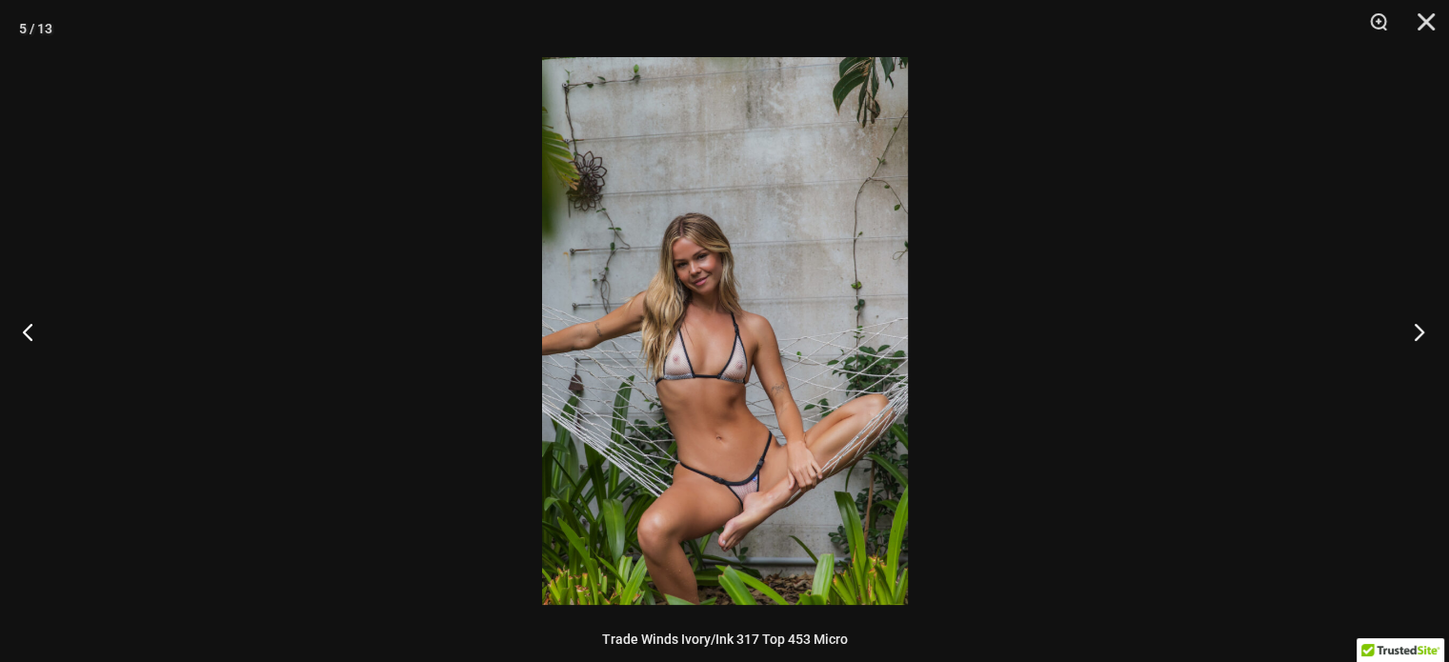
click at [1414, 325] on button "Next" at bounding box center [1413, 331] width 71 height 95
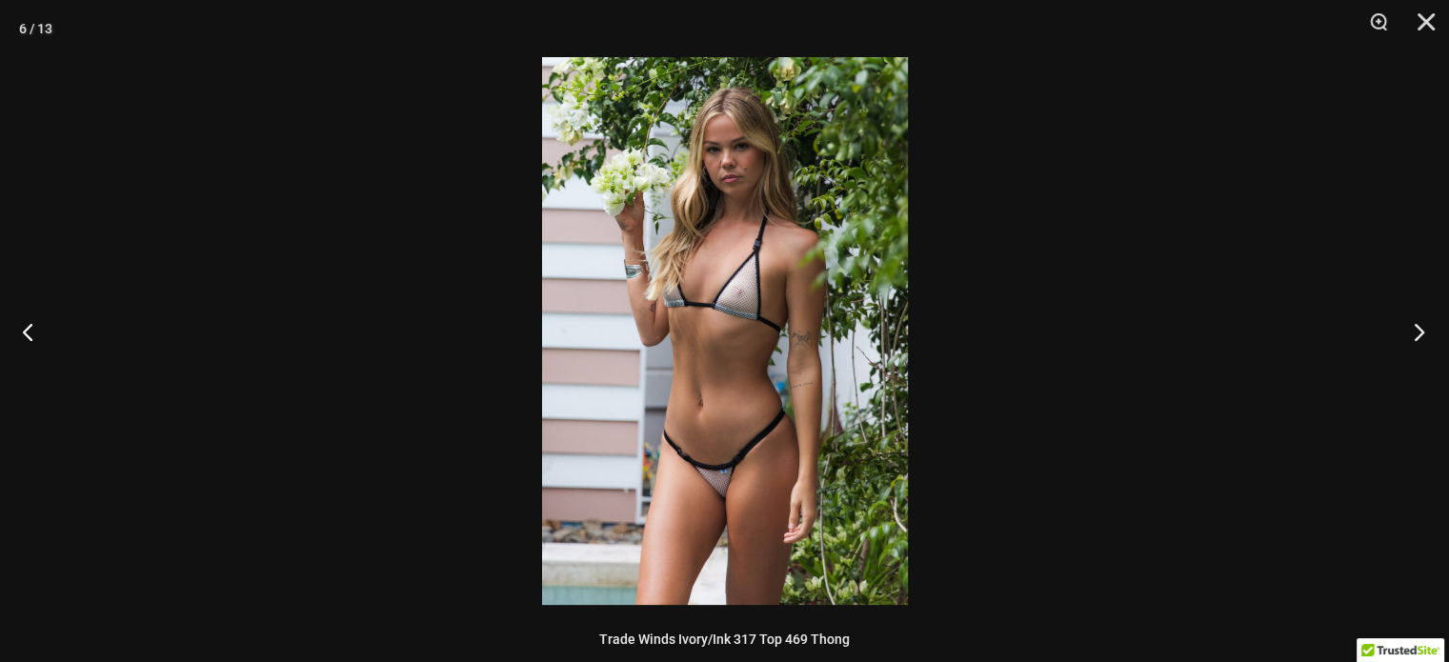
click at [1414, 325] on button "Next" at bounding box center [1413, 331] width 71 height 95
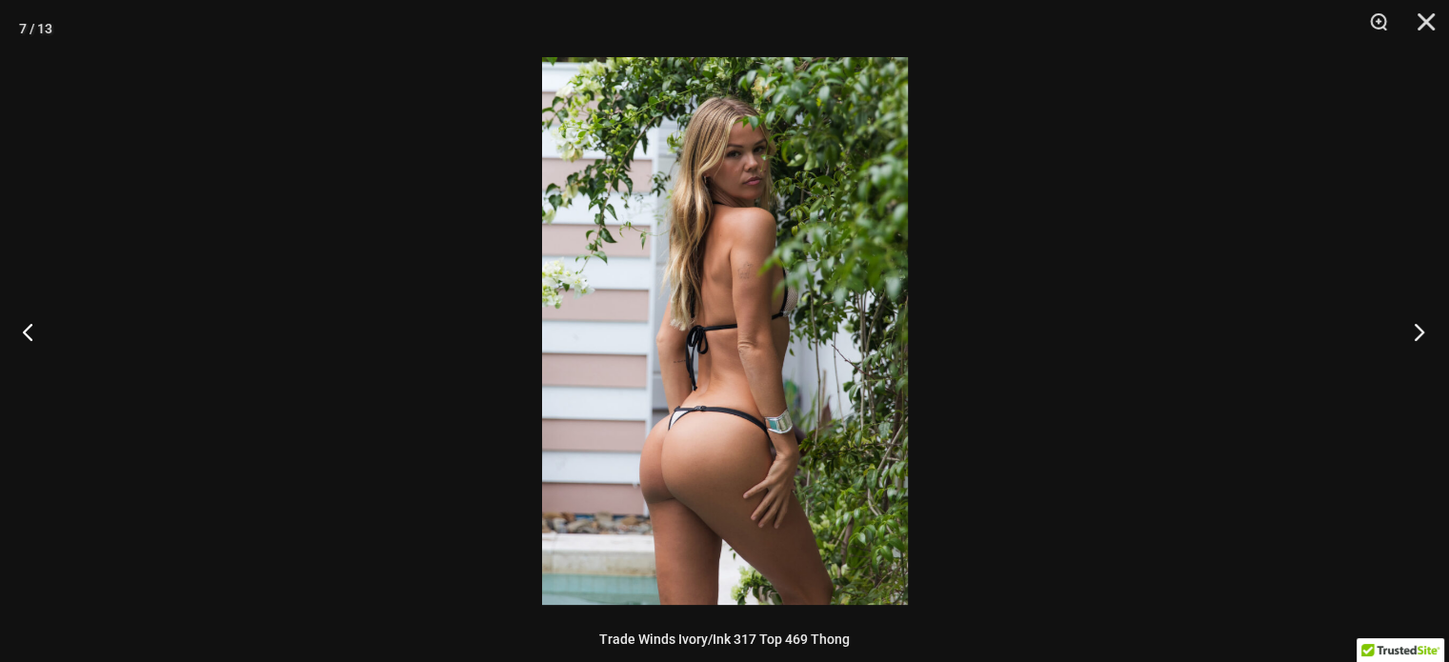
click at [1414, 325] on button "Next" at bounding box center [1413, 331] width 71 height 95
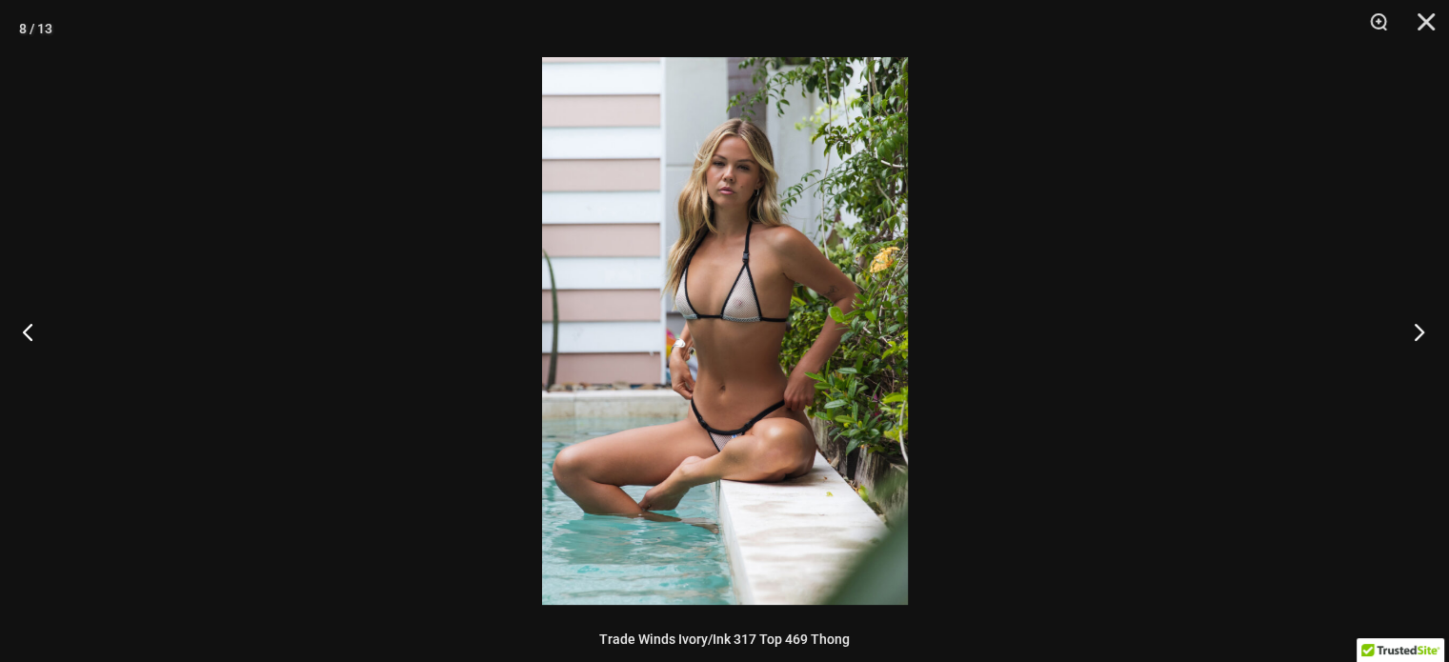
click at [1414, 325] on button "Next" at bounding box center [1413, 331] width 71 height 95
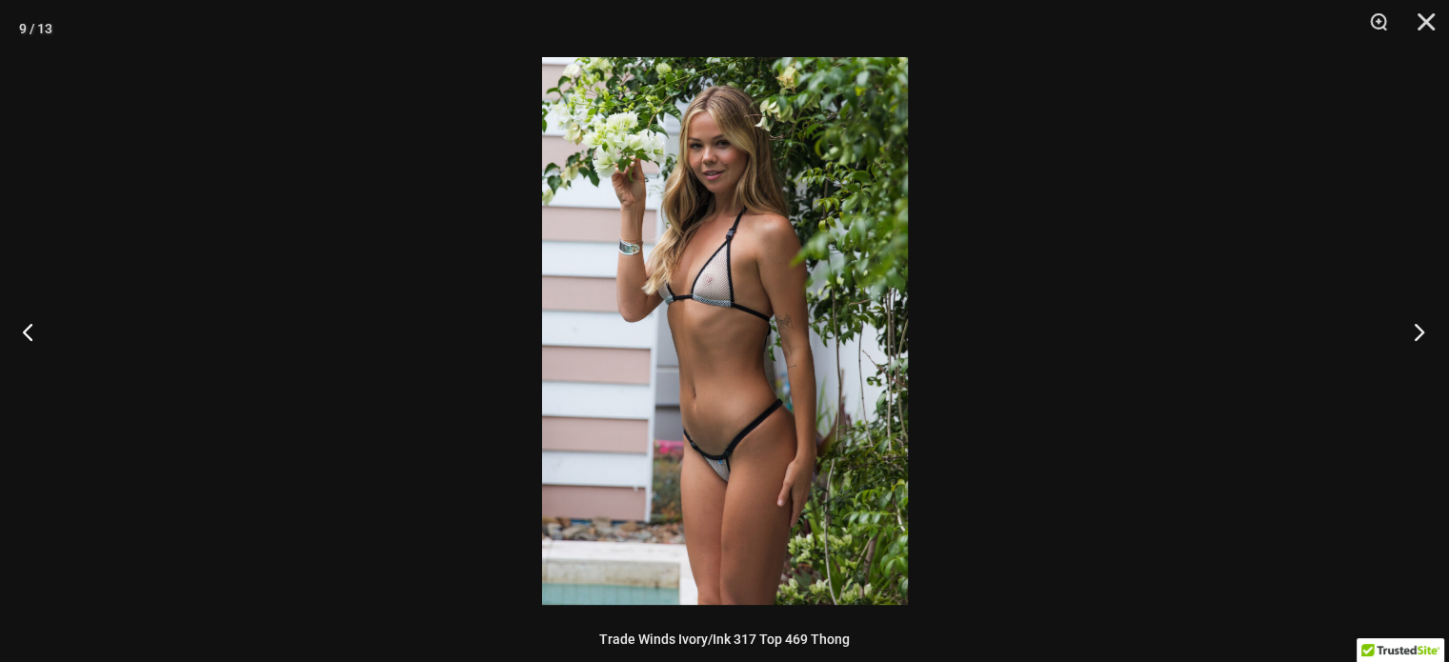
click at [1414, 325] on button "Next" at bounding box center [1413, 331] width 71 height 95
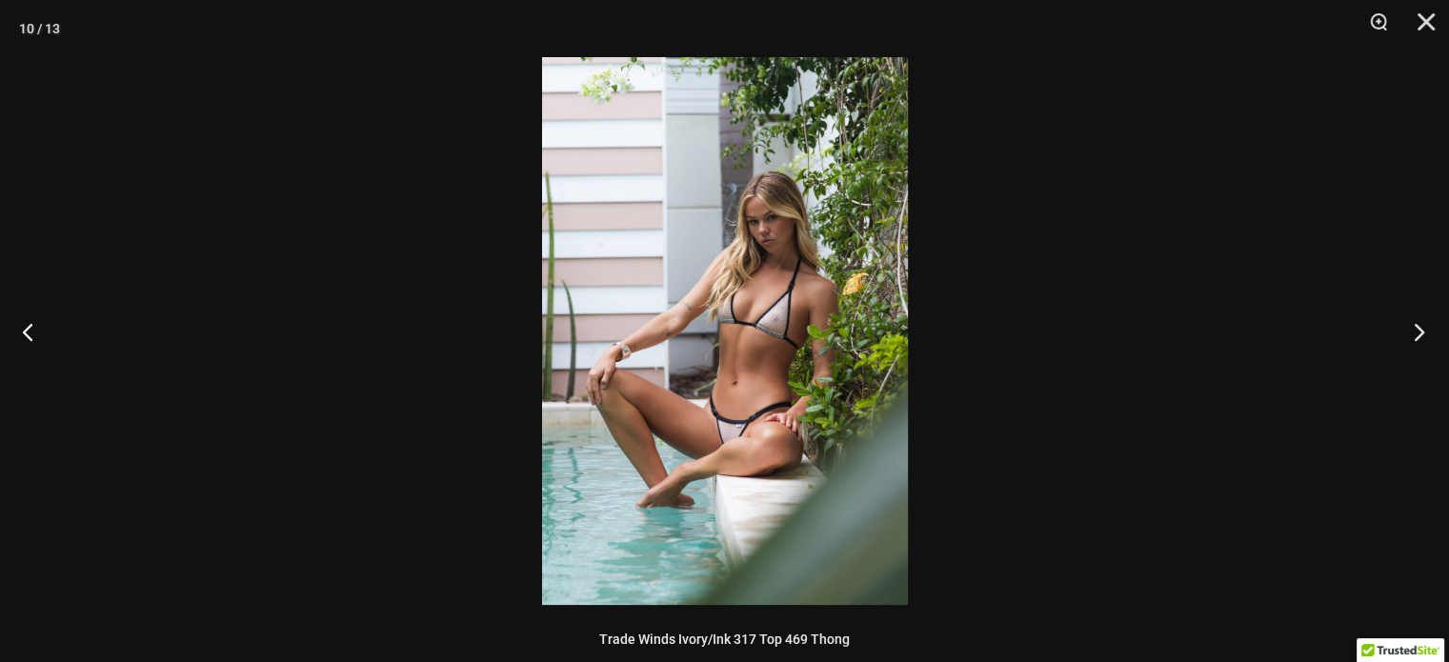
click at [1414, 325] on button "Next" at bounding box center [1413, 331] width 71 height 95
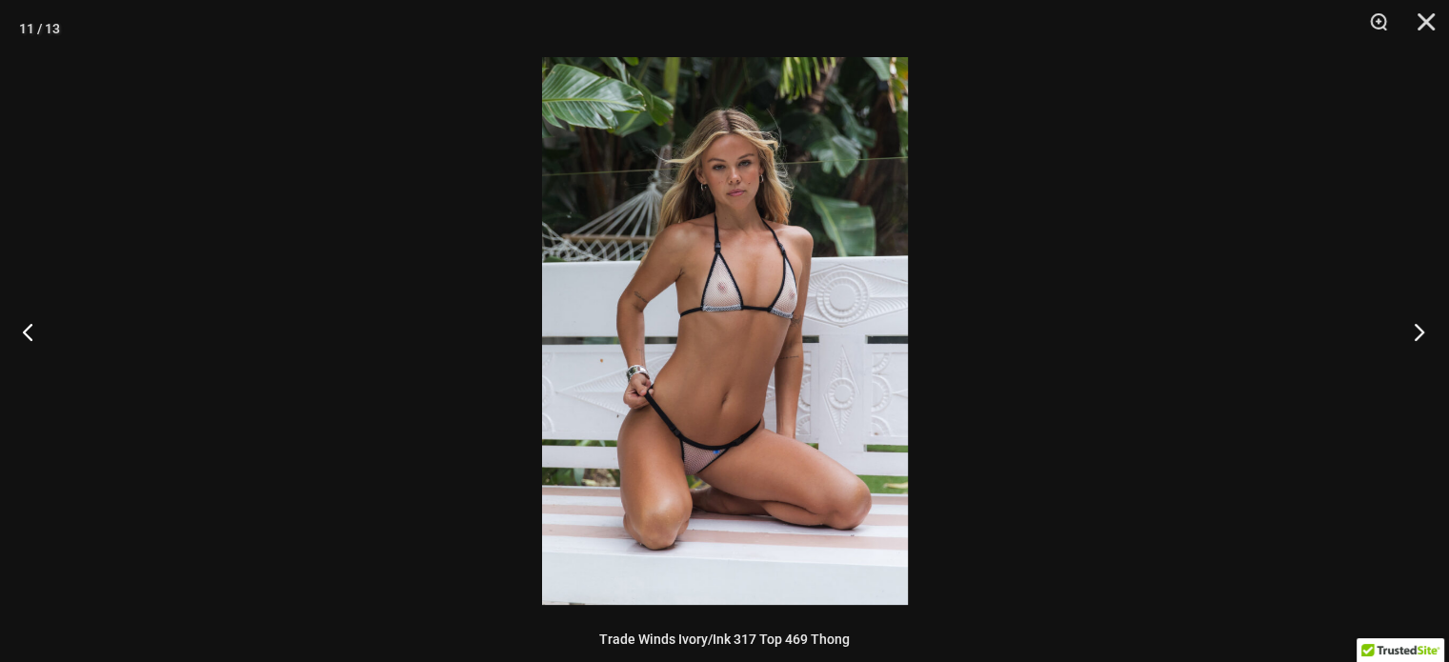
click at [1414, 325] on button "Next" at bounding box center [1413, 331] width 71 height 95
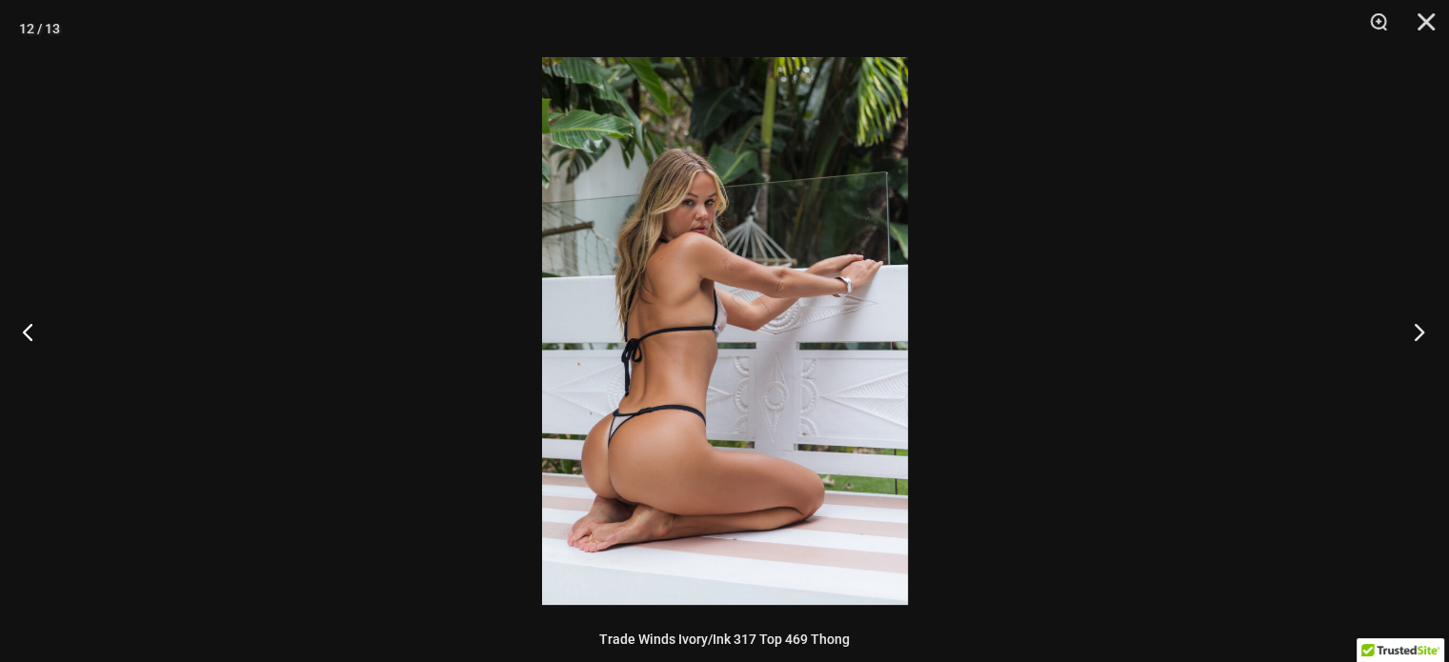
click at [1414, 325] on button "Next" at bounding box center [1413, 331] width 71 height 95
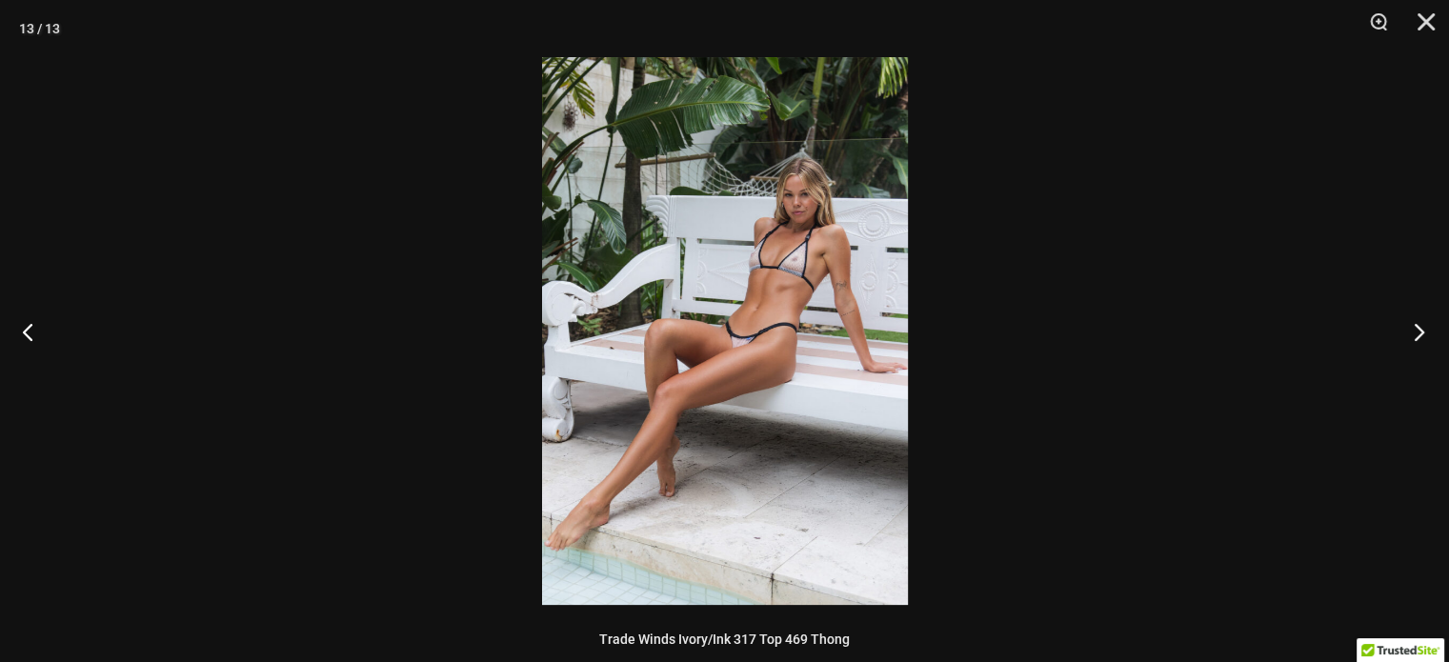
click at [1414, 325] on button "Next" at bounding box center [1413, 331] width 71 height 95
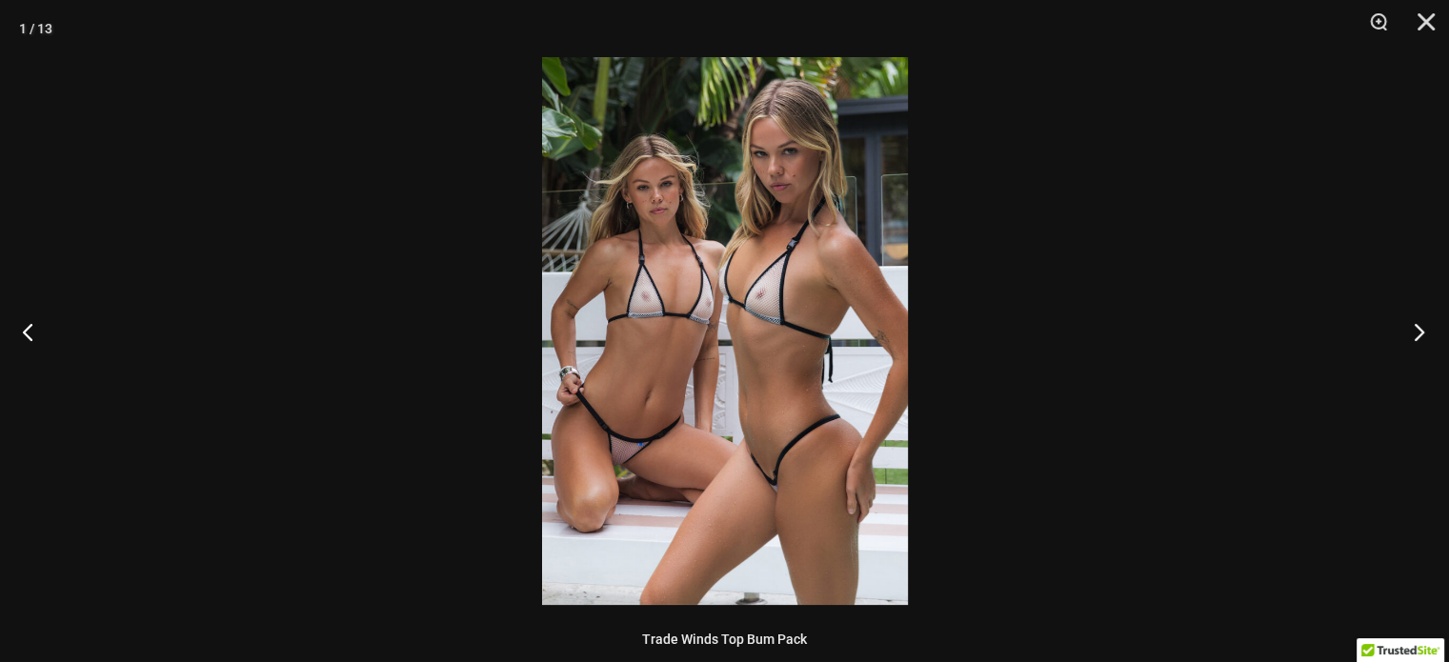
click at [1414, 325] on button "Next" at bounding box center [1413, 331] width 71 height 95
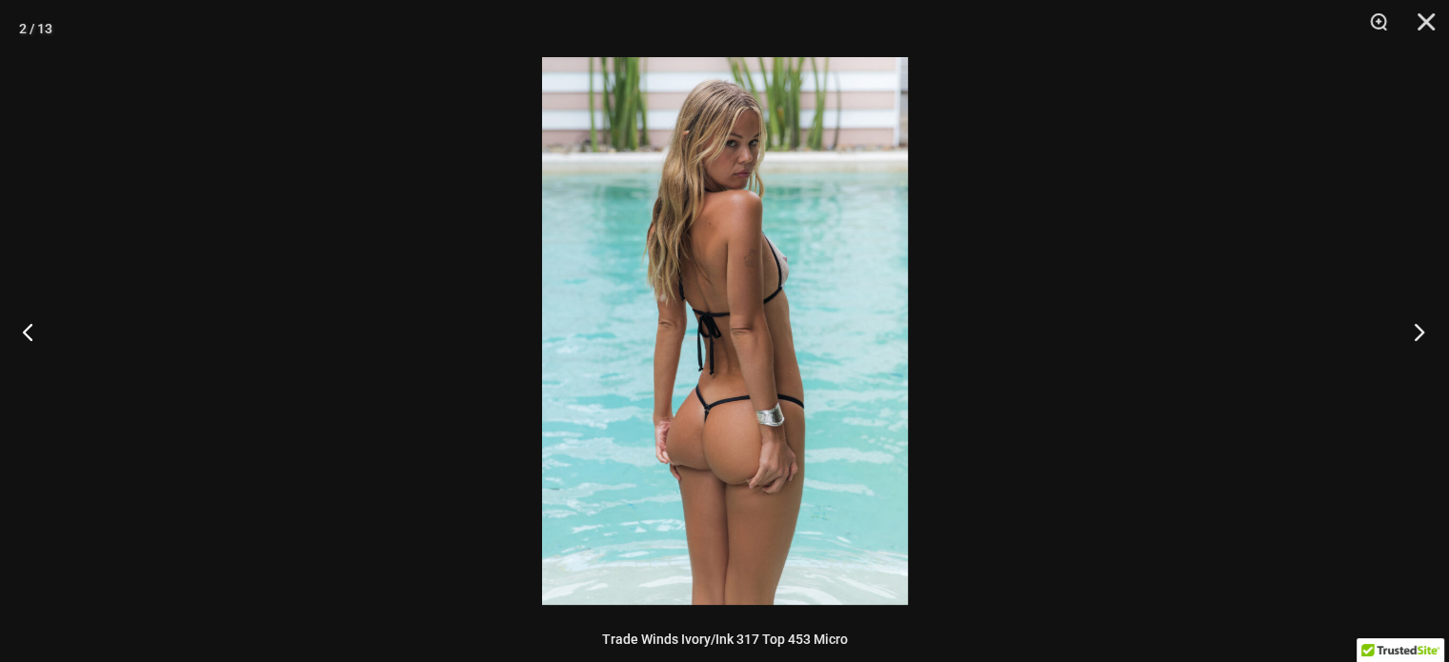
click at [1414, 325] on button "Next" at bounding box center [1413, 331] width 71 height 95
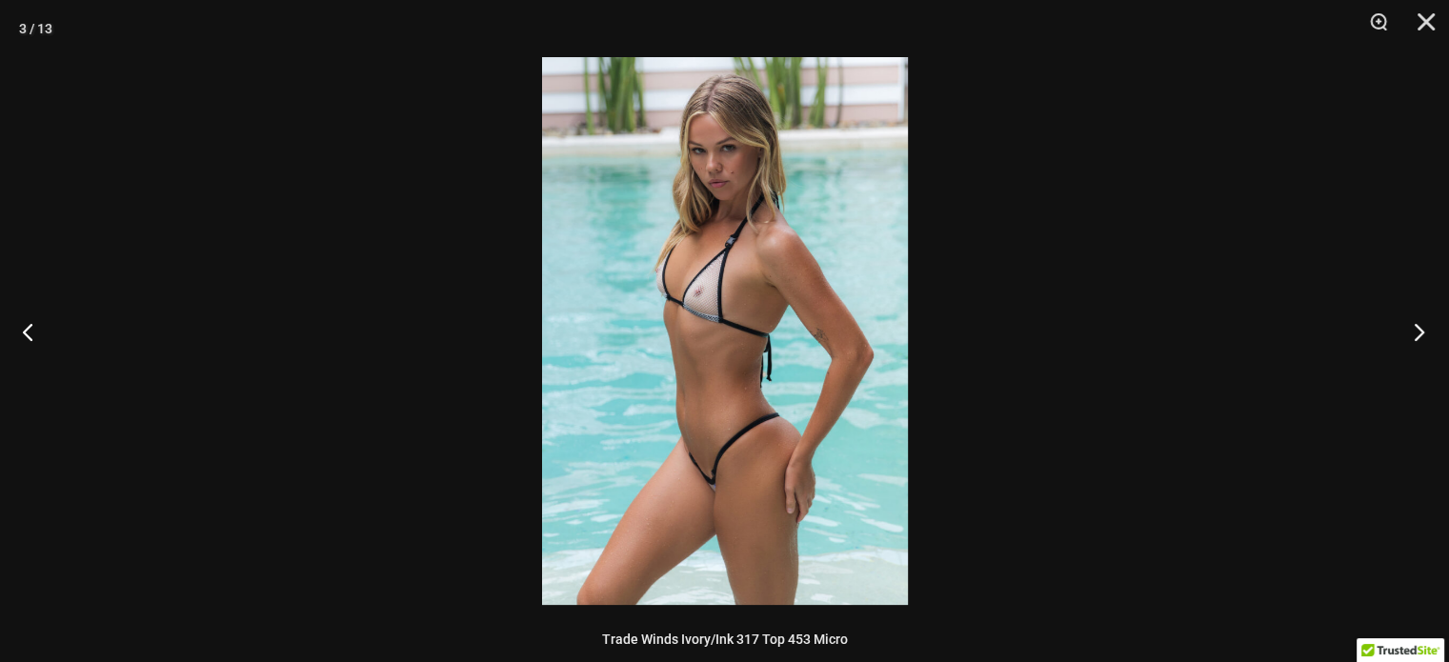
click at [1414, 325] on button "Next" at bounding box center [1413, 331] width 71 height 95
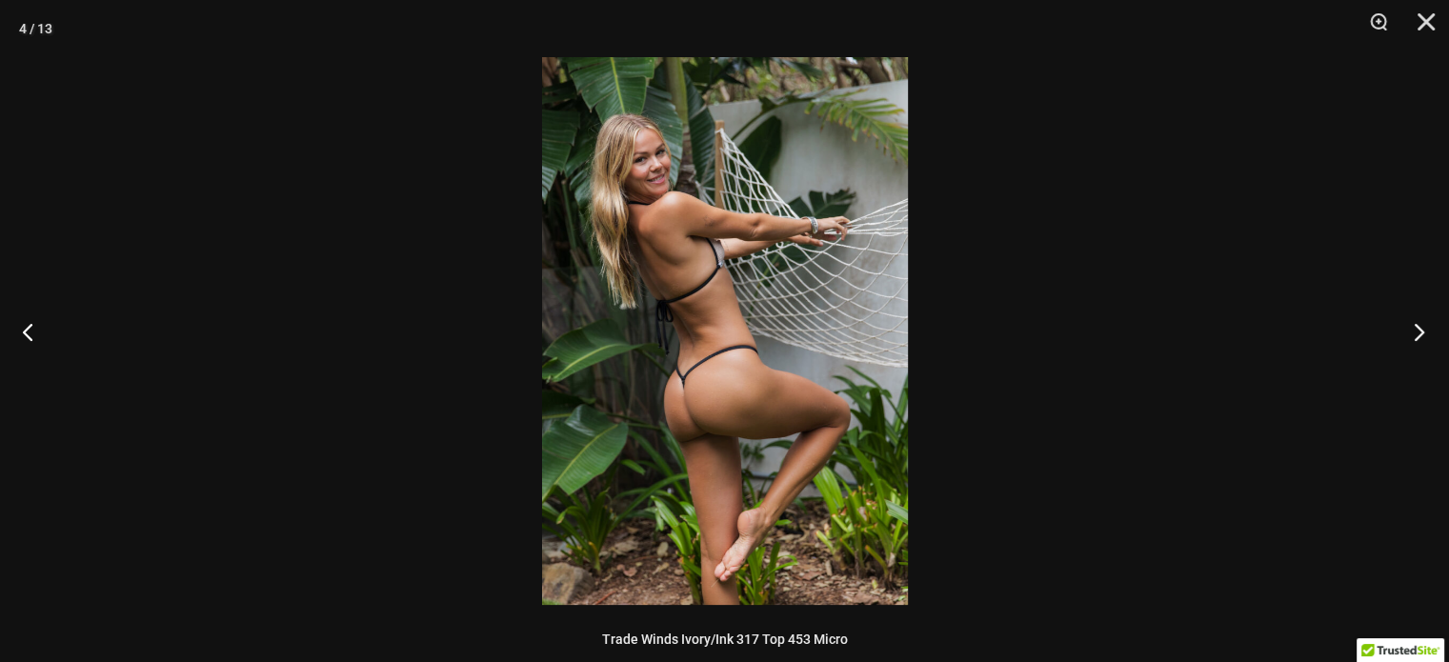
click at [1414, 325] on button "Next" at bounding box center [1413, 331] width 71 height 95
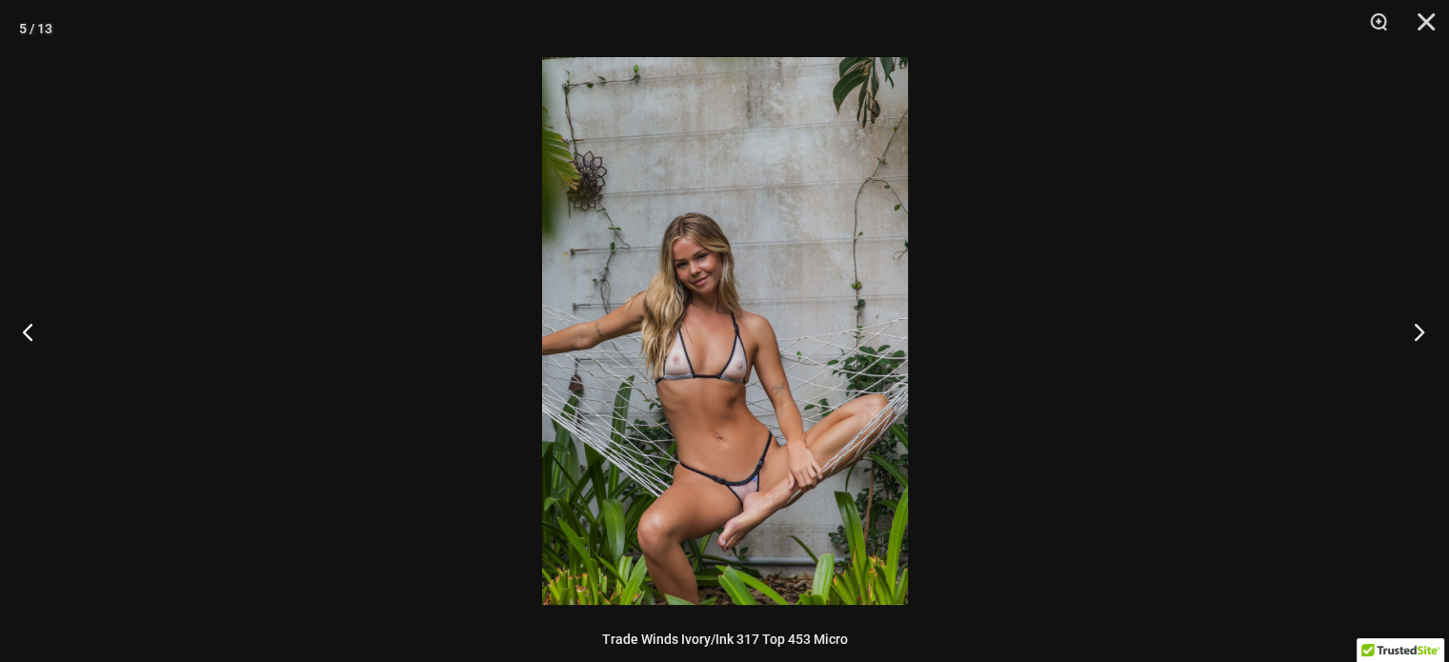
click at [1414, 325] on button "Next" at bounding box center [1413, 331] width 71 height 95
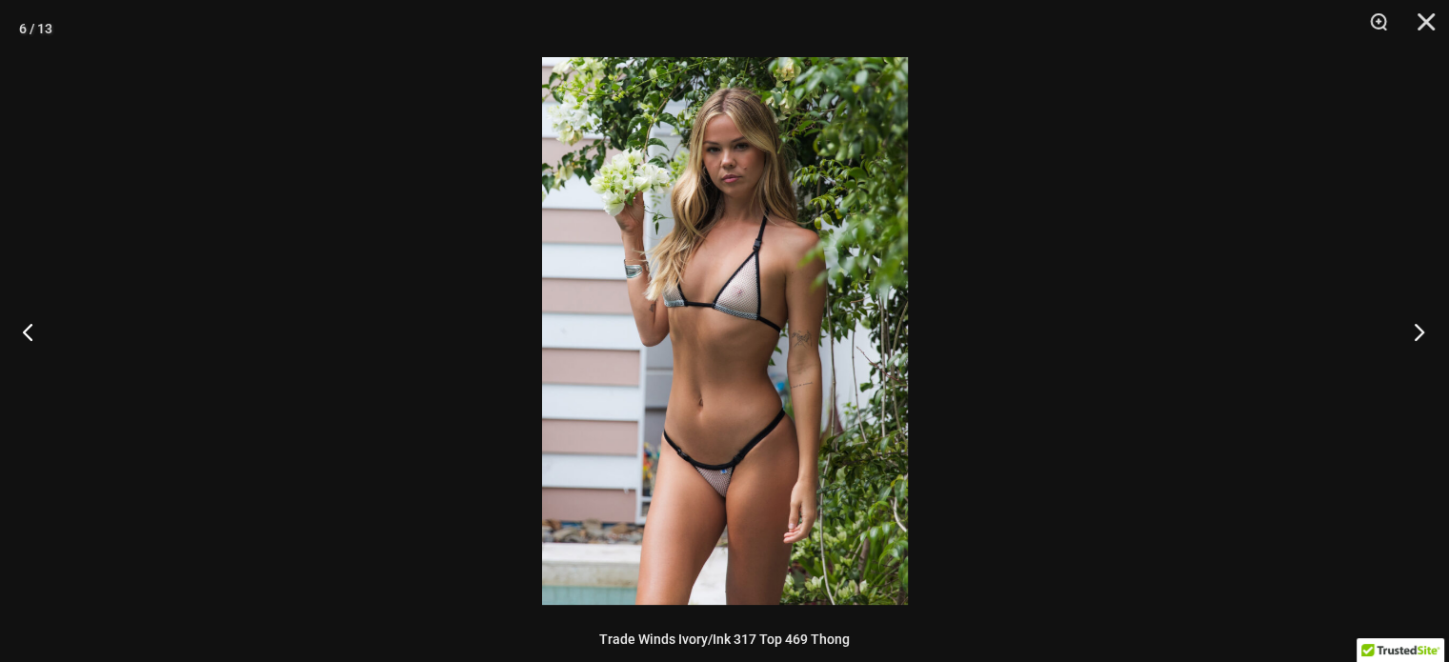
click at [1414, 325] on button "Next" at bounding box center [1413, 331] width 71 height 95
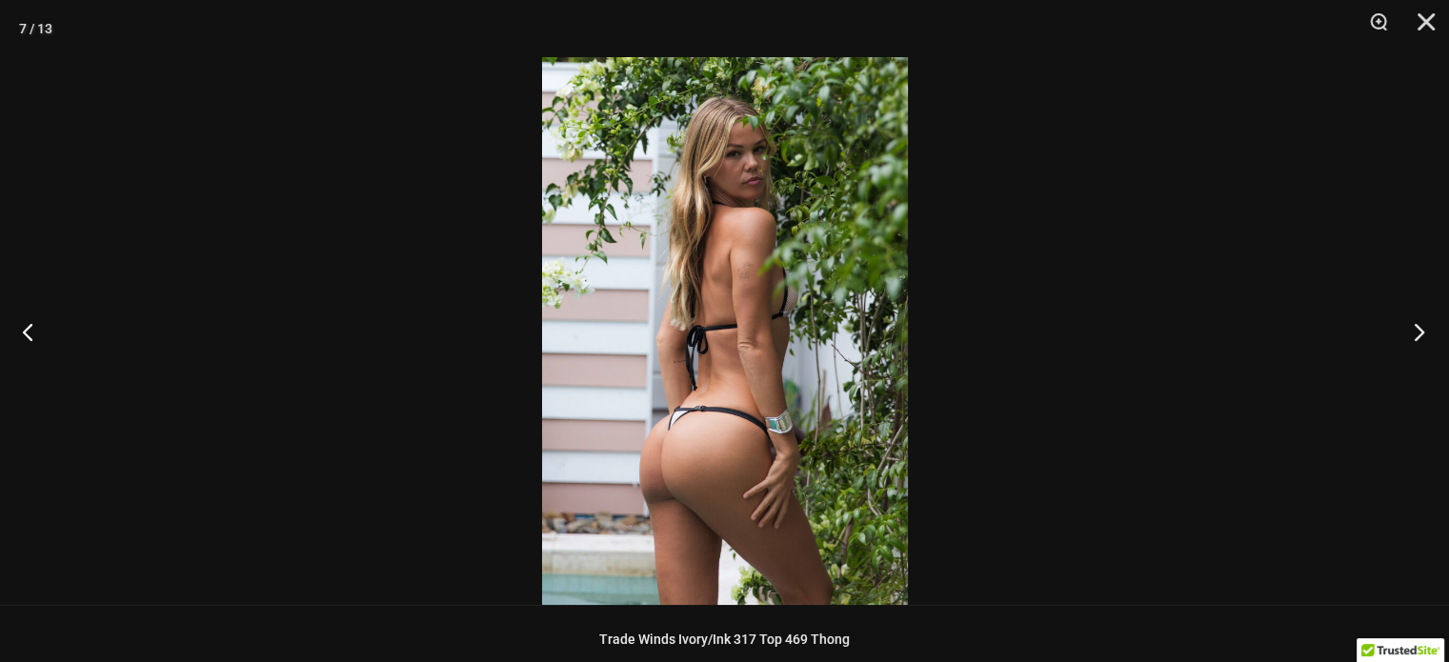
click at [1414, 325] on button "Next" at bounding box center [1413, 331] width 71 height 95
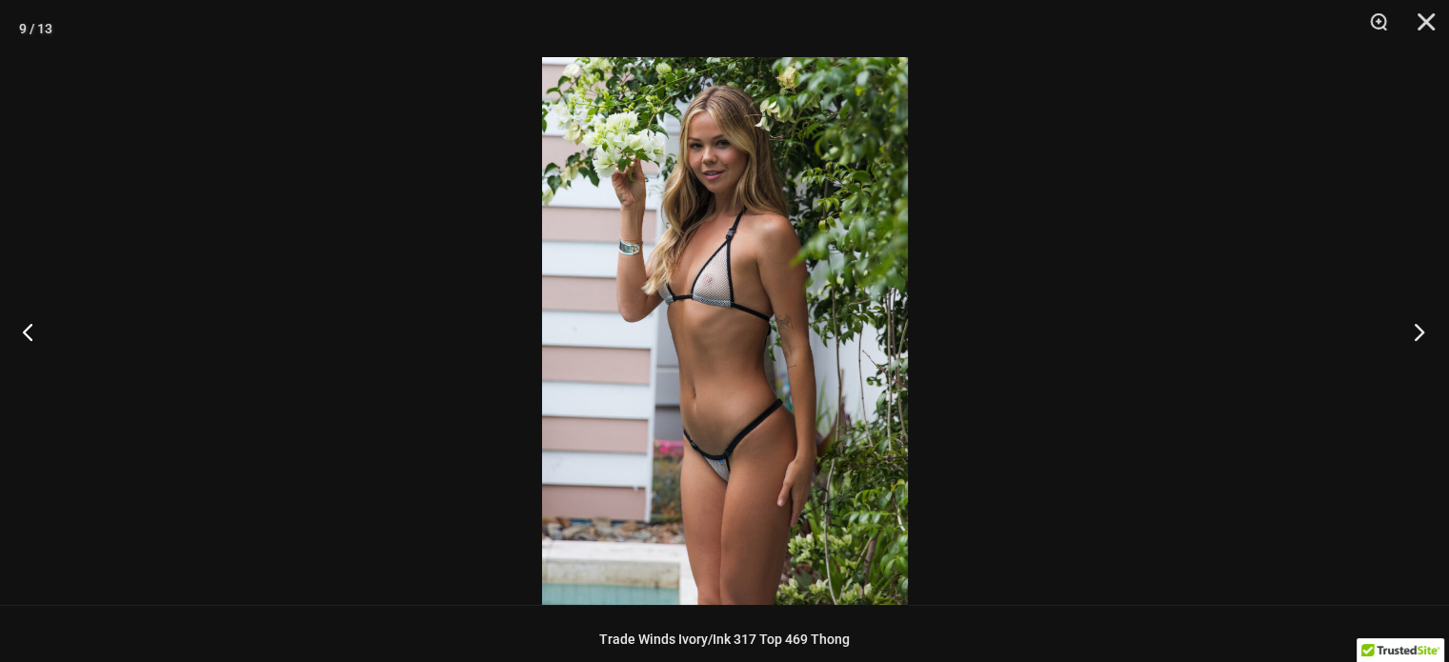
click at [1414, 325] on button "Next" at bounding box center [1413, 331] width 71 height 95
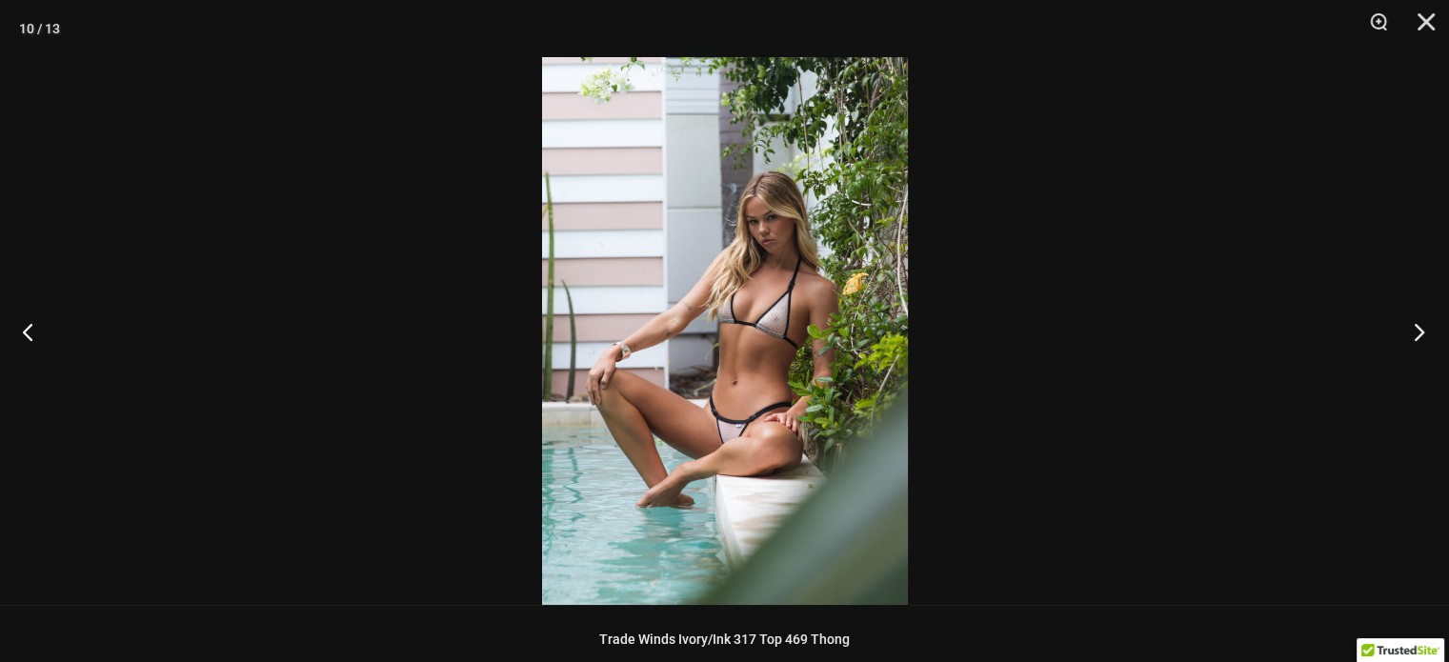
click at [1414, 325] on button "Next" at bounding box center [1413, 331] width 71 height 95
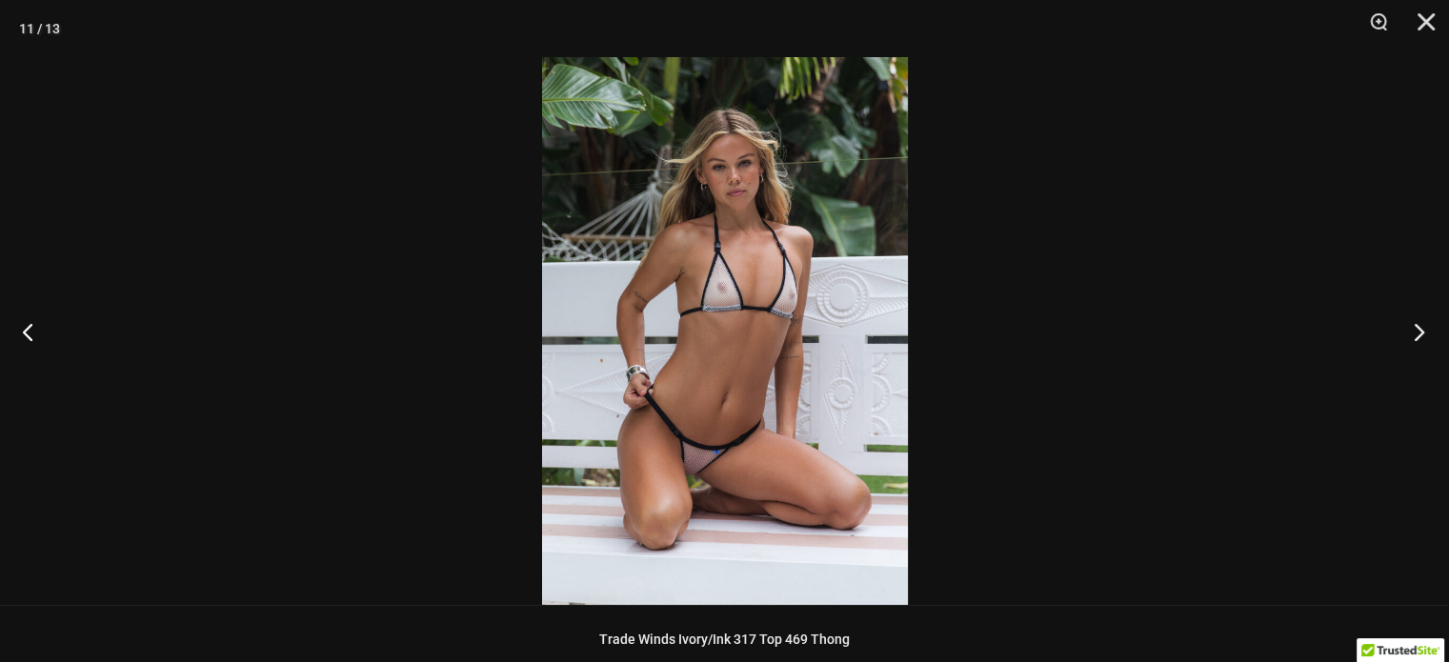
click at [1414, 325] on button "Next" at bounding box center [1413, 331] width 71 height 95
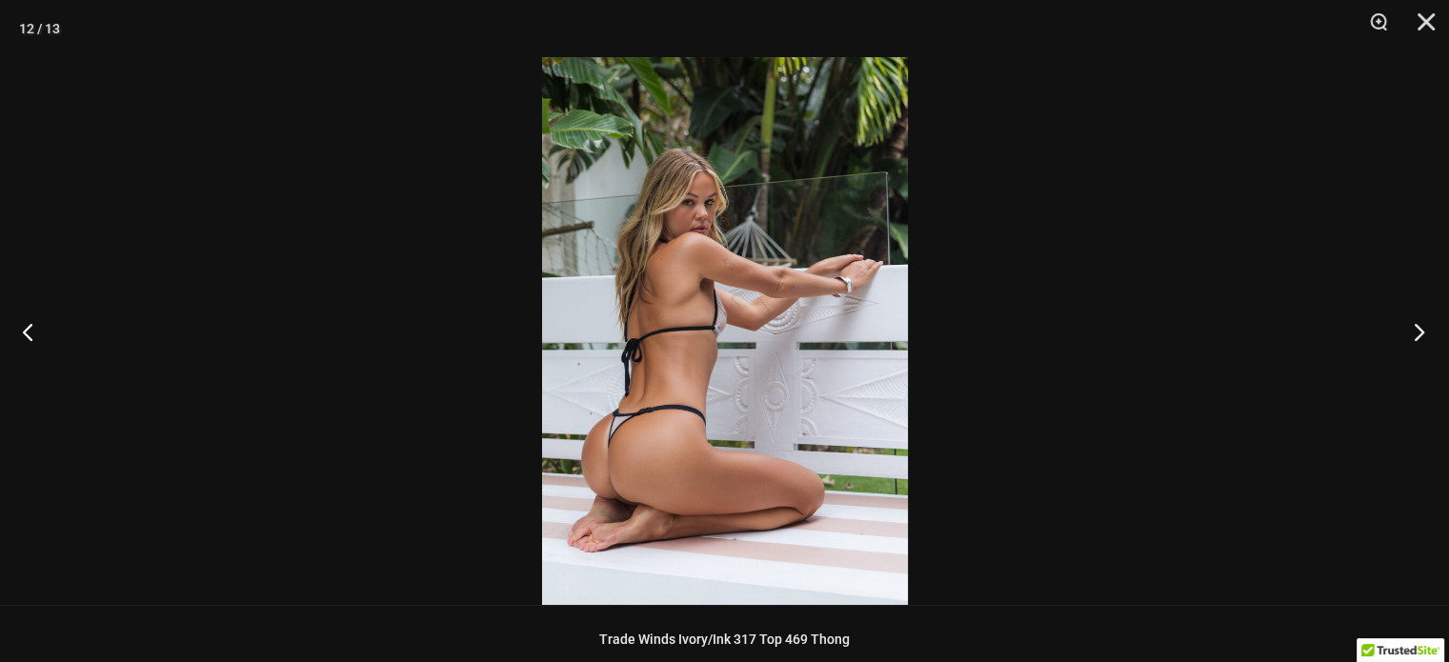
click at [1414, 325] on button "Next" at bounding box center [1413, 331] width 71 height 95
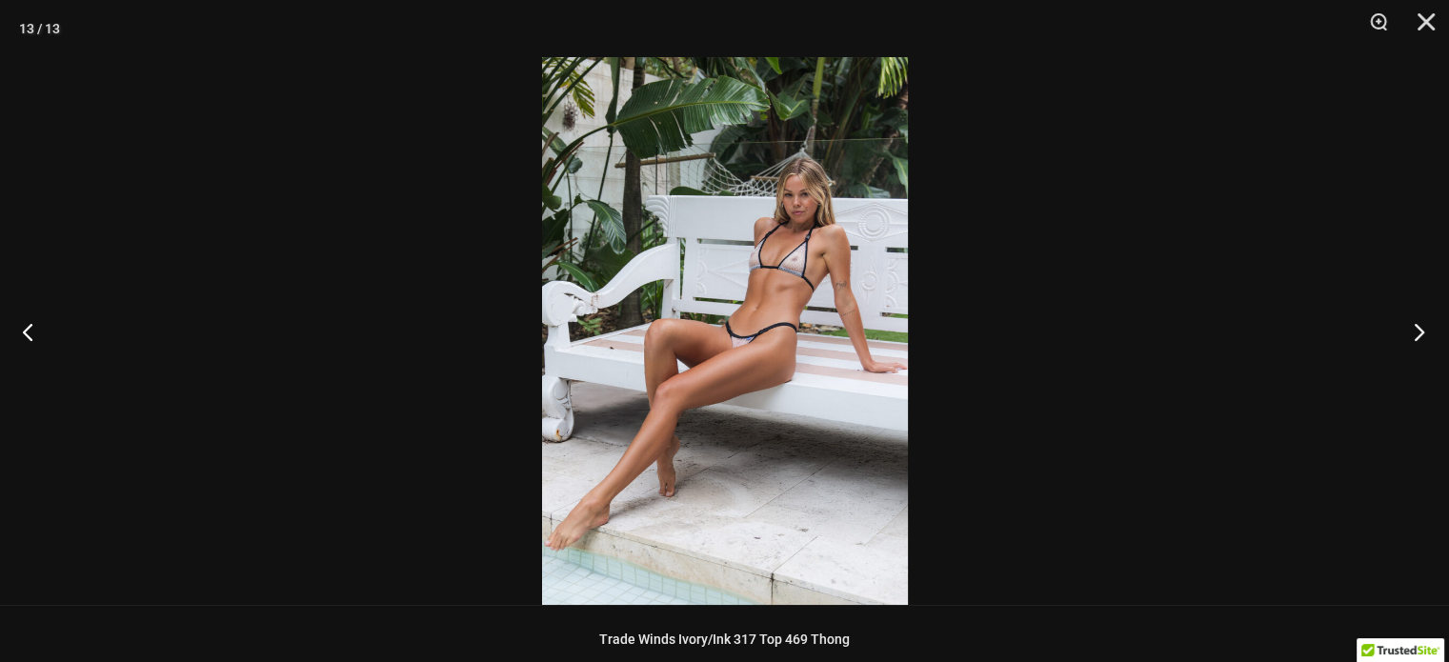
click at [1414, 325] on button "Next" at bounding box center [1413, 331] width 71 height 95
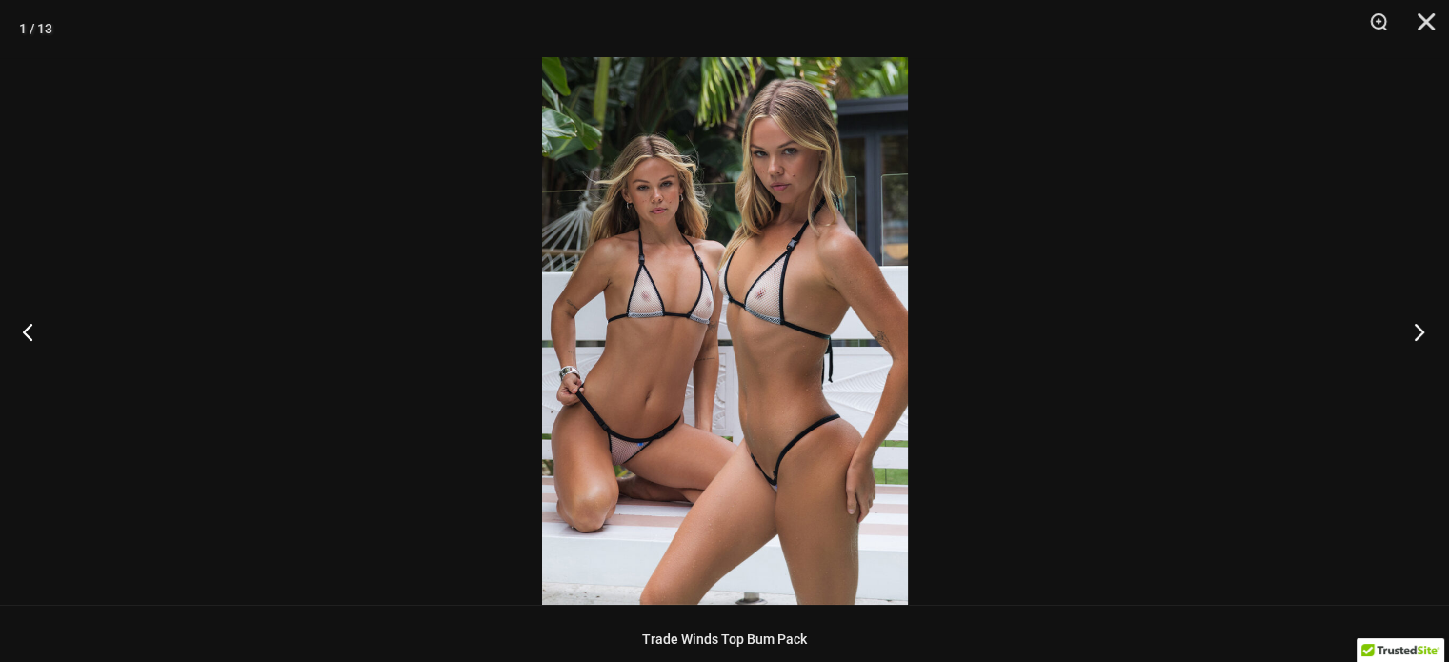
click at [1414, 325] on button "Next" at bounding box center [1413, 331] width 71 height 95
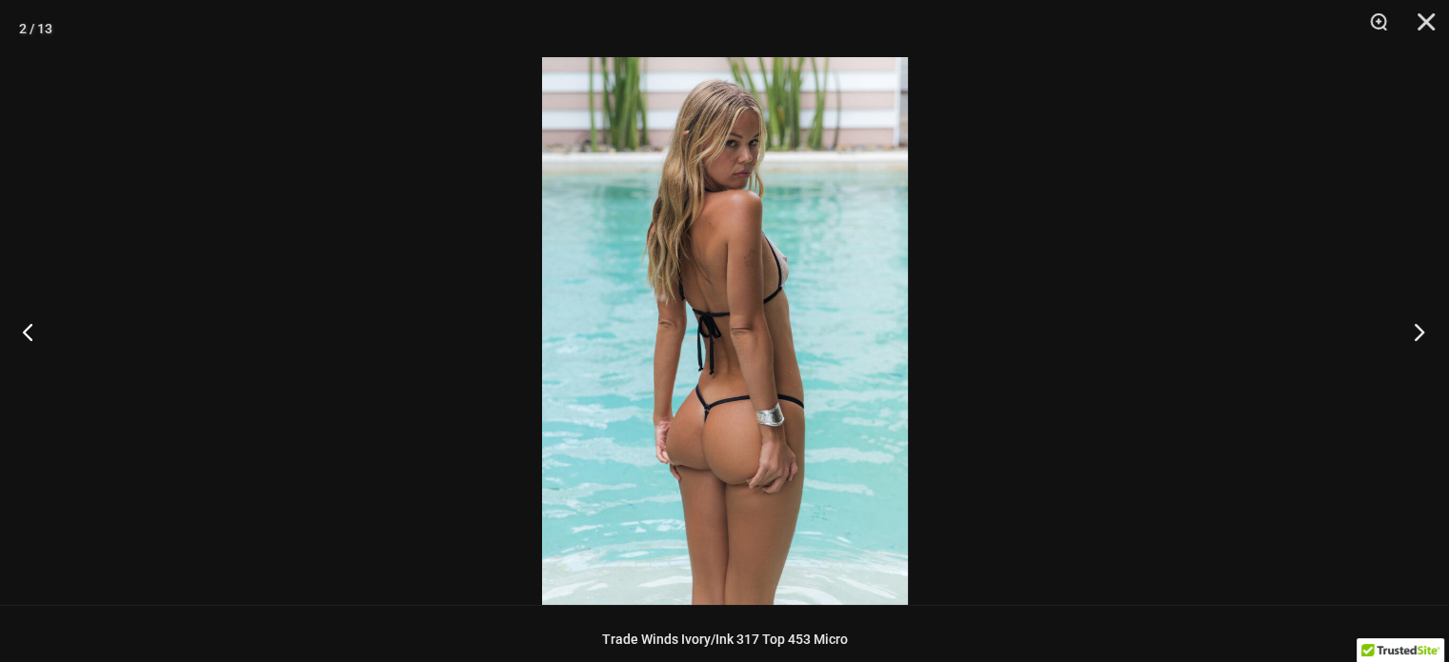
click at [1414, 325] on button "Next" at bounding box center [1413, 331] width 71 height 95
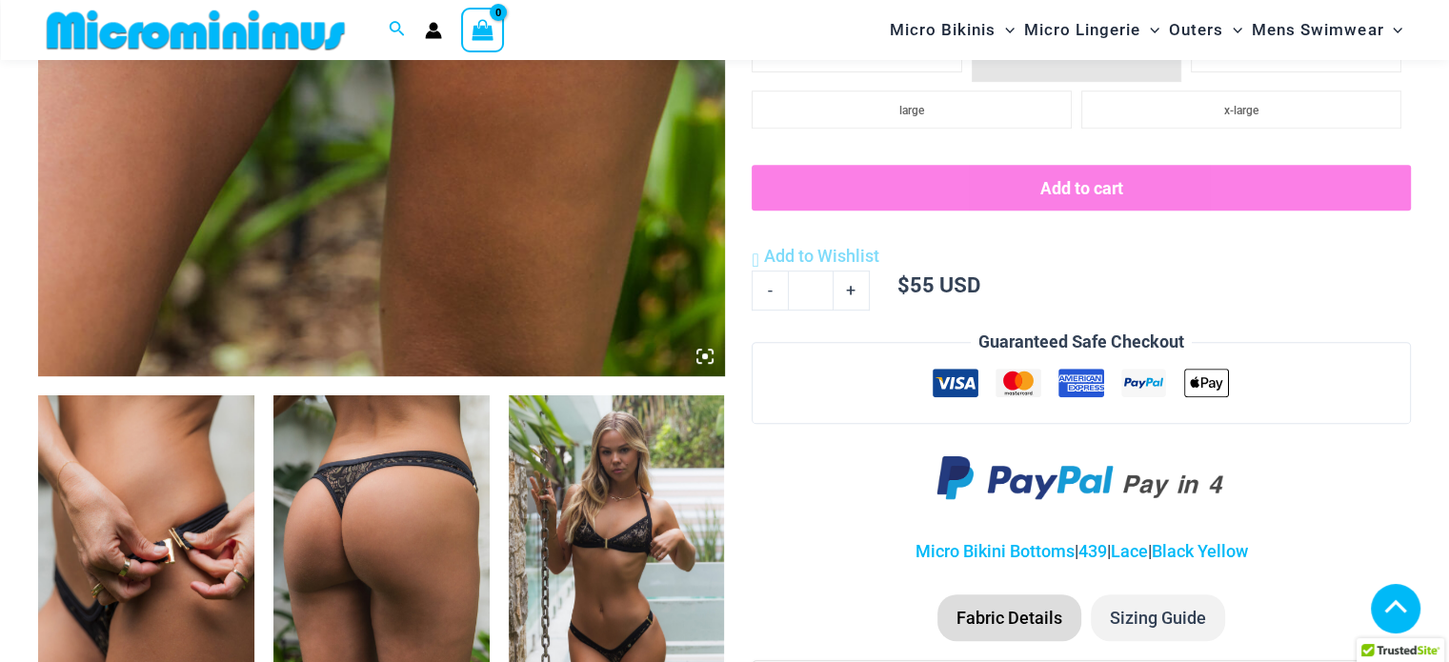
scroll to position [827, 0]
click at [247, 473] on img at bounding box center [146, 557] width 216 height 324
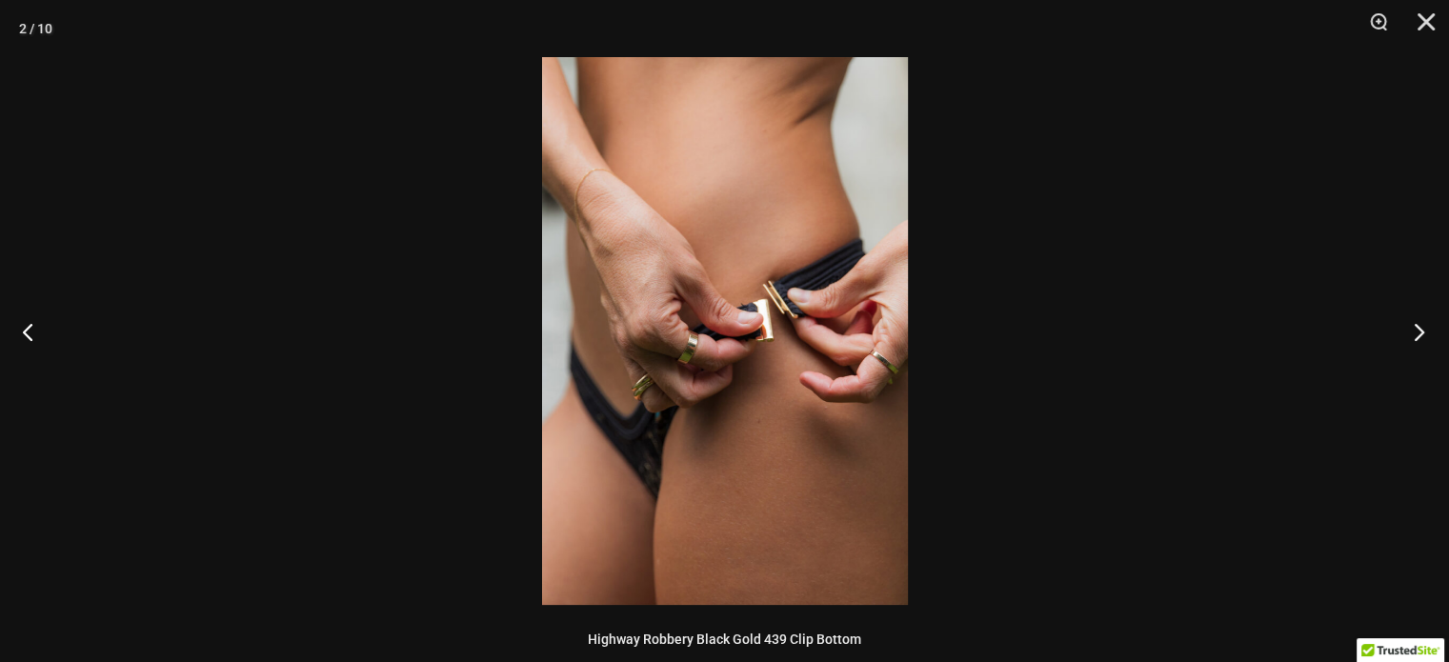
click at [1425, 323] on button "Next" at bounding box center [1413, 331] width 71 height 95
